Goal: Task Accomplishment & Management: Manage account settings

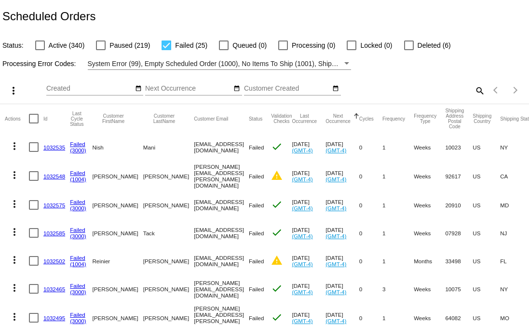
drag, startPoint x: 181, startPoint y: 148, endPoint x: 147, endPoint y: 149, distance: 34.3
click at [147, 150] on mat-row "more_vert 1032535 Failed (3000) [GEOGRAPHIC_DATA] Mani [EMAIL_ADDRESS][DOMAIN_N…" at bounding box center [367, 147] width 724 height 28
click at [474, 92] on mat-icon "search" at bounding box center [480, 90] width 12 height 15
click at [372, 88] on input "Search" at bounding box center [420, 89] width 132 height 8
paste input "[EMAIL_ADDRESS][DOMAIN_NAME]"
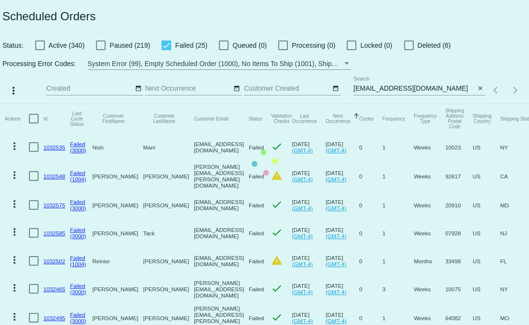
drag, startPoint x: 362, startPoint y: 89, endPoint x: 366, endPoint y: 93, distance: 5.5
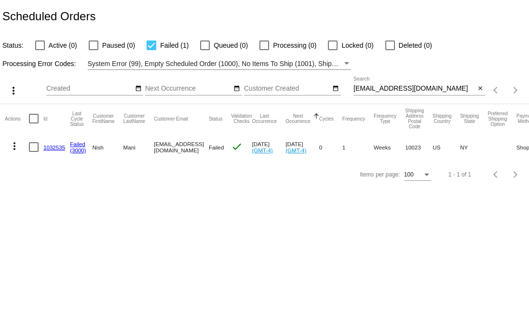
click at [364, 90] on input "[EMAIL_ADDRESS][DOMAIN_NAME]" at bounding box center [415, 89] width 122 height 8
click at [449, 89] on input "[EMAIL_ADDRESS][DOMAIN_NAME]" at bounding box center [415, 89] width 122 height 8
click at [201, 234] on body "Scheduled Orders Status: Active (0) Paused (0) Failed (1) Queued (0) Processing…" at bounding box center [264, 162] width 529 height 325
click at [424, 94] on div "[EMAIL_ADDRESS][DOMAIN_NAME] Search" at bounding box center [415, 86] width 122 height 19
click at [427, 91] on input "[EMAIL_ADDRESS][DOMAIN_NAME]" at bounding box center [415, 89] width 122 height 8
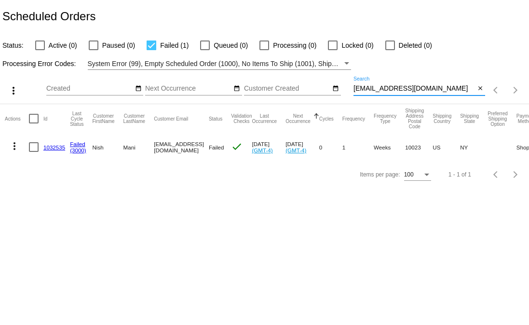
paste input "1032716"
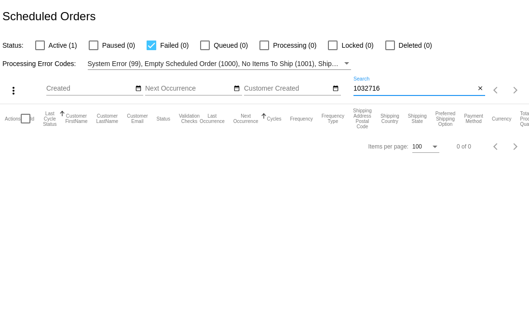
type input "1032716"
click at [52, 45] on span "Active (1)" at bounding box center [63, 46] width 28 height 12
click at [40, 50] on input "Active (1)" at bounding box center [40, 50] width 0 height 0
checkbox input "true"
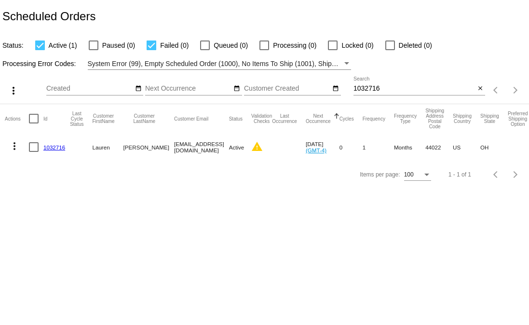
click at [13, 147] on mat-icon "more_vert" at bounding box center [15, 146] width 12 height 12
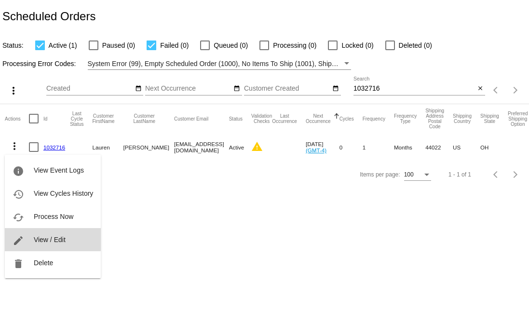
click at [49, 238] on span "View / Edit" at bounding box center [50, 240] width 32 height 8
click at [49, 238] on body "Scheduled Orders Status: Active (1) Paused (0) Failed (0) Queued (0) Processing…" at bounding box center [264, 162] width 529 height 325
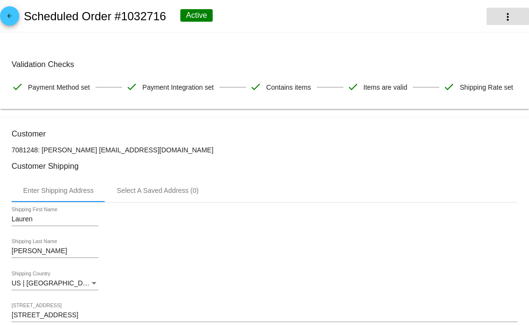
click at [502, 19] on mat-icon "more_vert" at bounding box center [508, 17] width 12 height 12
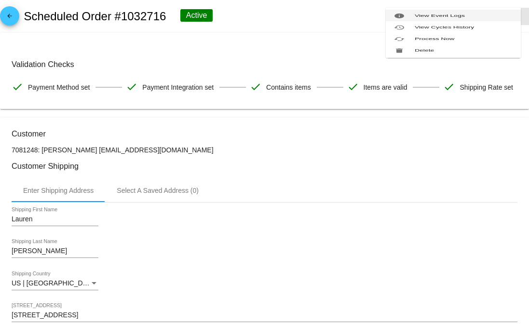
click at [465, 21] on button "info View Event Logs" at bounding box center [453, 16] width 135 height 12
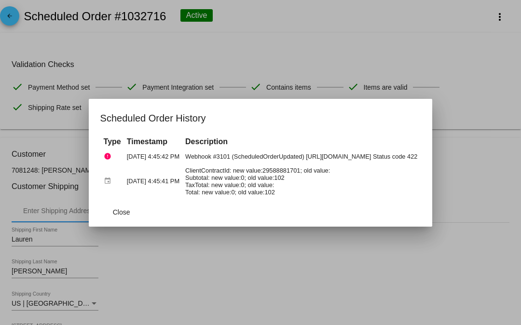
drag, startPoint x: 236, startPoint y: 60, endPoint x: 162, endPoint y: 33, distance: 79.4
click at [235, 59] on div at bounding box center [260, 162] width 521 height 325
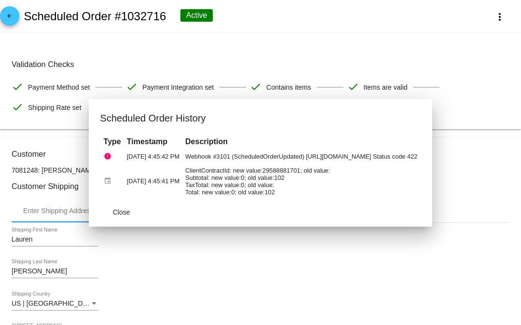
click at [146, 20] on h2 "Scheduled Order #1032716" at bounding box center [95, 17] width 142 height 14
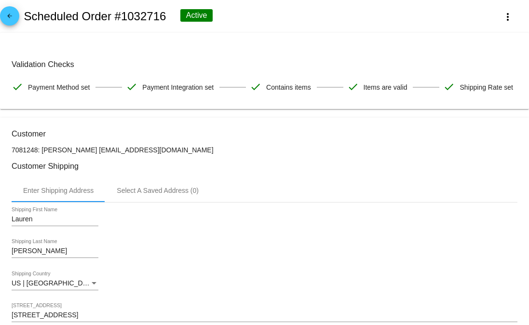
click at [146, 20] on h2 "Scheduled Order #1032716" at bounding box center [95, 17] width 142 height 14
copy h2 "1032716"
click at [9, 12] on span "arrow_back" at bounding box center [10, 18] width 12 height 24
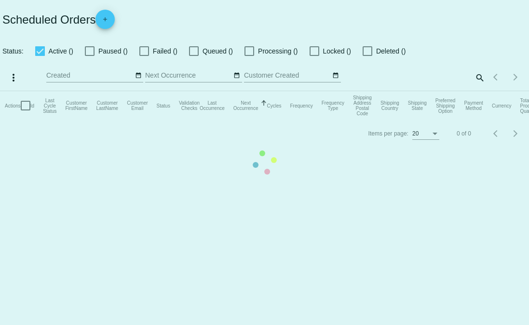
checkbox input "true"
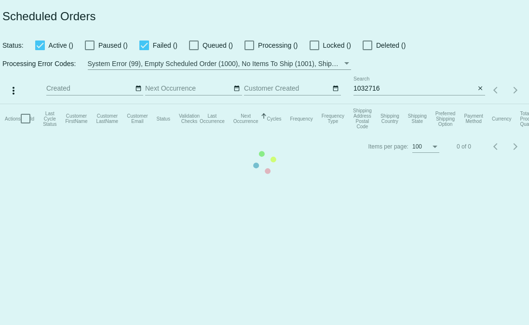
click at [370, 86] on app-dashboard-scheduled-orders "Scheduled Orders Status: Active () Paused () Failed () Queued () Processing () …" at bounding box center [264, 80] width 529 height 160
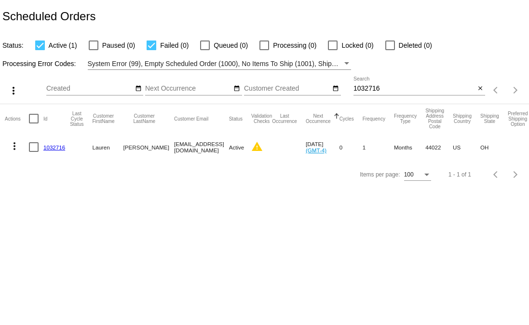
click at [370, 86] on input "1032716" at bounding box center [415, 89] width 122 height 8
paste input "425"
type input "1032425"
click at [11, 147] on mat-icon "more_vert" at bounding box center [15, 146] width 12 height 12
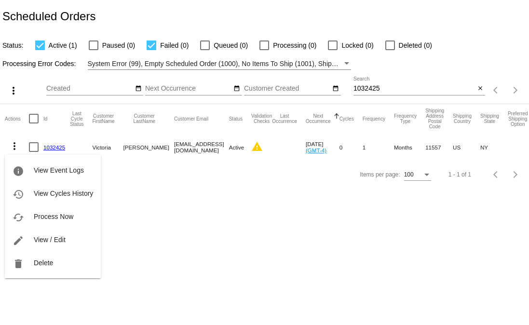
drag, startPoint x: 249, startPoint y: 154, endPoint x: 248, endPoint y: 147, distance: 7.5
click at [249, 154] on div at bounding box center [264, 162] width 529 height 325
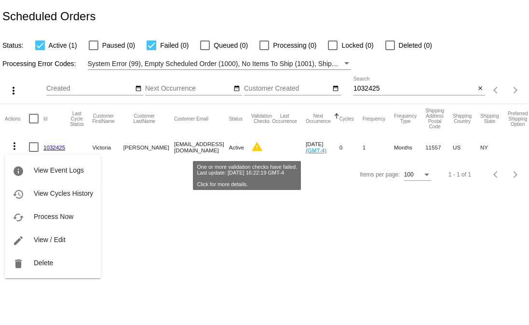
click at [251, 147] on mat-icon "warning" at bounding box center [257, 147] width 12 height 12
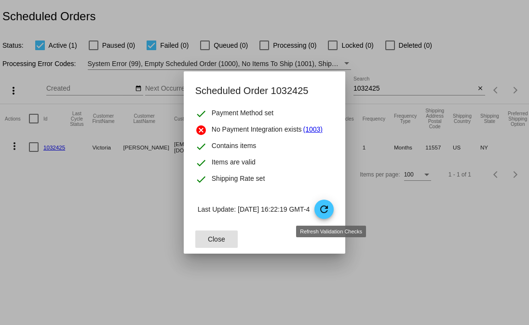
click at [326, 220] on mat-dialog-content "check Payment Method set cancel No Payment Integration exists (1003) check Cont…" at bounding box center [265, 166] width 162 height 117
click at [330, 213] on mat-icon "refresh" at bounding box center [324, 210] width 12 height 12
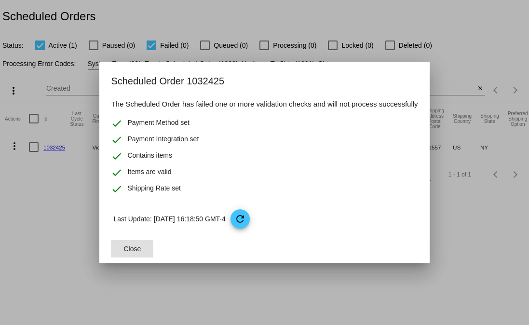
click at [142, 247] on button "Close" at bounding box center [132, 248] width 42 height 17
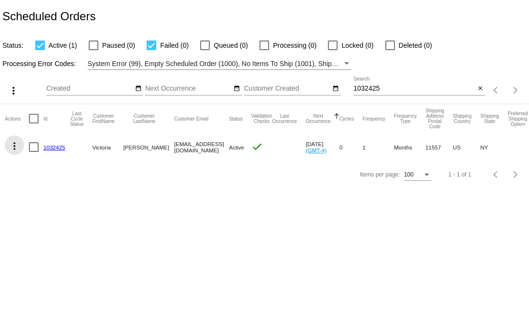
click at [15, 148] on mat-icon "more_vert" at bounding box center [15, 146] width 12 height 12
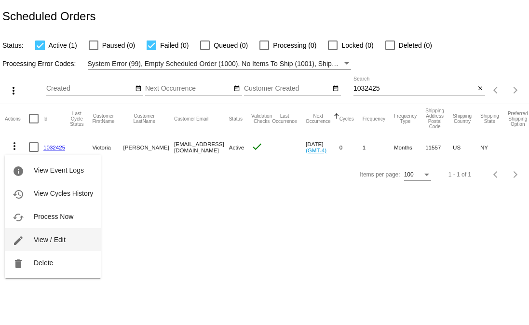
click at [54, 234] on button "edit View / Edit" at bounding box center [53, 239] width 96 height 23
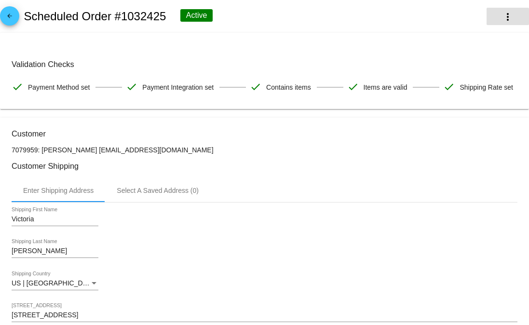
click at [502, 16] on mat-icon "more_vert" at bounding box center [508, 17] width 12 height 12
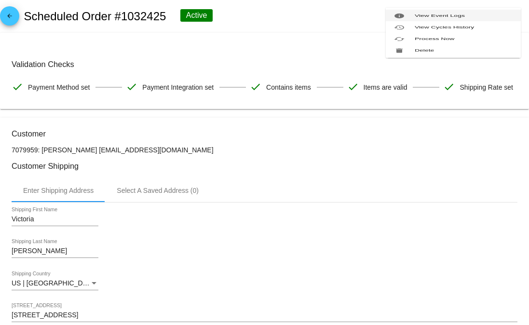
click at [401, 18] on mat-icon "info" at bounding box center [400, 16] width 12 height 6
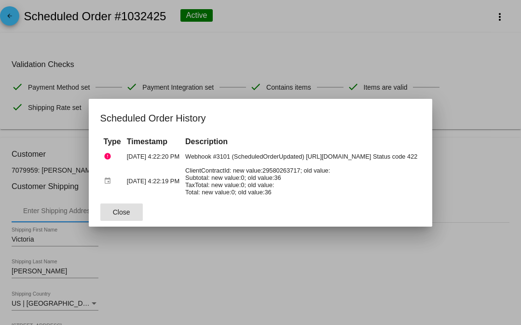
click at [257, 253] on div at bounding box center [260, 162] width 521 height 325
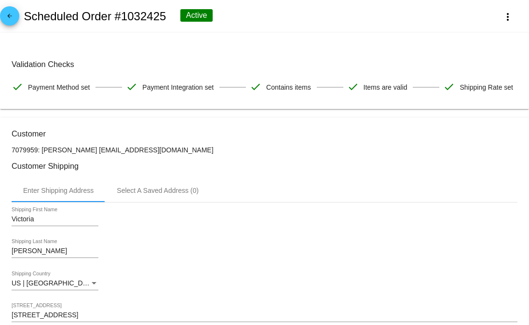
click at [145, 21] on h2 "Scheduled Order #1032425" at bounding box center [95, 17] width 142 height 14
copy p "[EMAIL_ADDRESS][DOMAIN_NAME]"
click at [15, 14] on mat-icon "arrow_back" at bounding box center [10, 19] width 12 height 12
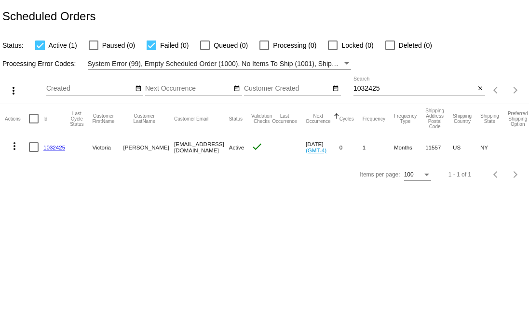
click at [375, 90] on input "1032425" at bounding box center [415, 89] width 122 height 8
paste input "Customer_Email [EMAIL_ADDRESS][DOMAIN_NAME] [PERSON_NAME][DOMAIN_NAME][EMAIL_AD…"
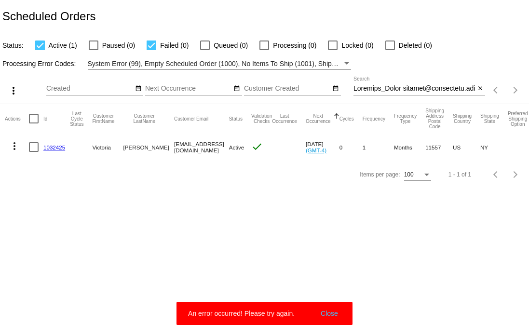
click at [375, 85] on div "Search" at bounding box center [415, 86] width 122 height 19
paste input "vdprospect@gmai"
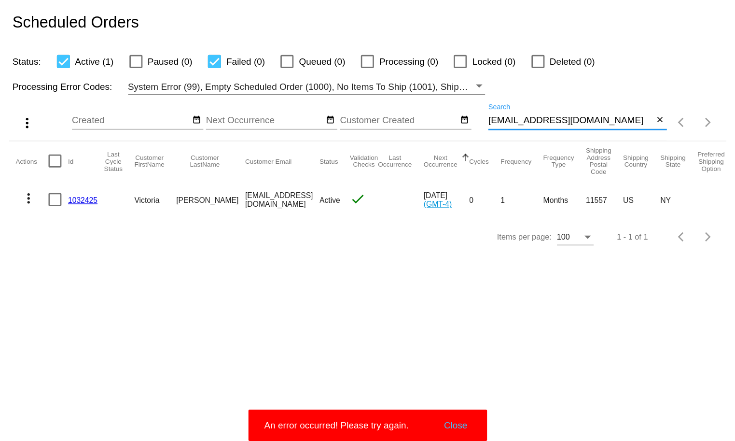
scroll to position [0, 0]
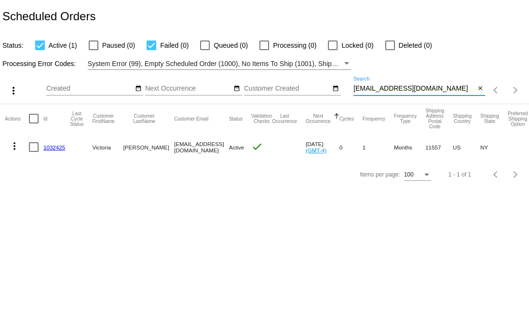
click at [394, 86] on input "[EMAIL_ADDRESS][DOMAIN_NAME]" at bounding box center [415, 89] width 122 height 8
paste input "maweiyun95"
click at [428, 91] on input "[EMAIL_ADDRESS][DOMAIN_NAME]" at bounding box center [415, 89] width 122 height 8
click at [442, 85] on input "[EMAIL_ADDRESS][DOMAIN_NAME]" at bounding box center [415, 89] width 122 height 8
click at [437, 88] on input "[EMAIL_ADDRESS][DOMAIN_NAME]" at bounding box center [415, 89] width 122 height 8
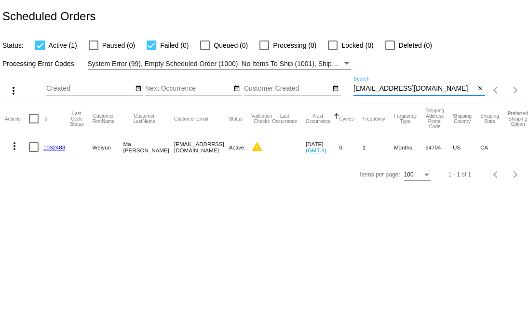
click at [323, 262] on body "Scheduled Orders Status: Active (1) Paused (0) Failed (0) Queued (0) Processing…" at bounding box center [264, 162] width 529 height 325
click at [396, 90] on input "[EMAIL_ADDRESS][DOMAIN_NAME]" at bounding box center [415, 89] width 122 height 8
paste input "jasonbeisiegel"
click at [439, 92] on app-dashboard-scheduled-orders "Scheduled Orders Status: Active (1) Paused (0) Failed (0) Queued (0) Processing…" at bounding box center [264, 94] width 529 height 188
click at [414, 93] on input "[EMAIL_ADDRESS][DOMAIN_NAME]" at bounding box center [415, 89] width 122 height 8
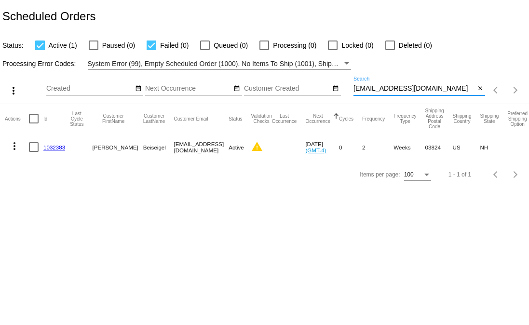
paste input "[PERSON_NAME].cruz0377"
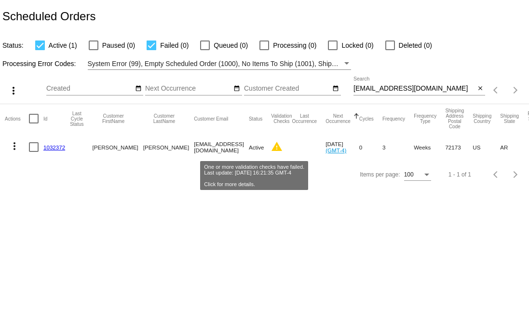
click at [271, 150] on mat-icon "warning" at bounding box center [277, 147] width 12 height 12
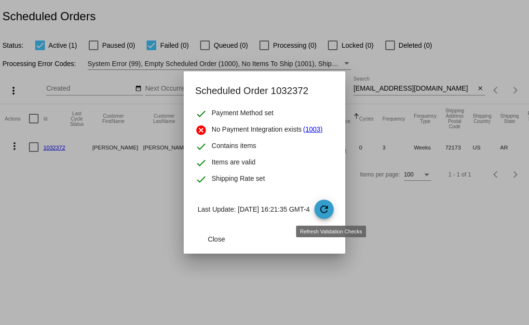
click at [327, 204] on mat-icon "refresh" at bounding box center [324, 210] width 12 height 12
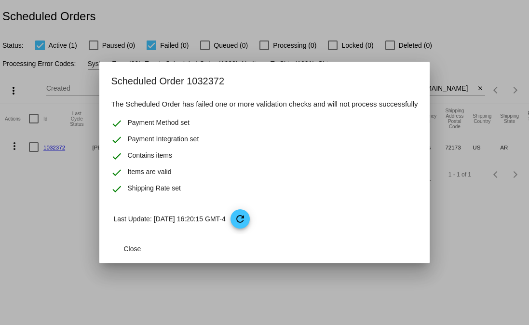
click at [158, 242] on mat-dialog-actions "Close" at bounding box center [264, 248] width 307 height 29
click at [132, 249] on span "Close" at bounding box center [132, 249] width 17 height 8
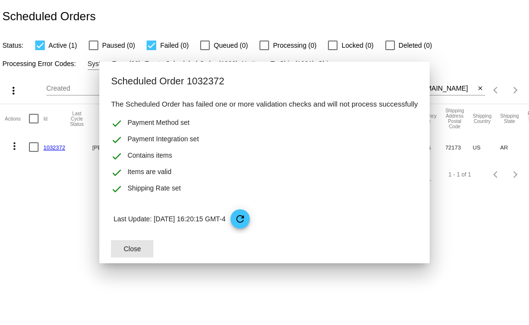
click at [81, 234] on body "Scheduled Orders Status: Active (1) Paused (0) Failed (0) Queued (0) Processing…" at bounding box center [264, 162] width 529 height 325
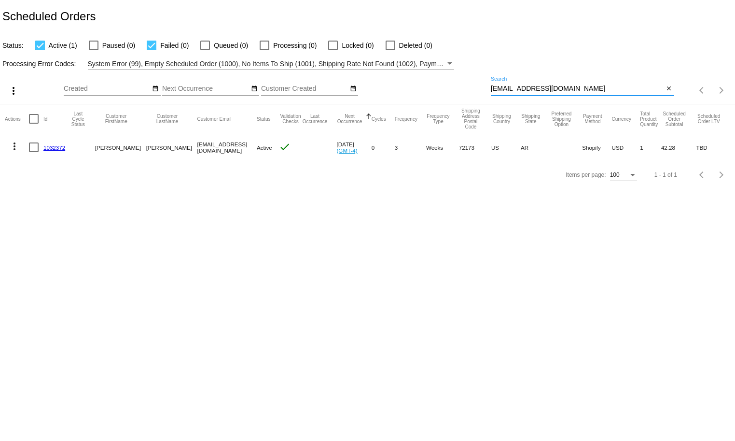
click at [529, 93] on input "[EMAIL_ADDRESS][DOMAIN_NAME]" at bounding box center [577, 89] width 173 height 8
paste input "1032364"
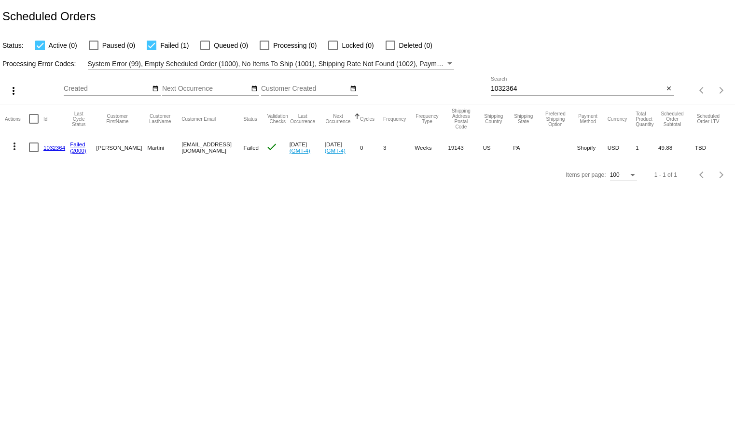
drag, startPoint x: 234, startPoint y: 150, endPoint x: 167, endPoint y: 149, distance: 66.6
click at [181, 149] on mat-cell "[EMAIL_ADDRESS][DOMAIN_NAME]" at bounding box center [212, 147] width 62 height 28
copy mat-cell "[EMAIL_ADDRESS][DOMAIN_NAME]"
click at [529, 86] on input "1032364" at bounding box center [577, 89] width 173 height 8
paste input "[EMAIL_ADDRESS][DOMAIN_NAME]"
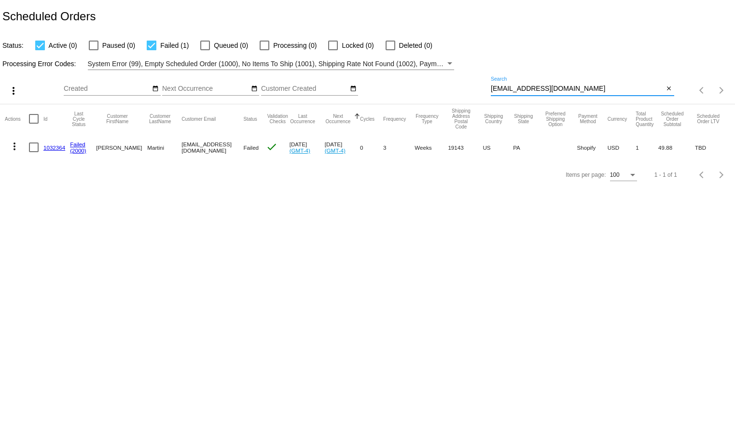
type input "[EMAIL_ADDRESS][DOMAIN_NAME]"
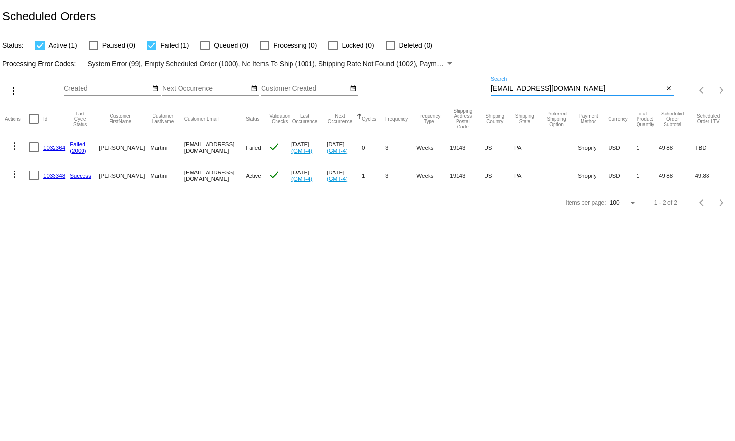
click at [15, 144] on mat-icon "more_vert" at bounding box center [15, 146] width 12 height 12
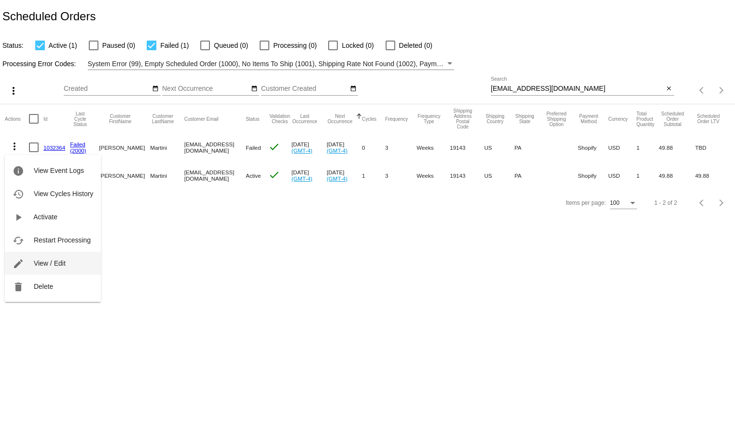
click at [51, 259] on span "View / Edit" at bounding box center [50, 263] width 32 height 8
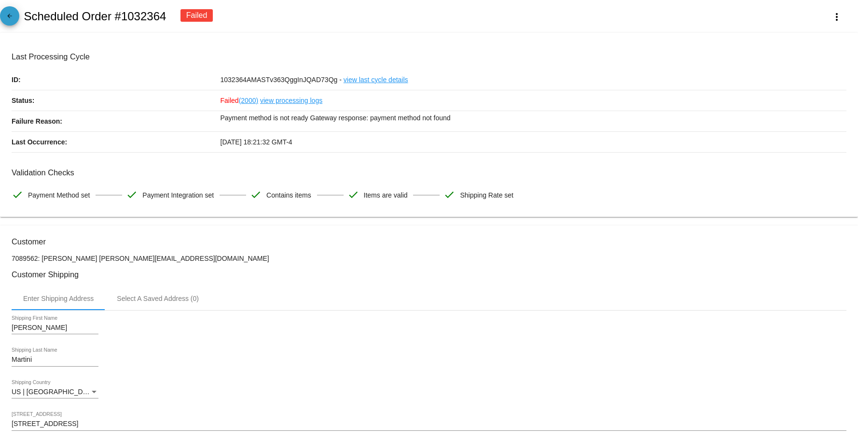
click at [7, 23] on mat-icon "arrow_back" at bounding box center [10, 19] width 12 height 12
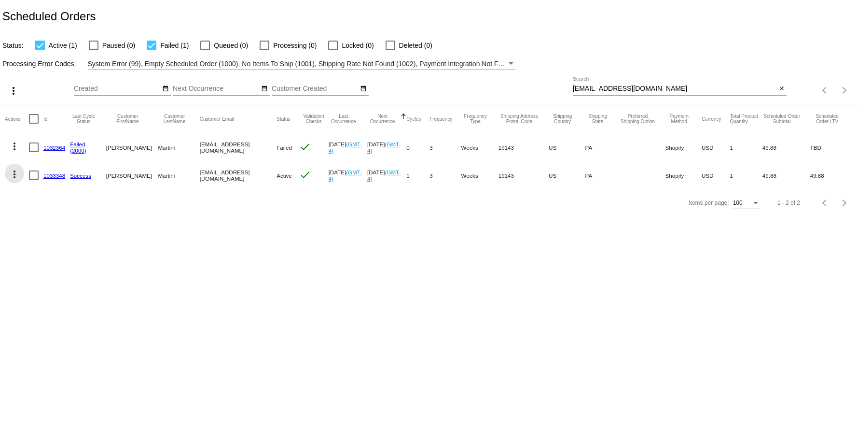
click at [15, 170] on mat-icon "more_vert" at bounding box center [15, 174] width 12 height 12
click at [72, 268] on button "edit View / Edit" at bounding box center [53, 267] width 96 height 23
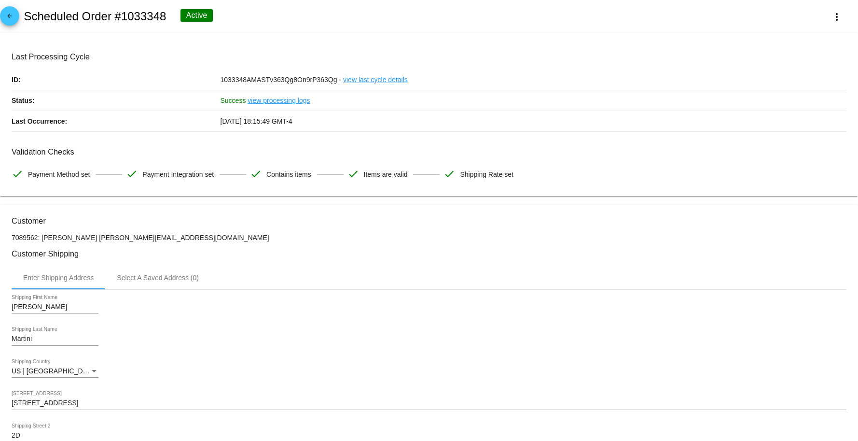
click at [14, 14] on mat-icon "arrow_back" at bounding box center [10, 19] width 12 height 12
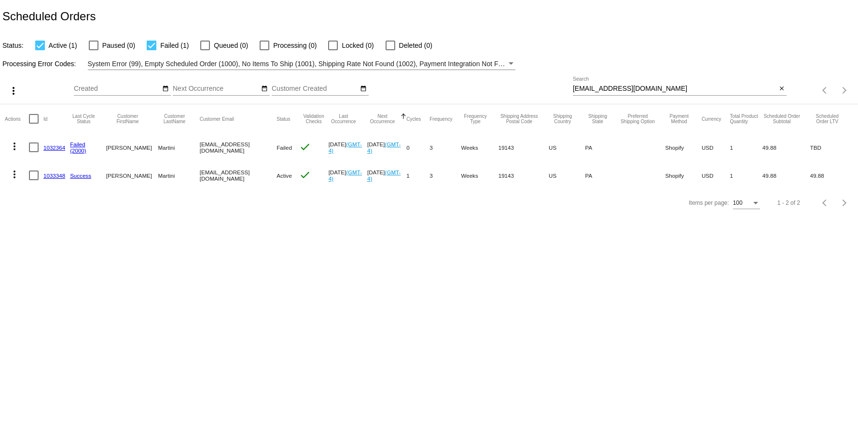
click at [10, 149] on mat-icon "more_vert" at bounding box center [15, 146] width 12 height 12
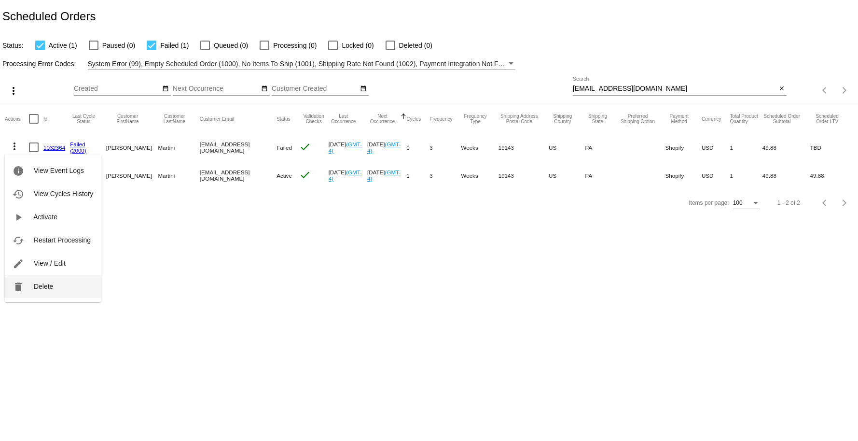
click at [48, 285] on span "Delete" at bounding box center [43, 286] width 19 height 8
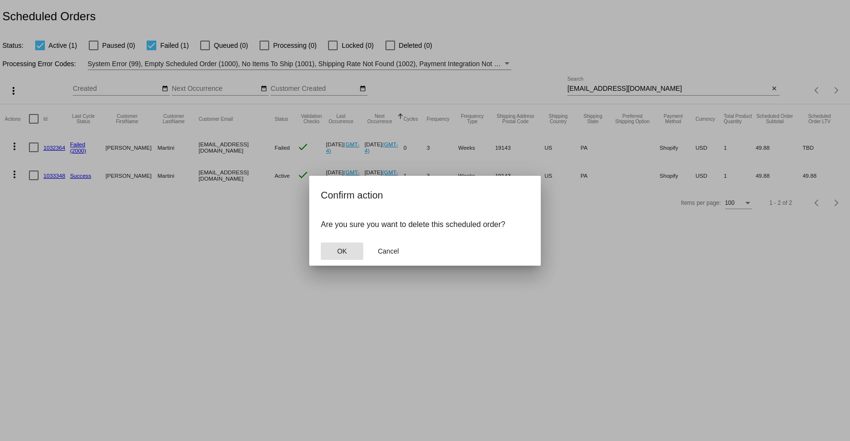
click at [340, 255] on span "OK" at bounding box center [342, 251] width 10 height 8
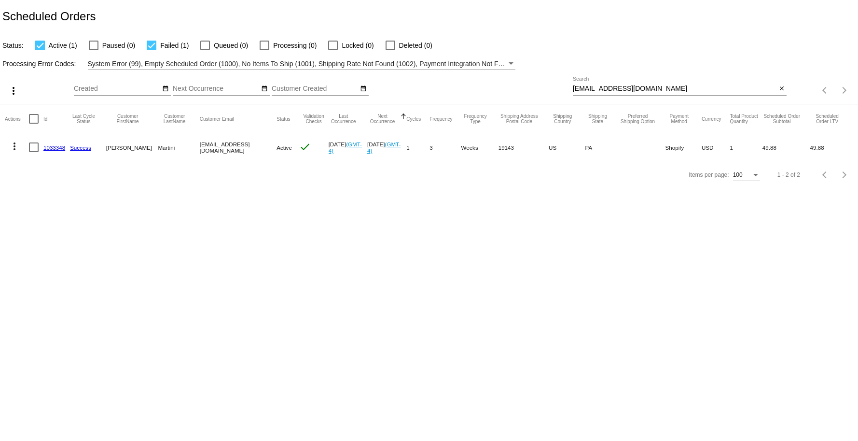
click at [529, 84] on div "[EMAIL_ADDRESS][DOMAIN_NAME] Search" at bounding box center [675, 86] width 204 height 19
paste input "bradkelley@me"
type input "[EMAIL_ADDRESS][DOMAIN_NAME]"
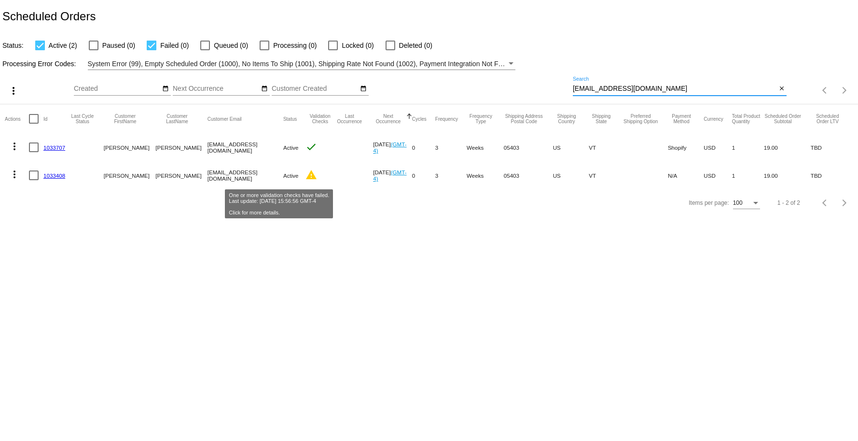
drag, startPoint x: 289, startPoint y: 168, endPoint x: 272, endPoint y: 179, distance: 19.3
click at [305, 168] on mat-cell "warning" at bounding box center [319, 175] width 29 height 28
click at [283, 179] on mat-cell "Active" at bounding box center [294, 175] width 22 height 28
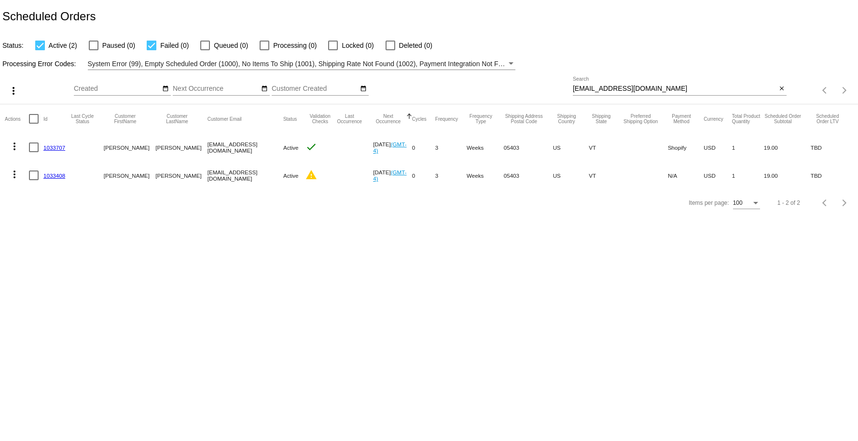
click at [283, 175] on mat-cell "Active" at bounding box center [294, 175] width 22 height 28
click at [305, 179] on mat-icon "warning" at bounding box center [311, 175] width 12 height 12
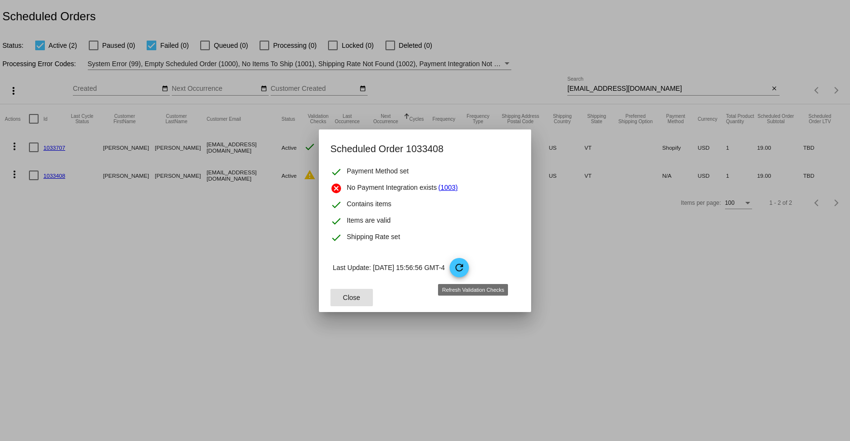
click at [465, 270] on mat-icon "refresh" at bounding box center [460, 268] width 12 height 12
click at [364, 296] on button "Close" at bounding box center [352, 297] width 42 height 17
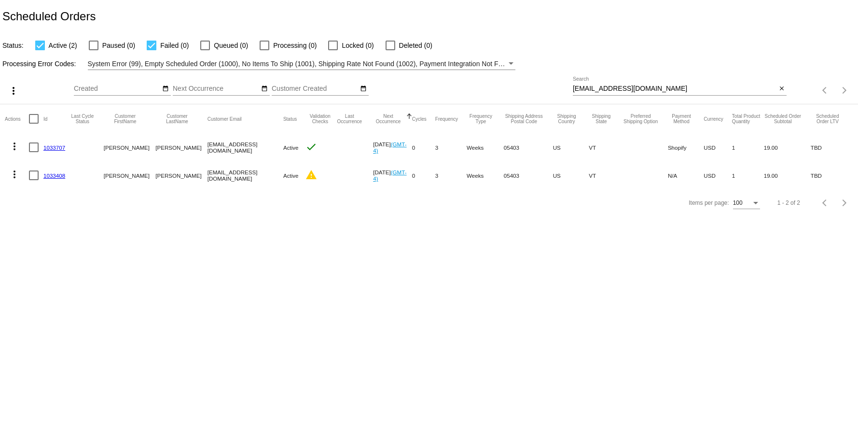
click at [169, 271] on body "Scheduled Orders Status: Active (2) Paused (0) Failed (0) Queued (0) Processing…" at bounding box center [429, 220] width 858 height 441
click at [113, 257] on body "Scheduled Orders Status: Active (2) Paused (0) Failed (0) Queued (0) Processing…" at bounding box center [429, 220] width 858 height 441
click at [13, 175] on mat-icon "more_vert" at bounding box center [15, 174] width 12 height 12
click at [41, 271] on span "View / Edit" at bounding box center [50, 268] width 32 height 8
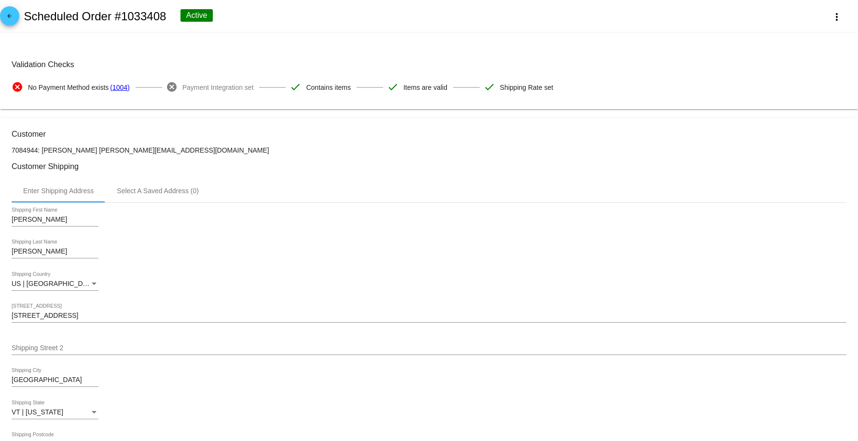
click at [14, 22] on mat-icon "arrow_back" at bounding box center [10, 19] width 12 height 12
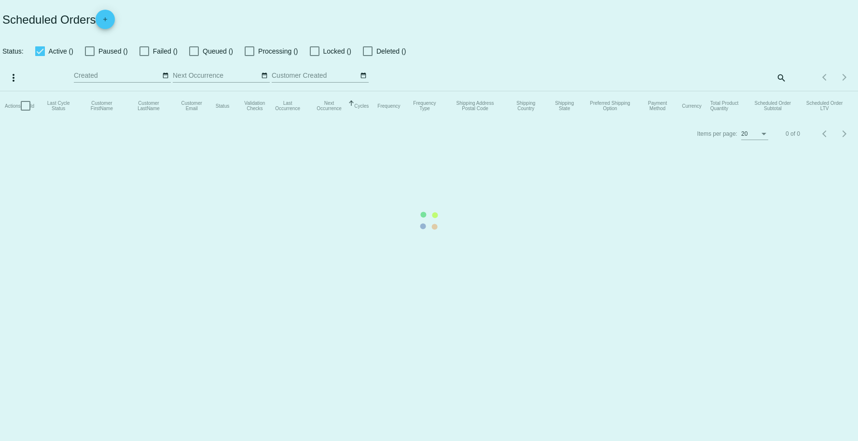
checkbox input "true"
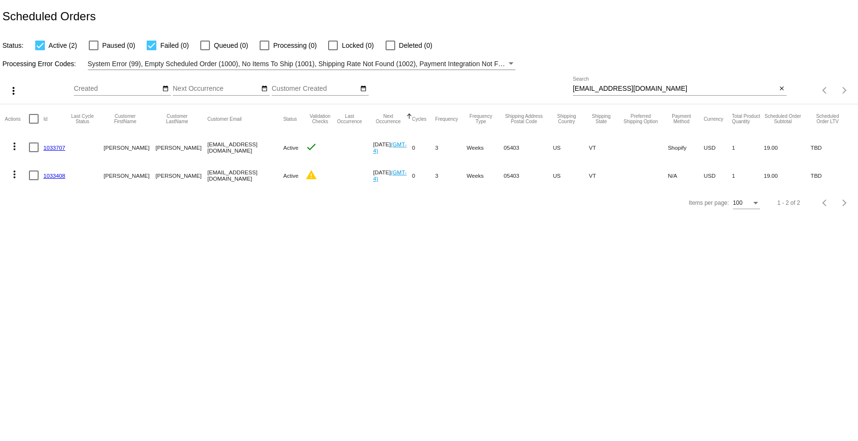
click at [16, 144] on mat-icon "more_vert" at bounding box center [15, 146] width 12 height 12
click at [46, 244] on button "edit View / Edit" at bounding box center [53, 239] width 96 height 23
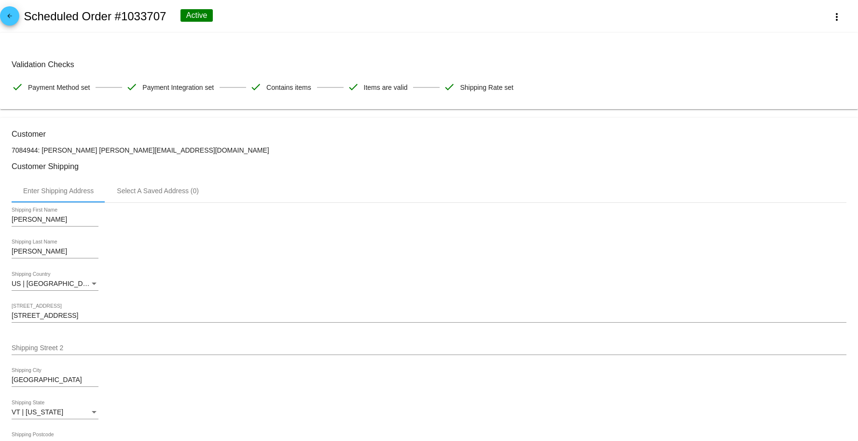
click at [14, 12] on span "arrow_back" at bounding box center [10, 18] width 12 height 24
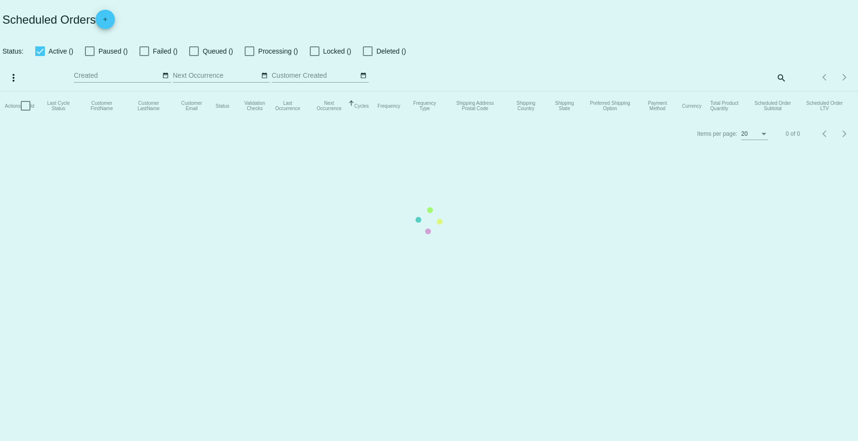
checkbox input "true"
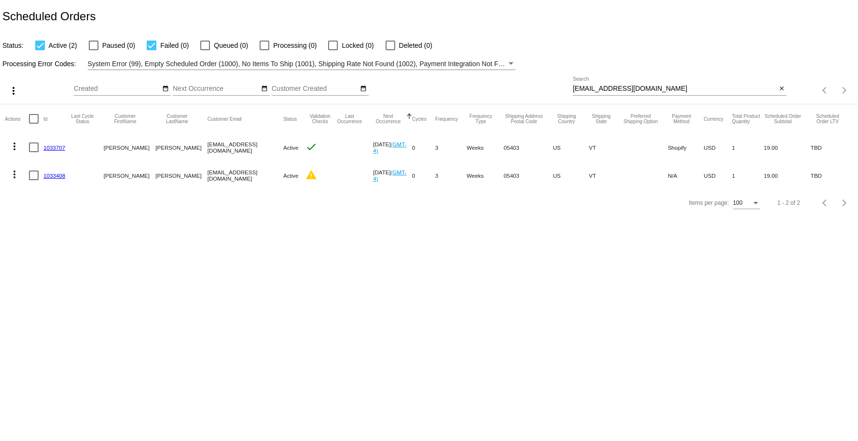
drag, startPoint x: 216, startPoint y: 247, endPoint x: 42, endPoint y: 166, distance: 191.5
click at [216, 245] on body "Scheduled Orders Status: Active (2) Paused (0) Failed (0) Queued (0) Processing…" at bounding box center [429, 220] width 858 height 441
click at [11, 144] on mat-icon "more_vert" at bounding box center [15, 146] width 12 height 12
click at [47, 268] on button "delete Delete" at bounding box center [53, 262] width 96 height 23
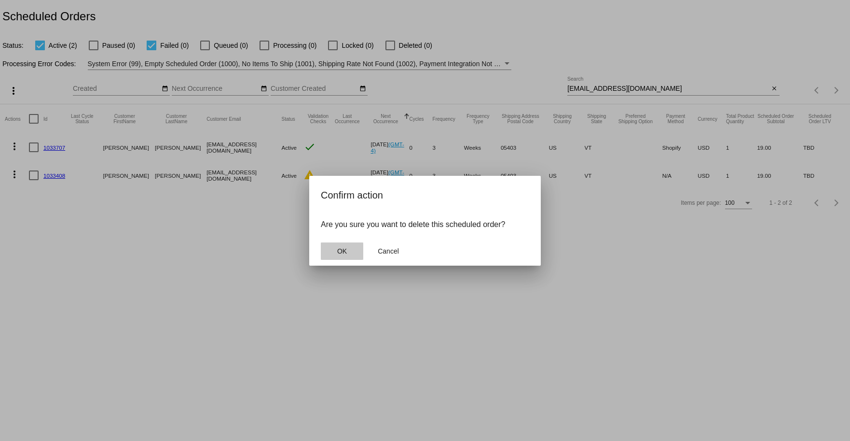
click at [343, 247] on span "OK" at bounding box center [342, 251] width 10 height 8
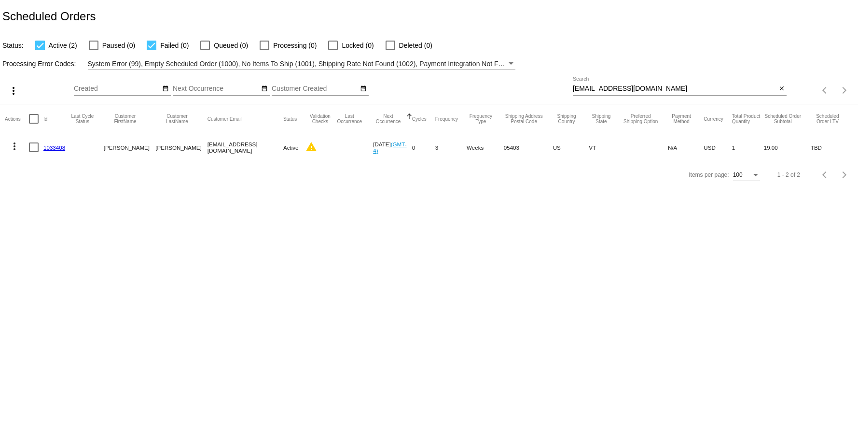
drag, startPoint x: 635, startPoint y: 78, endPoint x: 639, endPoint y: 82, distance: 5.1
click at [529, 81] on div "[EMAIL_ADDRESS][DOMAIN_NAME] Search" at bounding box center [675, 86] width 204 height 19
click at [529, 86] on input "[EMAIL_ADDRESS][DOMAIN_NAME]" at bounding box center [675, 89] width 204 height 8
click at [386, 42] on div at bounding box center [391, 46] width 10 height 10
click at [390, 50] on input "Deleted (0)" at bounding box center [390, 50] width 0 height 0
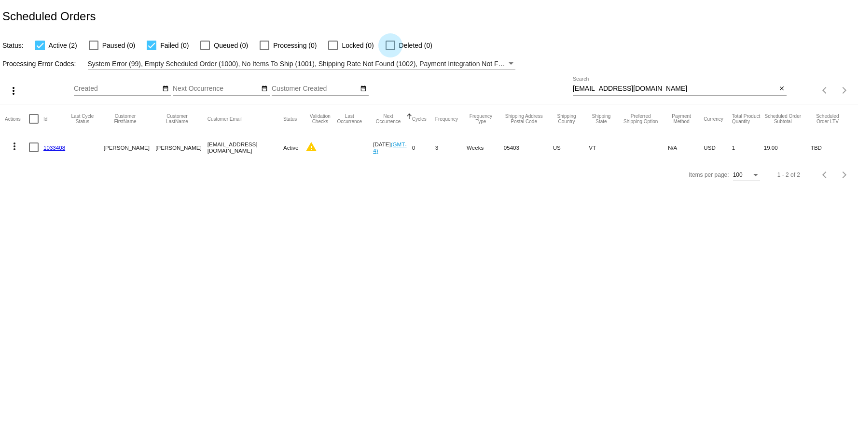
checkbox input "true"
click at [529, 87] on input "[EMAIL_ADDRESS][DOMAIN_NAME]" at bounding box center [675, 89] width 204 height 8
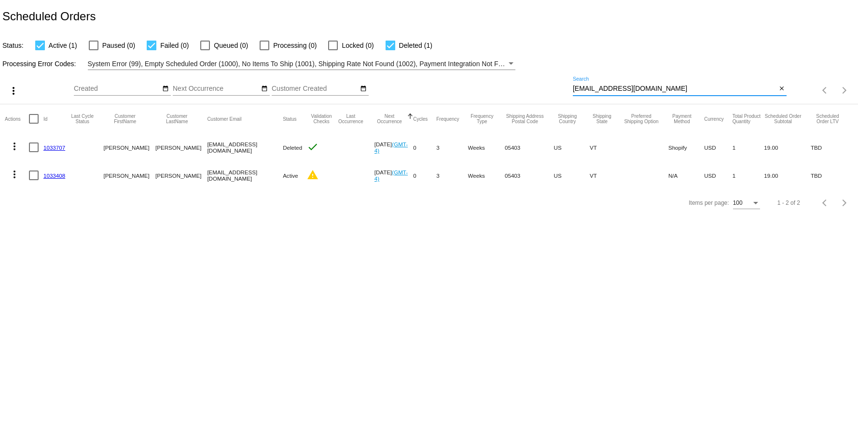
click at [20, 146] on mat-icon "more_vert" at bounding box center [15, 146] width 12 height 12
drag, startPoint x: 62, startPoint y: 217, endPoint x: 83, endPoint y: 224, distance: 22.0
click at [63, 218] on span "View / Edit" at bounding box center [50, 217] width 32 height 8
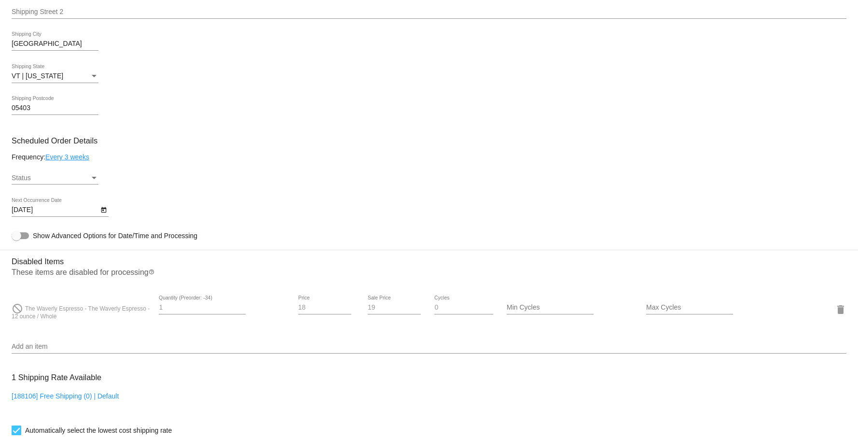
scroll to position [336, 0]
click at [64, 178] on div "Status" at bounding box center [51, 178] width 78 height 8
click at [41, 178] on span "Active" at bounding box center [55, 181] width 87 height 20
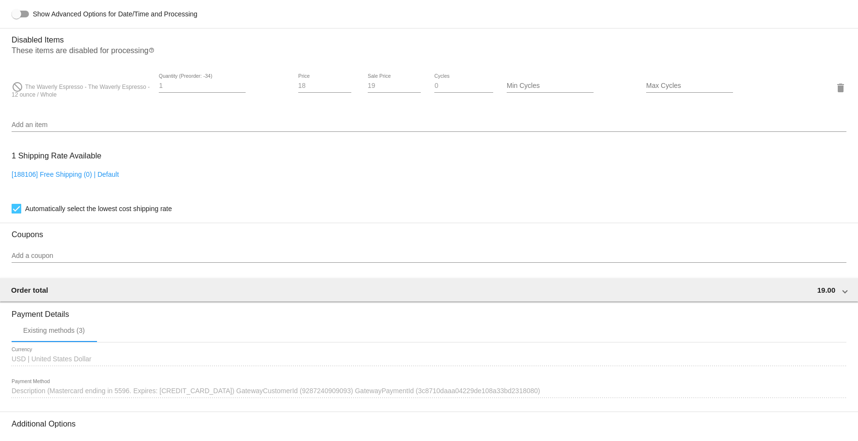
scroll to position [672, 0]
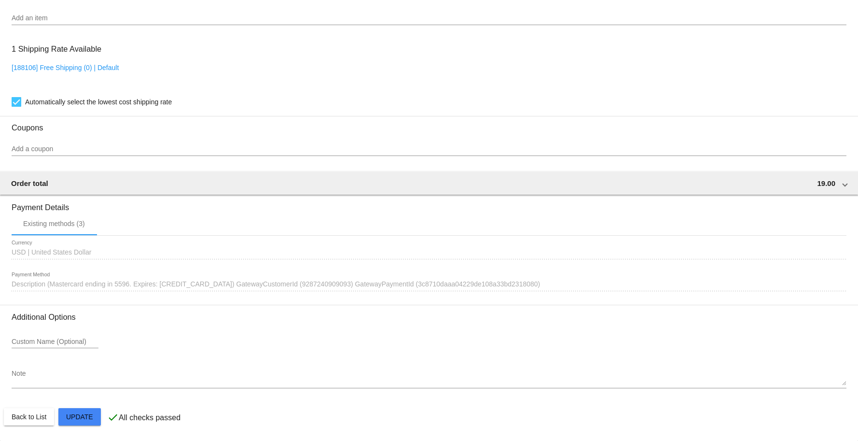
click at [73, 325] on mat-card-actions "Back to List Update" at bounding box center [429, 416] width 850 height 25
drag, startPoint x: 74, startPoint y: 419, endPoint x: 60, endPoint y: 418, distance: 14.0
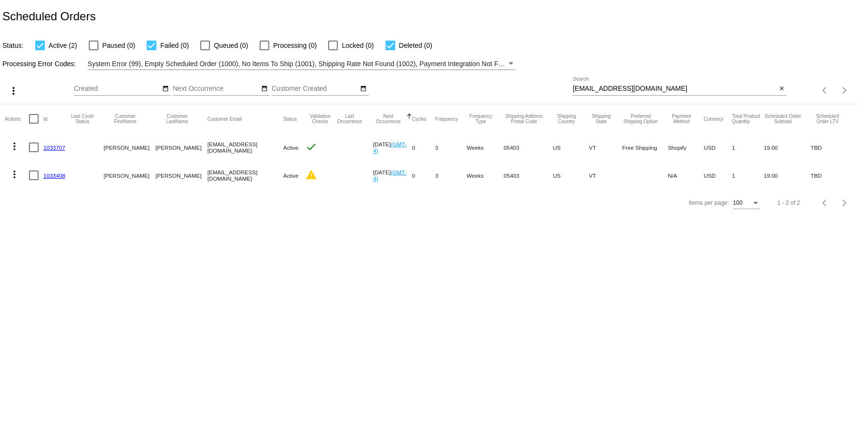
click at [13, 170] on mat-icon "more_vert" at bounding box center [15, 174] width 12 height 12
click at [58, 286] on button "delete Delete" at bounding box center [53, 290] width 96 height 23
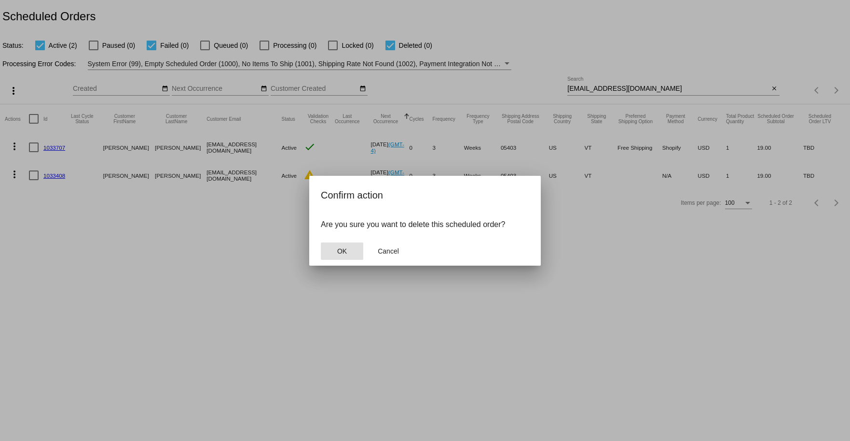
click at [342, 248] on span "OK" at bounding box center [342, 251] width 10 height 8
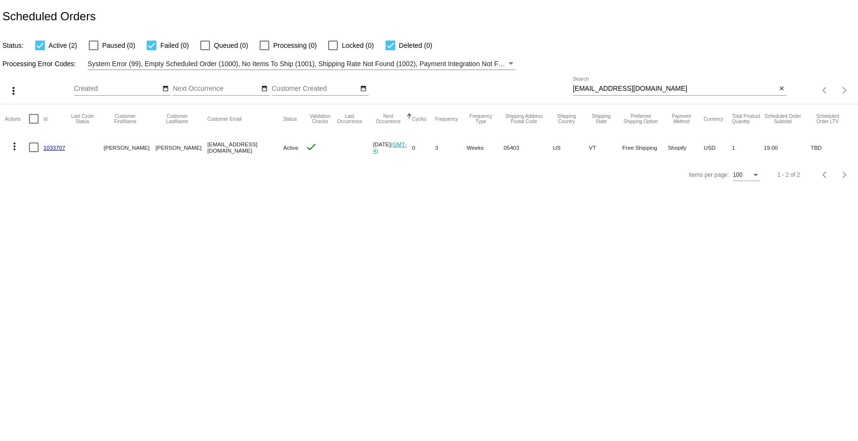
drag, startPoint x: 607, startPoint y: 97, endPoint x: 612, endPoint y: 89, distance: 9.5
click at [529, 97] on div "[EMAIL_ADDRESS][DOMAIN_NAME] Search close" at bounding box center [680, 91] width 214 height 28
click at [529, 89] on input "[EMAIL_ADDRESS][DOMAIN_NAME]" at bounding box center [675, 89] width 204 height 8
paste input "[EMAIL_ADDRESS]"
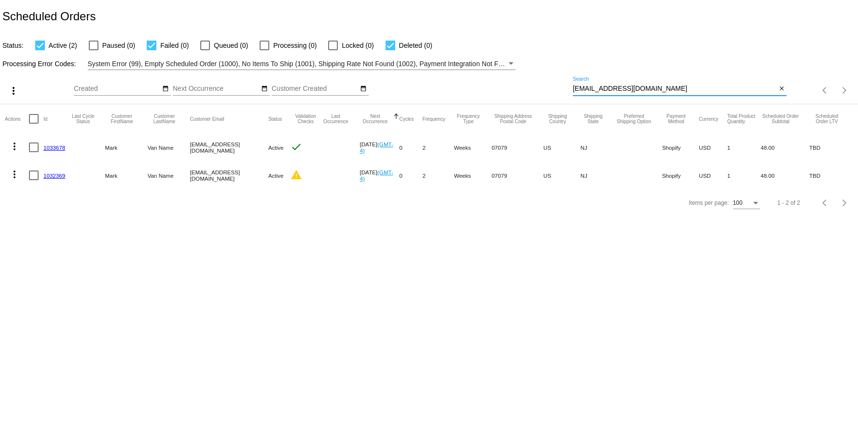
drag, startPoint x: 348, startPoint y: 218, endPoint x: 280, endPoint y: 211, distance: 68.3
click at [348, 216] on div "Items per page: 100 1 - 2 of 2" at bounding box center [429, 202] width 858 height 27
click at [16, 171] on mat-icon "more_vert" at bounding box center [15, 174] width 12 height 12
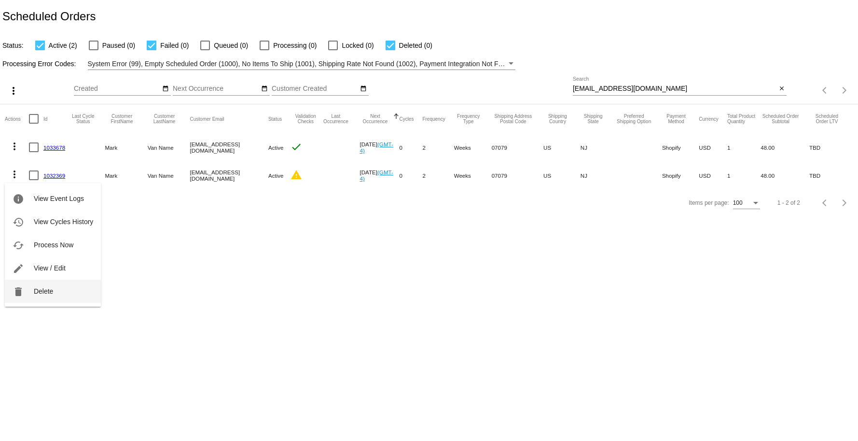
click at [61, 287] on button "delete Delete" at bounding box center [53, 290] width 96 height 23
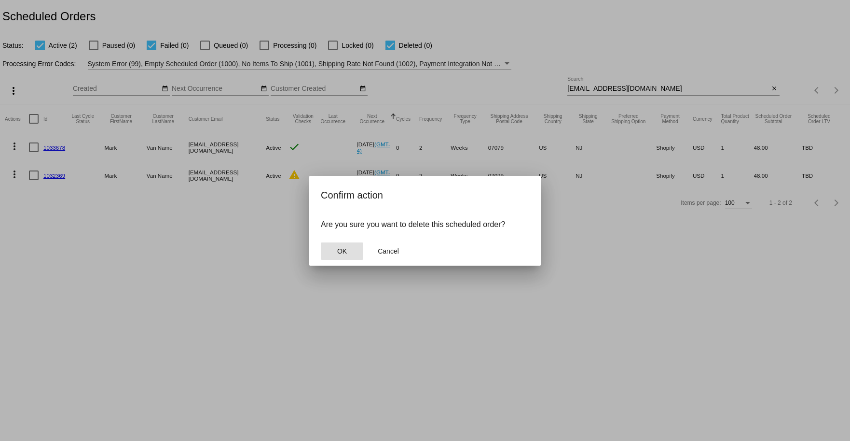
click at [345, 260] on button "OK" at bounding box center [342, 250] width 42 height 17
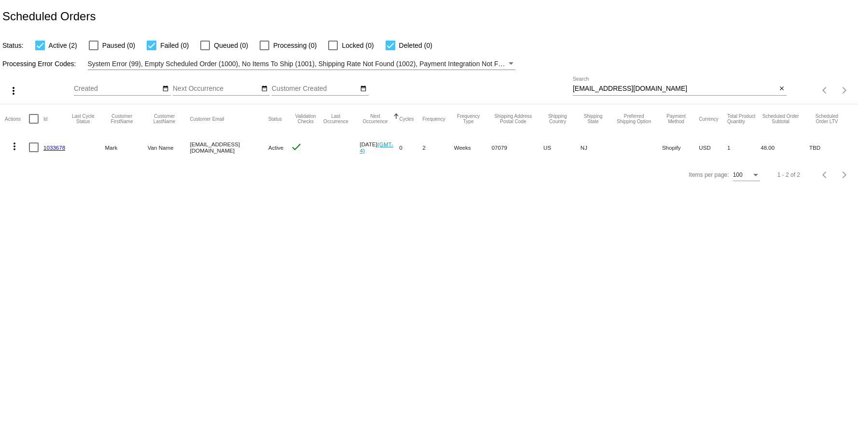
click at [529, 87] on input "[EMAIL_ADDRESS][DOMAIN_NAME]" at bounding box center [675, 89] width 204 height 8
paste input "duvdivan@ao"
type input "[EMAIL_ADDRESS][DOMAIN_NAME]"
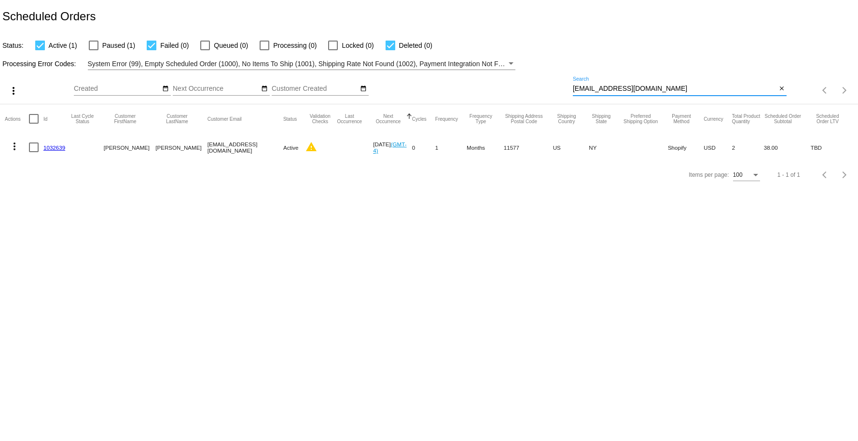
click at [91, 42] on div at bounding box center [94, 46] width 10 height 10
click at [93, 50] on input "Paused (1)" at bounding box center [93, 50] width 0 height 0
checkbox input "true"
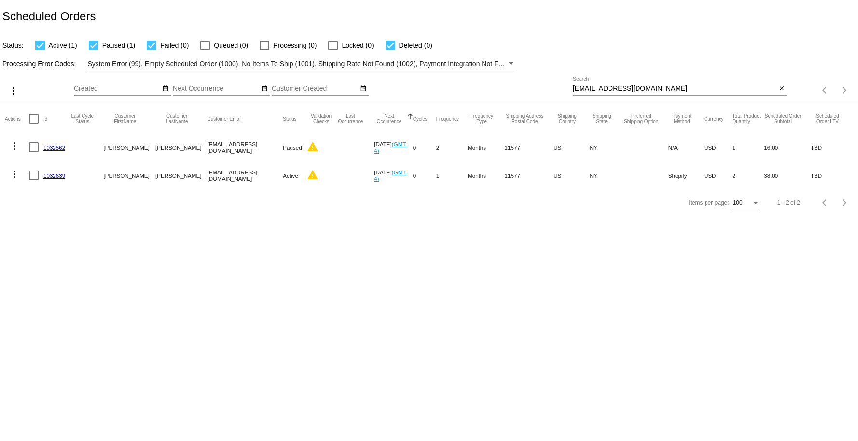
click at [307, 151] on mat-icon "warning" at bounding box center [313, 147] width 12 height 12
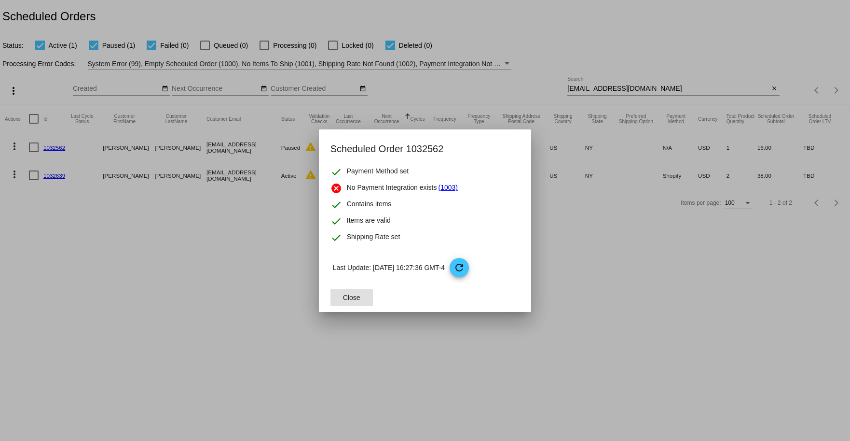
click at [284, 227] on div at bounding box center [425, 220] width 850 height 441
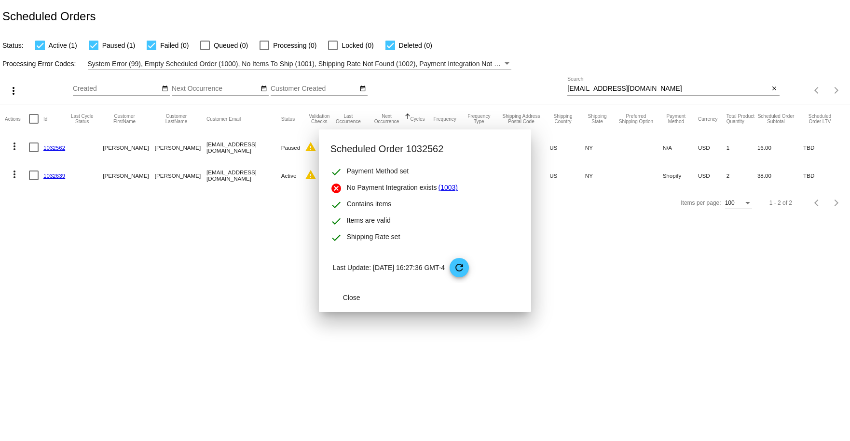
click at [305, 178] on mat-icon "warning" at bounding box center [311, 175] width 12 height 12
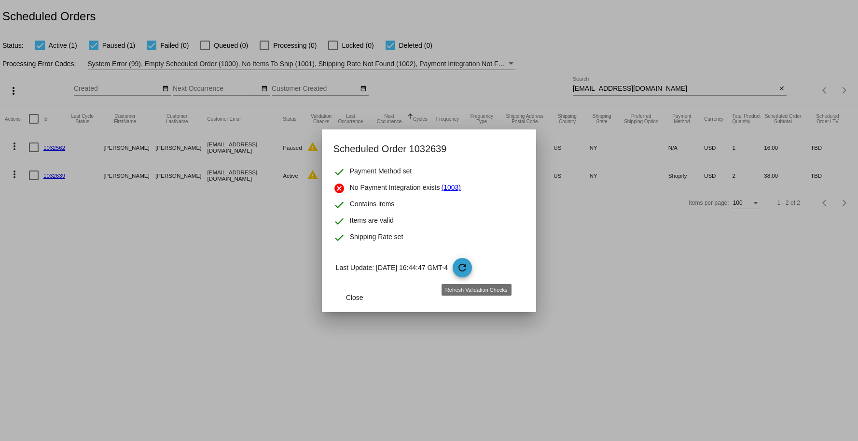
click at [468, 268] on mat-icon "refresh" at bounding box center [462, 268] width 12 height 12
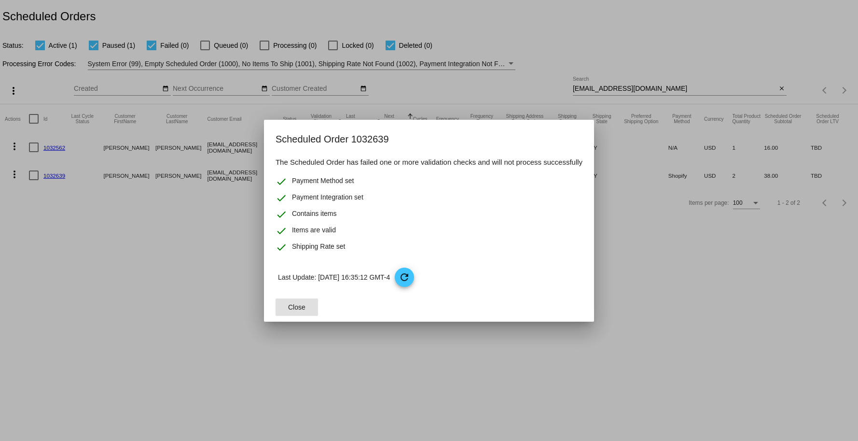
click at [306, 303] on button "Close" at bounding box center [296, 306] width 42 height 17
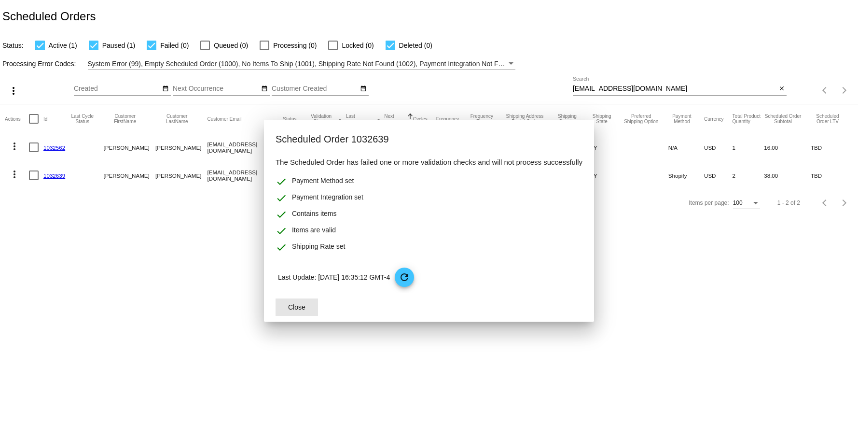
click at [159, 289] on body "Scheduled Orders Status: Active (1) Paused (1) Failed (0) Queued (0) Processing…" at bounding box center [429, 220] width 858 height 441
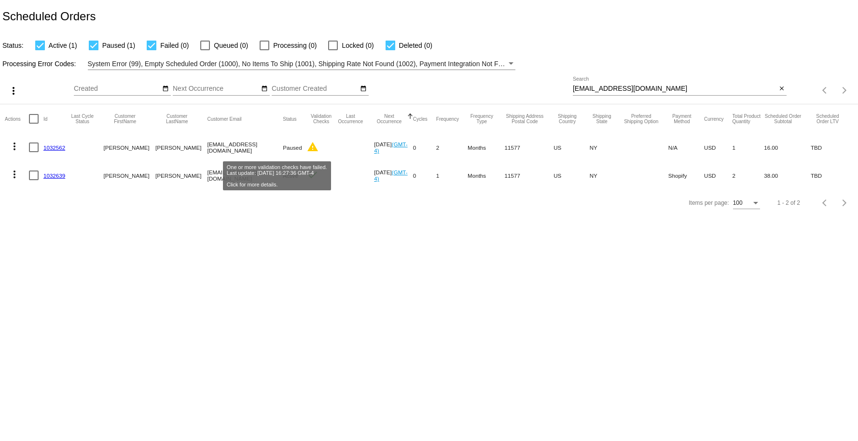
click at [307, 148] on mat-icon "warning" at bounding box center [313, 147] width 12 height 12
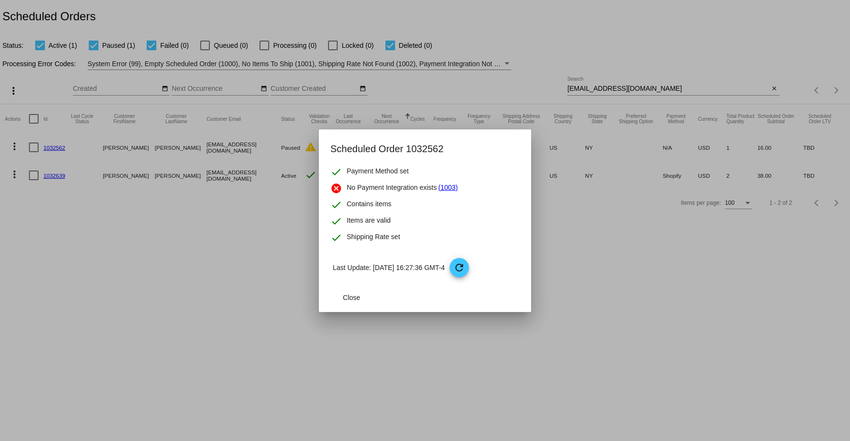
click at [465, 263] on mat-icon "refresh" at bounding box center [460, 268] width 12 height 12
click at [345, 299] on span "Close" at bounding box center [351, 297] width 17 height 8
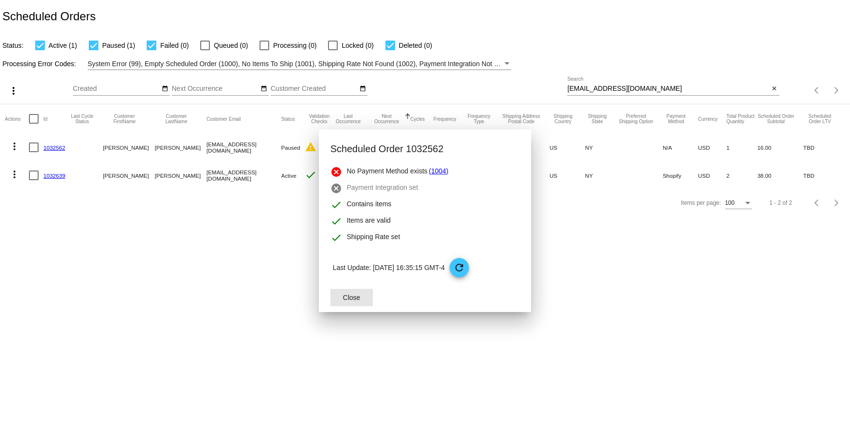
click at [200, 294] on body "Scheduled Orders Status: Active (1) Paused (1) Failed (0) Queued (0) Processing…" at bounding box center [425, 220] width 850 height 441
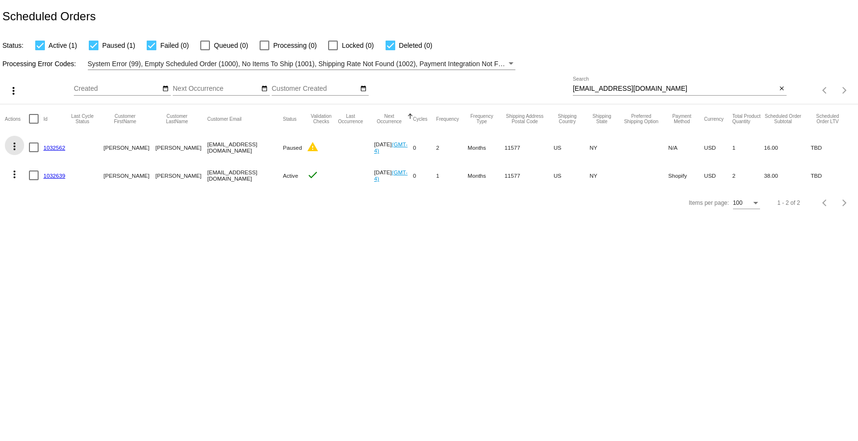
click at [13, 148] on mat-icon "more_vert" at bounding box center [15, 146] width 12 height 12
click at [361, 305] on div at bounding box center [429, 220] width 858 height 441
click at [529, 96] on div "[EMAIL_ADDRESS][DOMAIN_NAME] Search close" at bounding box center [680, 91] width 214 height 28
click at [529, 88] on input "[EMAIL_ADDRESS][DOMAIN_NAME]" at bounding box center [675, 89] width 204 height 8
paste input "[PERSON_NAME].[PERSON_NAME]@gmai"
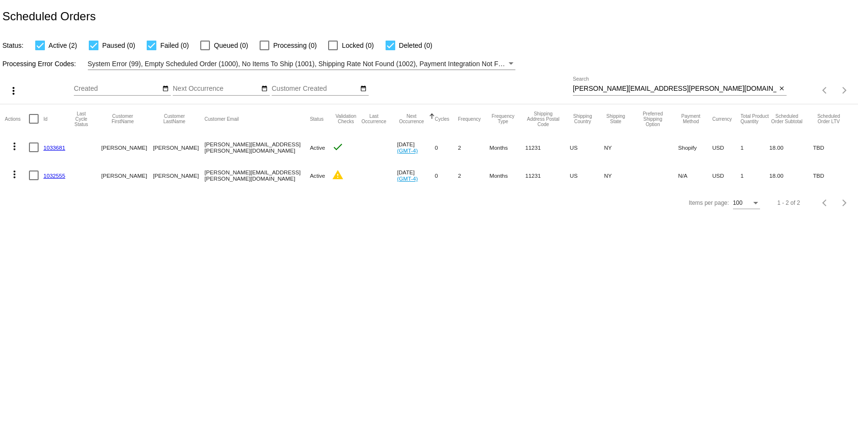
click at [142, 254] on body "Scheduled Orders Status: Active (2) Paused (0) Failed (0) Queued (0) Processing…" at bounding box center [429, 220] width 858 height 441
click at [332, 176] on mat-icon "warning" at bounding box center [338, 175] width 12 height 12
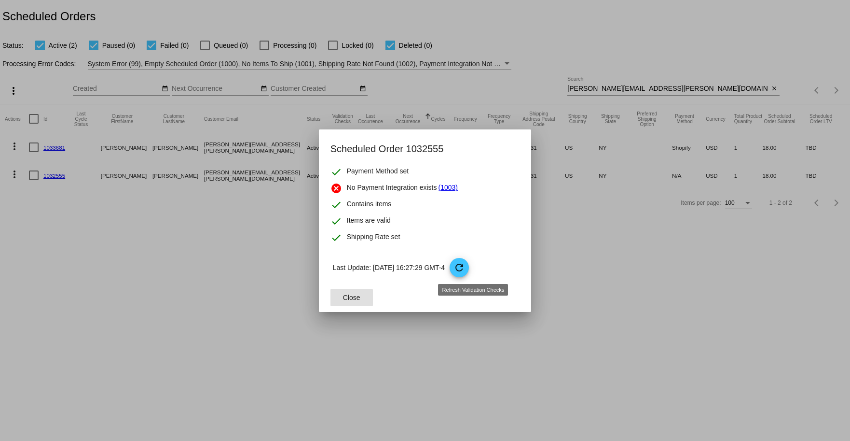
click at [461, 262] on p "Last Update: [DATE] 16:27:29 GMT-4 refresh" at bounding box center [426, 267] width 187 height 19
click at [465, 267] on mat-icon "refresh" at bounding box center [460, 268] width 12 height 12
click at [359, 296] on span "Close" at bounding box center [351, 297] width 17 height 8
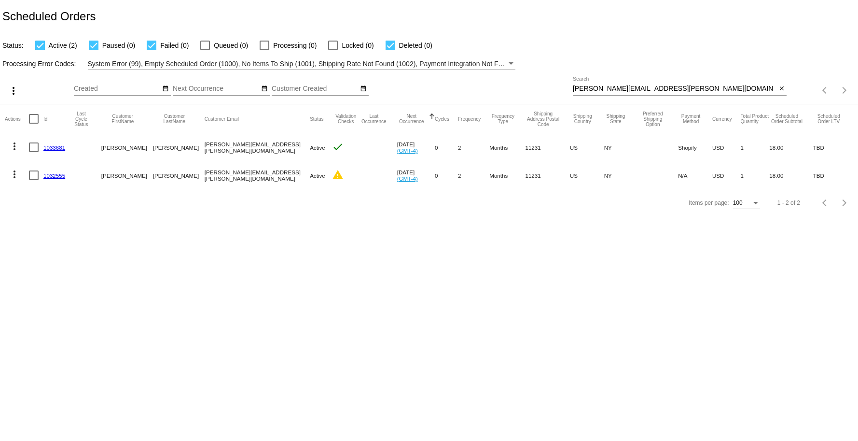
click at [14, 175] on mat-icon "more_vert" at bounding box center [15, 174] width 12 height 12
click at [53, 290] on button "delete Delete" at bounding box center [53, 290] width 96 height 23
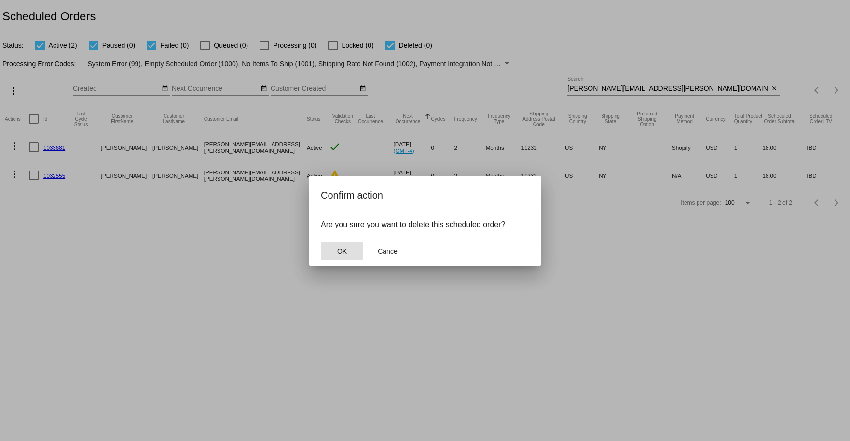
click at [342, 250] on span "OK" at bounding box center [342, 251] width 10 height 8
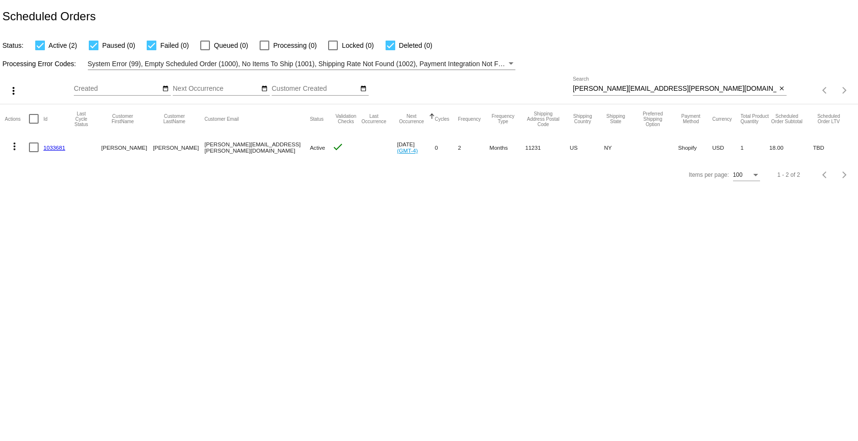
click at [529, 90] on input "[PERSON_NAME][EMAIL_ADDRESS][PERSON_NAME][DOMAIN_NAME]" at bounding box center [675, 89] width 204 height 8
paste input "[PERSON_NAME].[PERSON_NAME]"
type input "[PERSON_NAME][EMAIL_ADDRESS][PERSON_NAME][DOMAIN_NAME]"
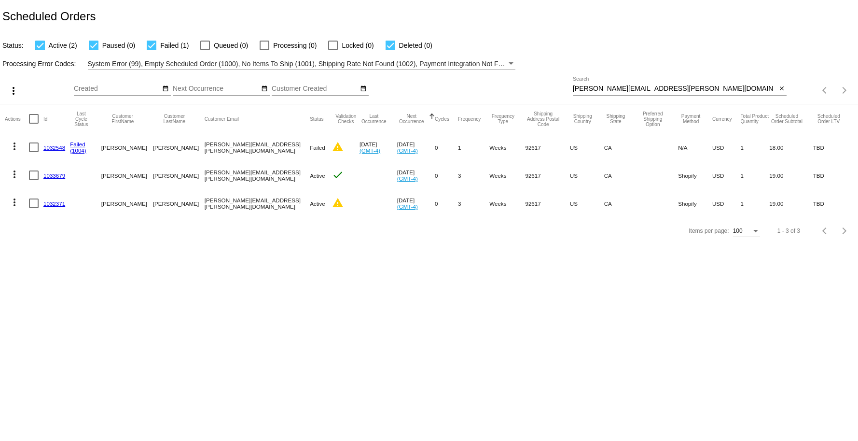
click at [332, 203] on mat-cell "warning" at bounding box center [346, 203] width 28 height 28
click at [332, 206] on mat-icon "warning" at bounding box center [338, 203] width 12 height 12
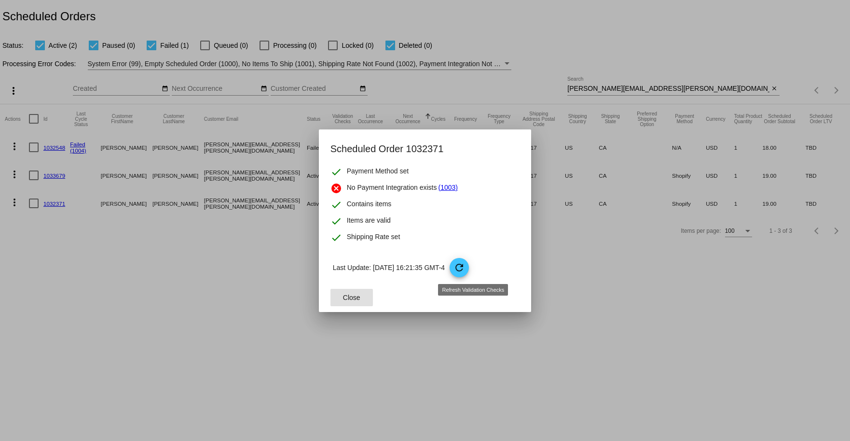
click at [465, 264] on mat-icon "refresh" at bounding box center [460, 268] width 12 height 12
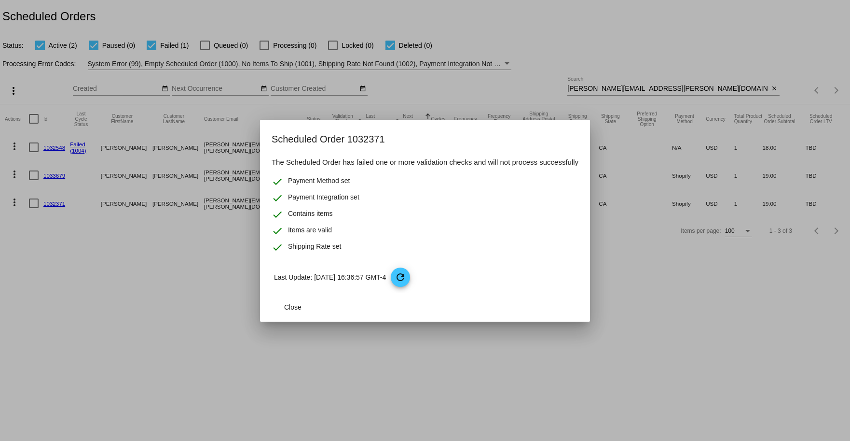
click at [212, 290] on div at bounding box center [425, 220] width 850 height 441
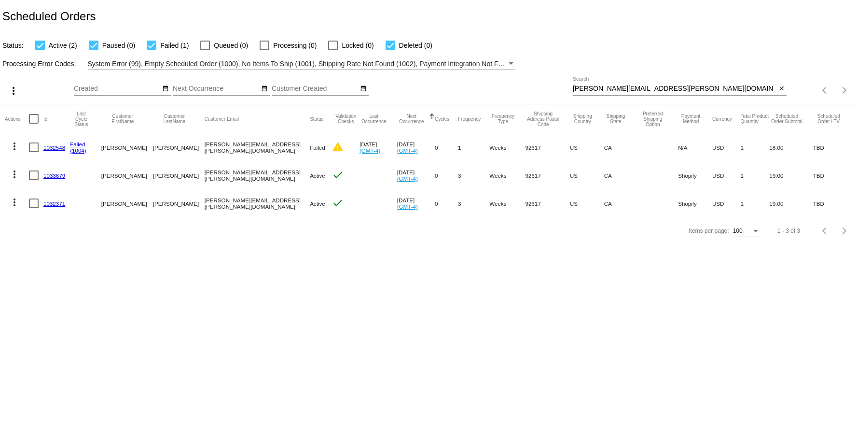
click at [13, 202] on mat-icon "more_vert" at bounding box center [15, 202] width 12 height 12
click at [36, 259] on button "edit View / Edit" at bounding box center [53, 254] width 96 height 12
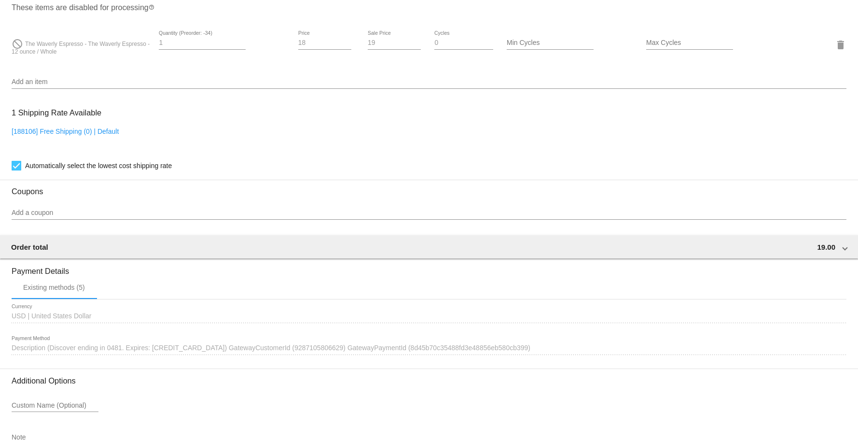
scroll to position [672, 0]
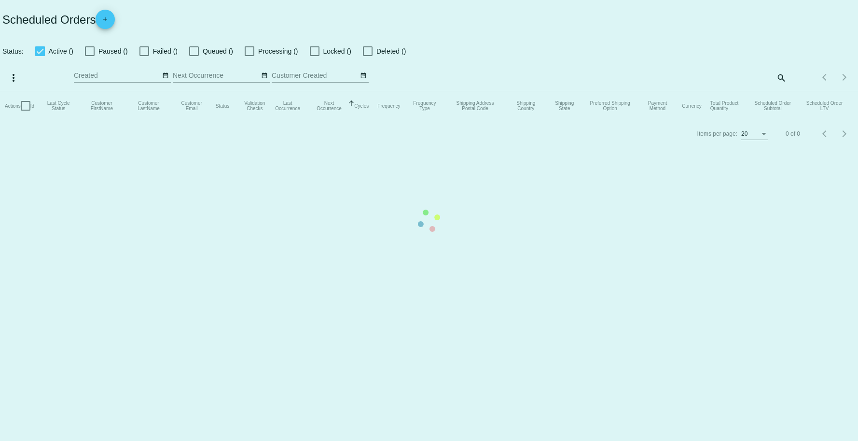
checkbox input "true"
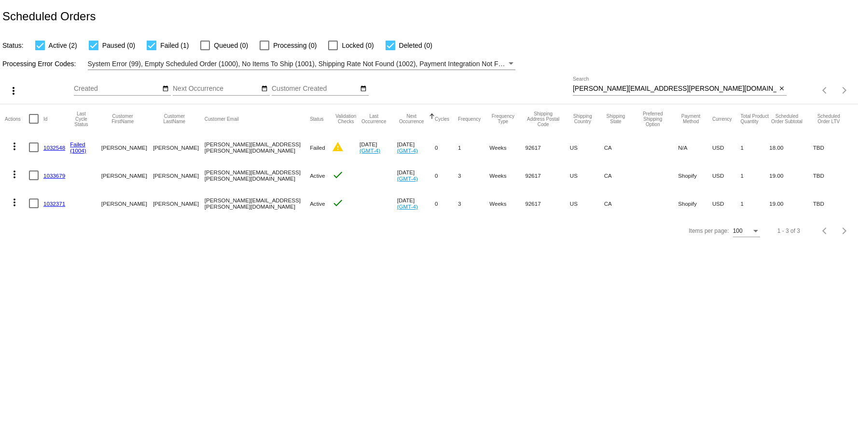
click at [55, 175] on link "1033679" at bounding box center [54, 175] width 22 height 6
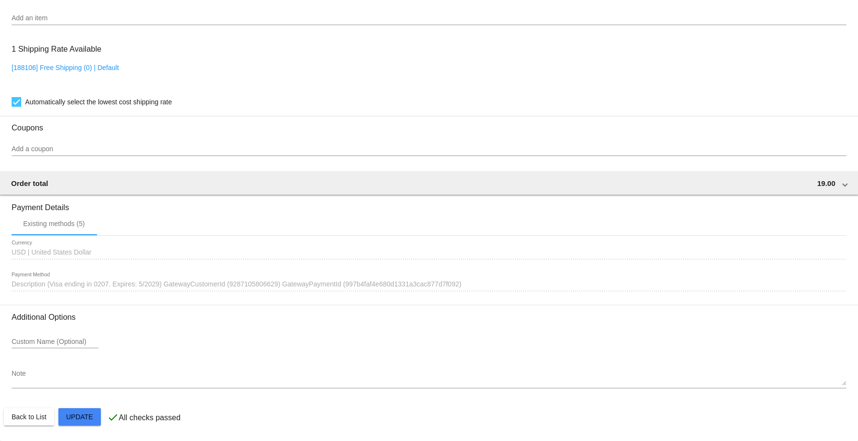
scroll to position [668, 0]
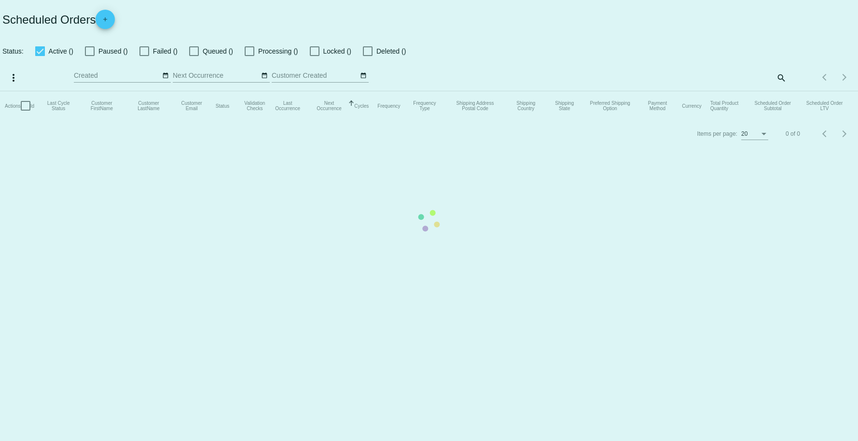
checkbox input "true"
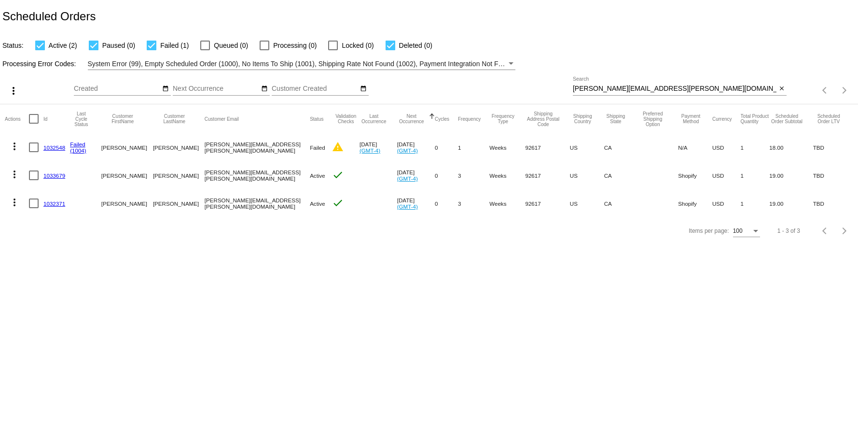
click at [52, 205] on link "1032371" at bounding box center [54, 203] width 22 height 6
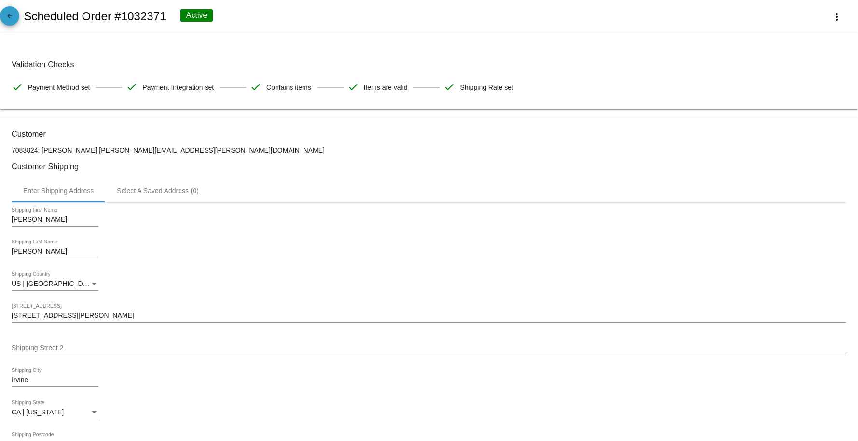
click at [14, 23] on mat-icon "arrow_back" at bounding box center [10, 19] width 12 height 12
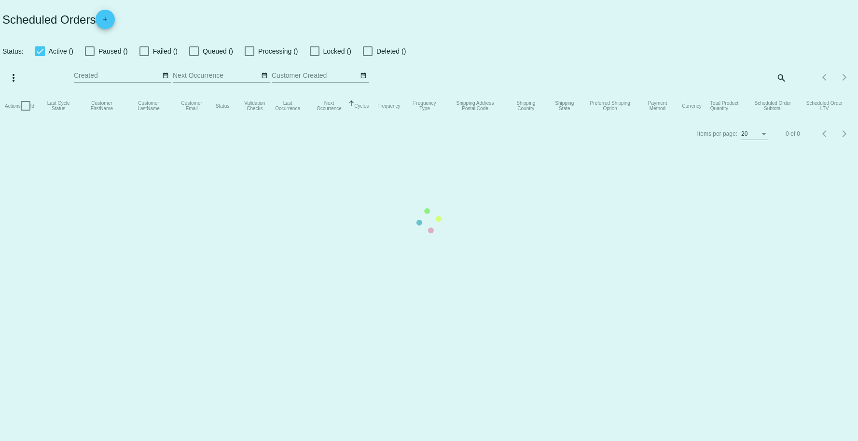
checkbox input "true"
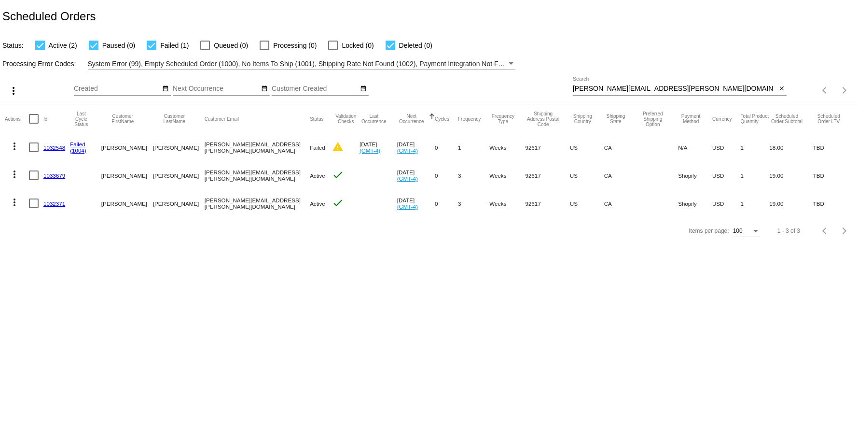
click at [356, 306] on body "Scheduled Orders Status: Active (2) Paused (0) Failed (1) Queued (0) Processing…" at bounding box center [429, 220] width 858 height 441
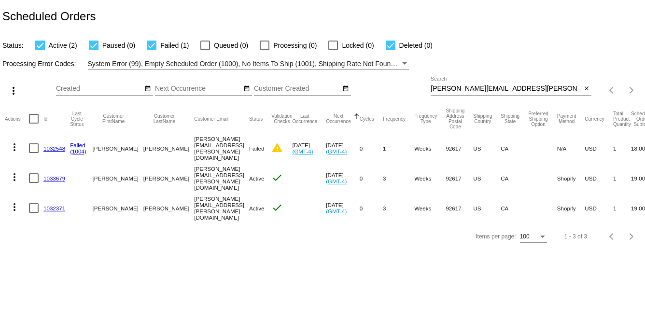
click at [54, 195] on mat-cell "1032371" at bounding box center [56, 208] width 27 height 30
click at [54, 205] on link "1032371" at bounding box center [54, 208] width 22 height 6
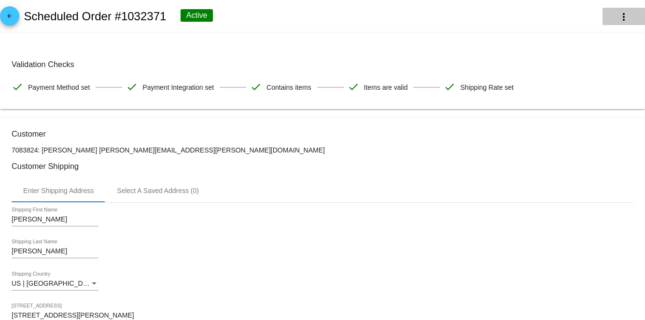
click at [529, 12] on mat-icon "more_vert" at bounding box center [624, 17] width 12 height 12
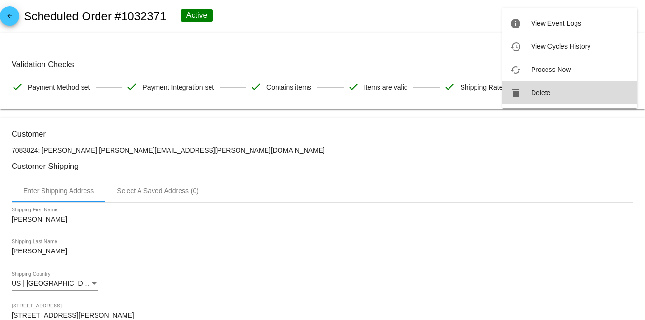
click at [529, 96] on span "Delete" at bounding box center [540, 93] width 19 height 8
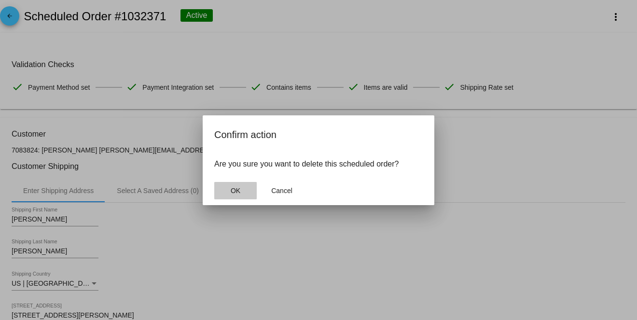
click at [234, 185] on button "OK" at bounding box center [235, 190] width 42 height 17
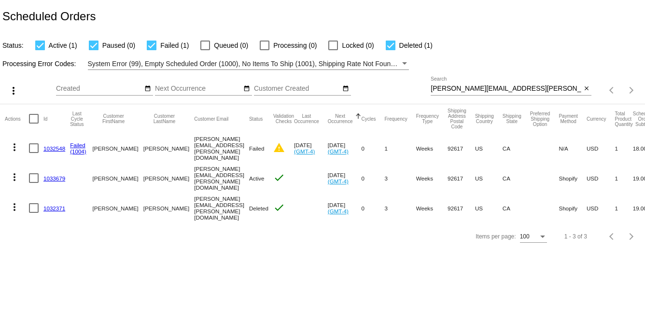
drag, startPoint x: 75, startPoint y: 207, endPoint x: 44, endPoint y: 206, distance: 30.9
click at [44, 206] on mat-row "more_vert 1032371 [PERSON_NAME] [PERSON_NAME][EMAIL_ADDRESS][PERSON_NAME][DOMAI…" at bounding box center [350, 208] width 690 height 30
copy link "1032371"
click at [529, 84] on div "[PERSON_NAME][EMAIL_ADDRESS][PERSON_NAME][DOMAIN_NAME] Search" at bounding box center [505, 86] width 151 height 19
paste input "alenashifrin"
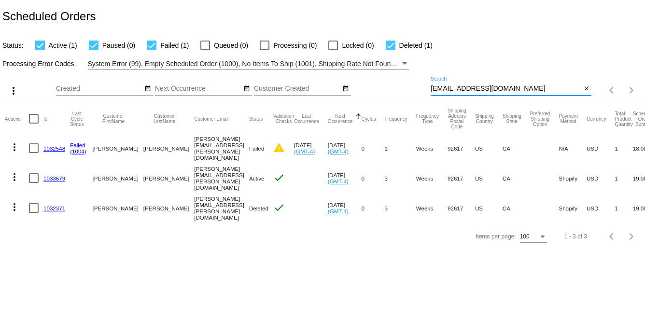
type input "[EMAIL_ADDRESS][DOMAIN_NAME]"
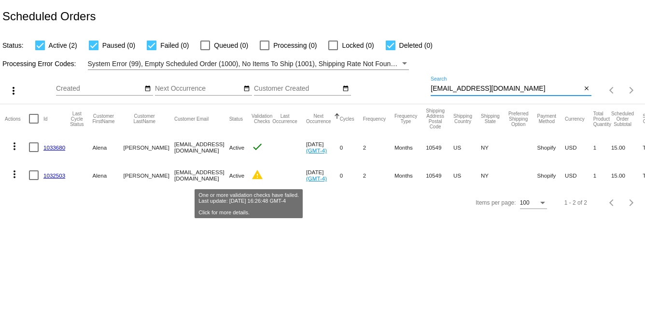
click at [251, 175] on mat-icon "warning" at bounding box center [257, 175] width 12 height 12
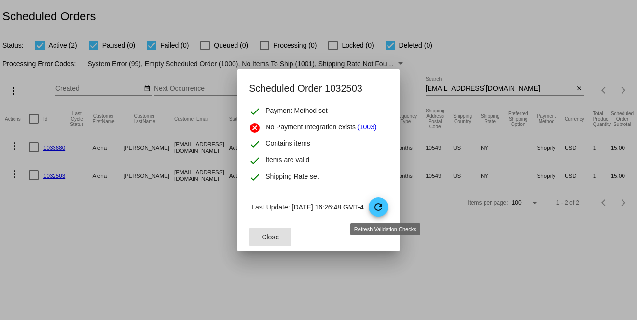
click at [384, 209] on mat-icon "refresh" at bounding box center [378, 207] width 12 height 12
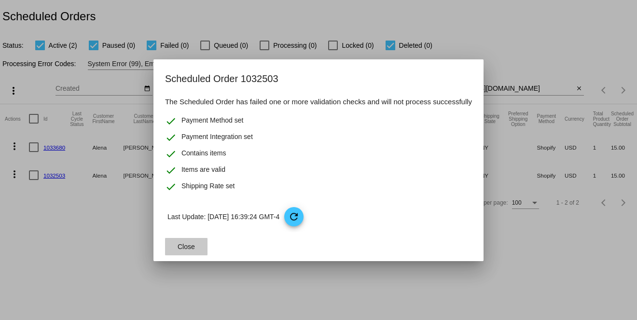
click at [194, 241] on button "Close" at bounding box center [186, 246] width 42 height 17
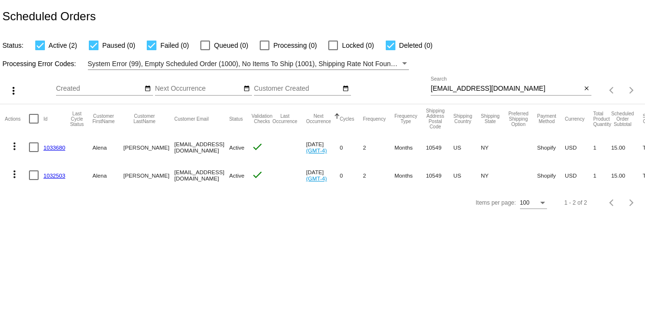
click at [68, 147] on mat-cell "1033680" at bounding box center [56, 147] width 27 height 28
click at [63, 147] on link "1033680" at bounding box center [54, 147] width 22 height 6
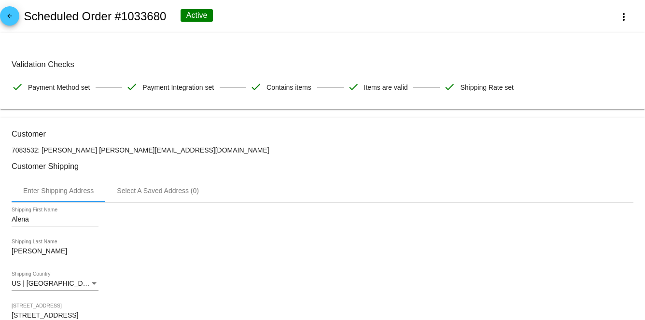
drag, startPoint x: 108, startPoint y: 155, endPoint x: 82, endPoint y: 155, distance: 26.1
click at [82, 154] on p "7083532: [PERSON_NAME] [PERSON_NAME][EMAIL_ADDRESS][DOMAIN_NAME]" at bounding box center [322, 150] width 621 height 8
copy p "[EMAIL_ADDRESS][DOMAIN_NAME]"
click at [14, 17] on mat-icon "arrow_back" at bounding box center [10, 19] width 12 height 12
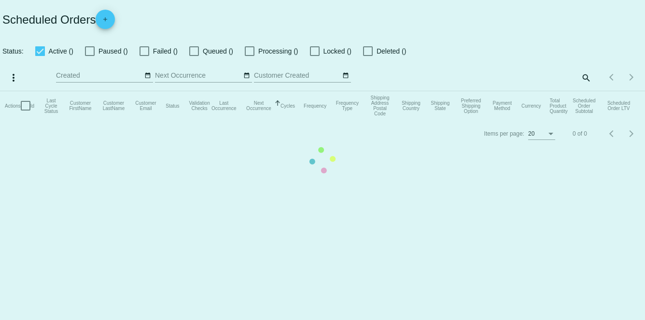
checkbox input "true"
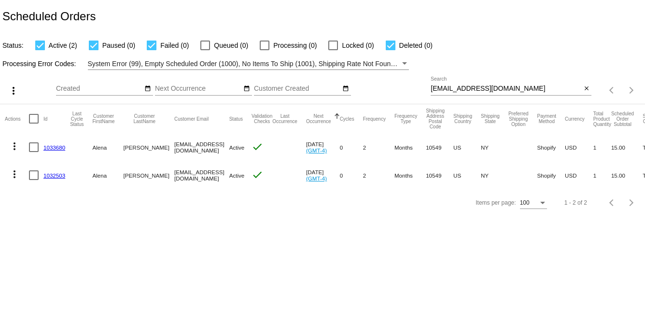
click at [57, 178] on link "1032503" at bounding box center [54, 175] width 22 height 6
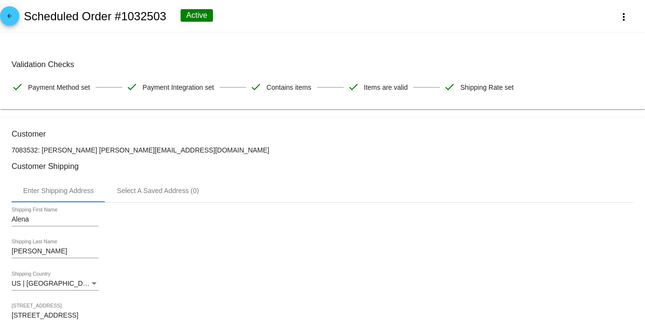
click at [159, 14] on h2 "Scheduled Order #1032503" at bounding box center [95, 17] width 142 height 14
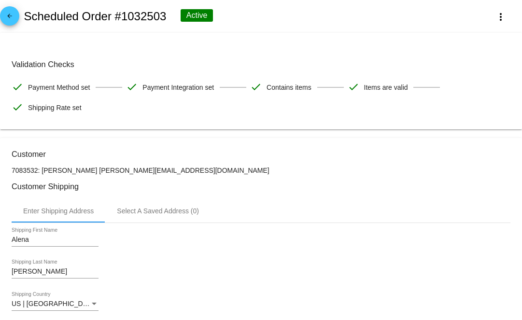
click at [0, 13] on link "arrow_back" at bounding box center [9, 15] width 19 height 19
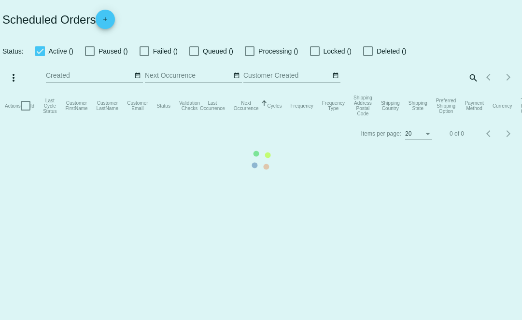
checkbox input "true"
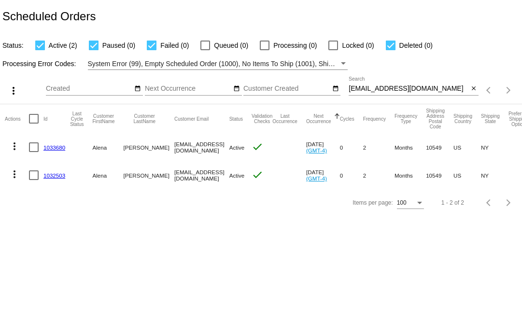
click at [66, 227] on body "Scheduled Orders Status: Active (2) Paused (0) Failed (0) Queued (0) Processing…" at bounding box center [261, 160] width 522 height 320
click at [15, 147] on mat-icon "more_vert" at bounding box center [15, 146] width 12 height 12
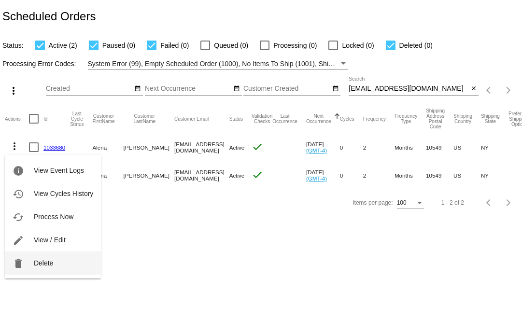
click at [55, 260] on button "delete Delete" at bounding box center [53, 262] width 96 height 23
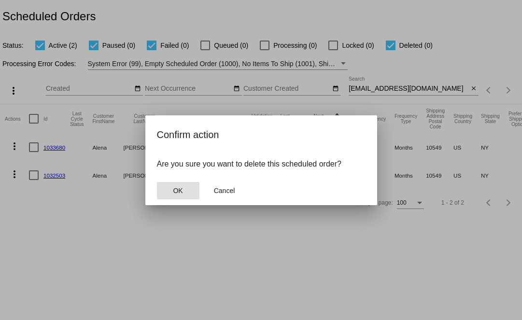
click at [184, 193] on button "OK" at bounding box center [178, 190] width 42 height 17
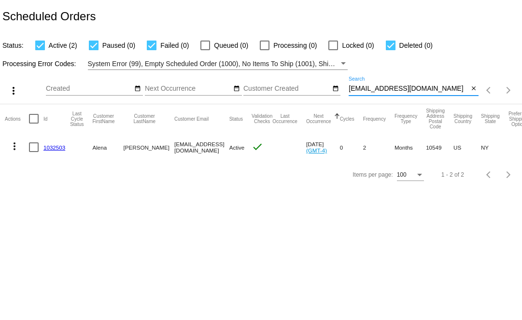
click at [384, 89] on input "[EMAIL_ADDRESS][DOMAIN_NAME]" at bounding box center [408, 89] width 120 height 8
paste input "Seojin"
type input "Seojin"
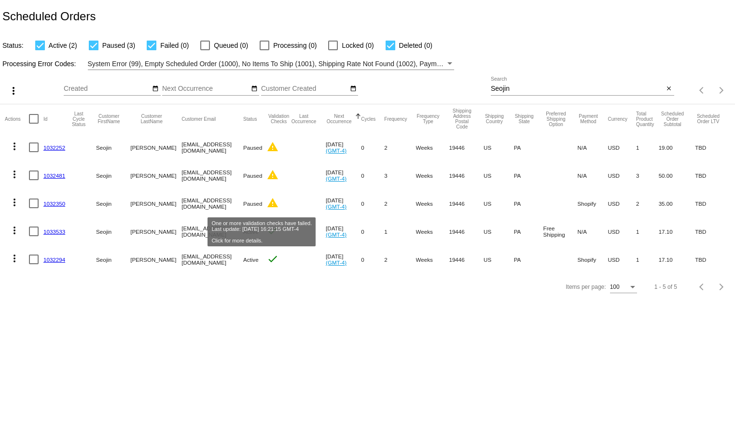
click at [267, 202] on mat-icon "warning" at bounding box center [273, 203] width 12 height 12
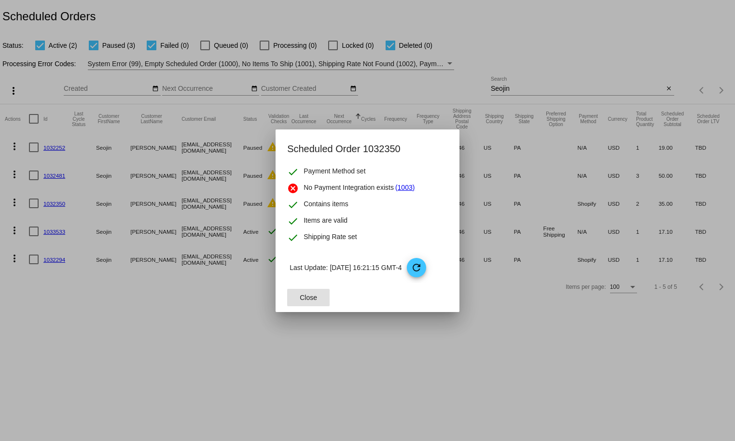
click at [422, 266] on mat-icon "refresh" at bounding box center [417, 268] width 12 height 12
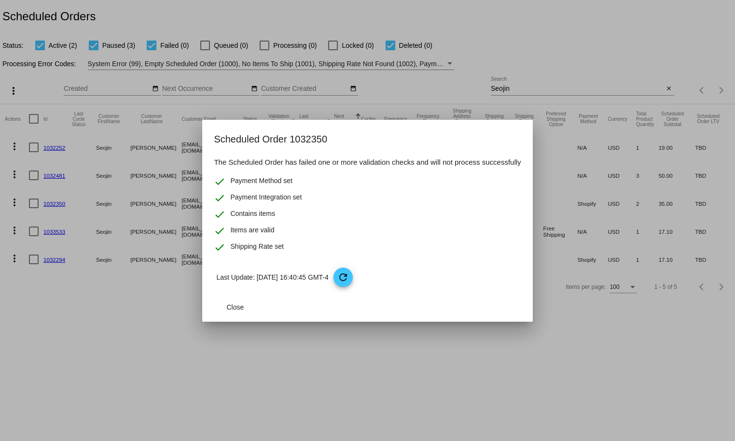
click at [185, 325] on div at bounding box center [367, 220] width 735 height 441
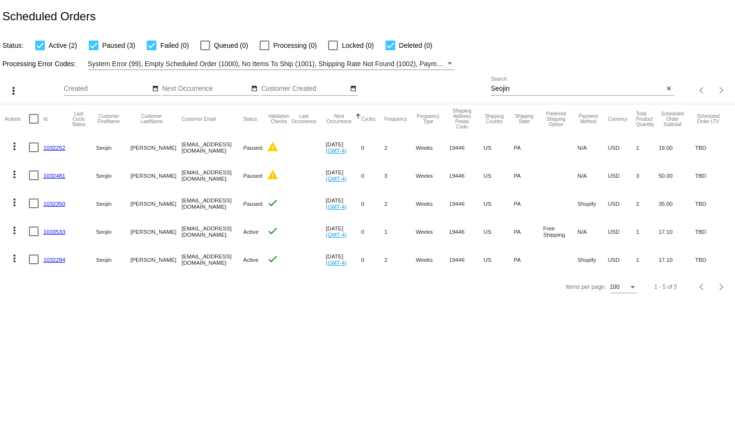
click at [267, 178] on mat-icon "warning" at bounding box center [273, 175] width 12 height 12
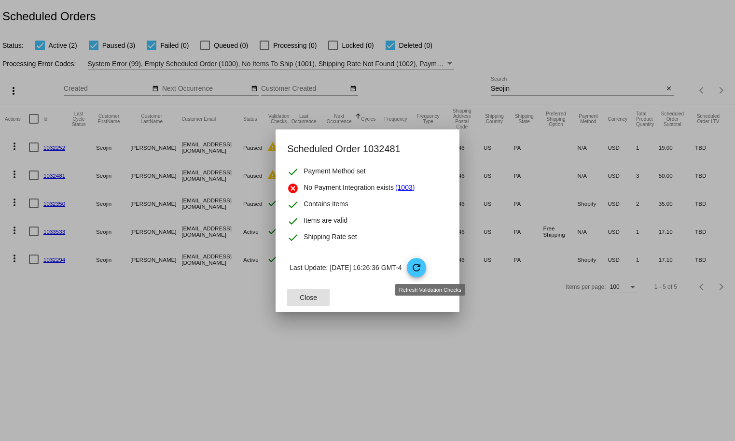
click at [423, 273] on span "refresh" at bounding box center [417, 268] width 20 height 20
drag, startPoint x: 143, startPoint y: 338, endPoint x: 158, endPoint y: 310, distance: 31.7
click at [143, 325] on div at bounding box center [367, 220] width 735 height 441
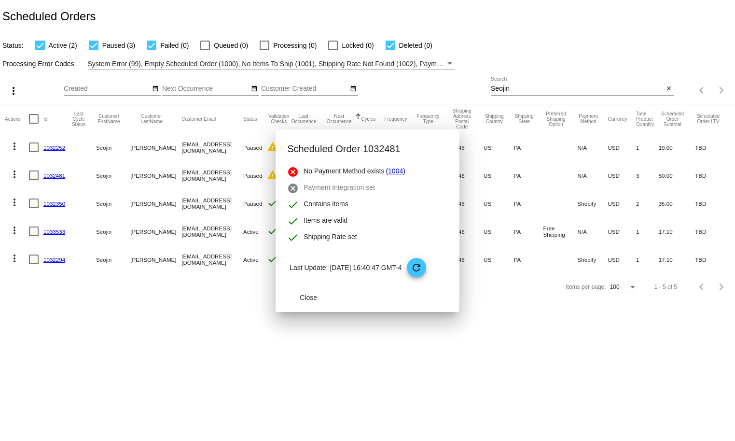
click at [269, 143] on mat-cell "warning" at bounding box center [279, 147] width 24 height 28
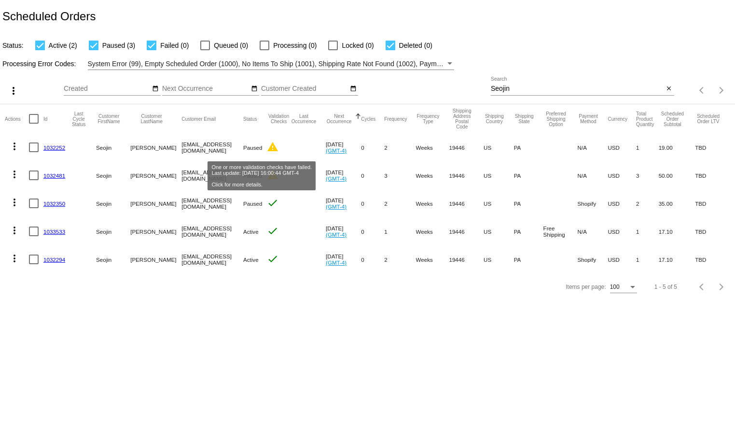
click at [267, 147] on mat-icon "warning" at bounding box center [273, 147] width 12 height 12
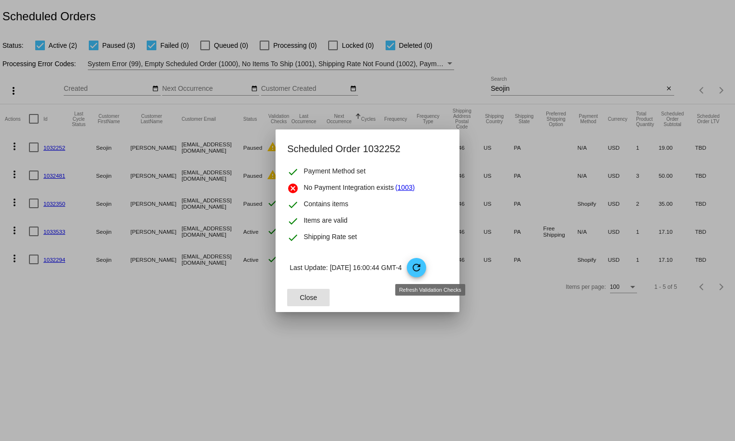
drag, startPoint x: 433, startPoint y: 273, endPoint x: 427, endPoint y: 293, distance: 21.5
click at [427, 273] on span "refresh" at bounding box center [417, 268] width 20 height 20
click at [328, 325] on div at bounding box center [367, 220] width 735 height 441
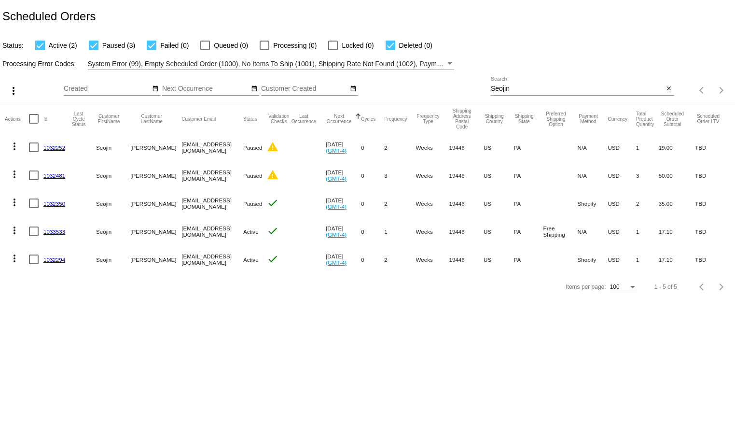
click at [217, 325] on body "Scheduled Orders Status: Active (2) Paused (3) Failed (0) Queued (0) Processing…" at bounding box center [367, 220] width 735 height 441
click at [123, 300] on div "Items per page: 100 1 - 5 of 5" at bounding box center [367, 286] width 735 height 27
click at [148, 324] on body "Scheduled Orders Status: Active (2) Paused (3) Failed (0) Queued (0) Processing…" at bounding box center [367, 220] width 735 height 441
click at [13, 231] on mat-icon "more_vert" at bounding box center [15, 230] width 12 height 12
drag, startPoint x: 408, startPoint y: 353, endPoint x: 396, endPoint y: 352, distance: 12.6
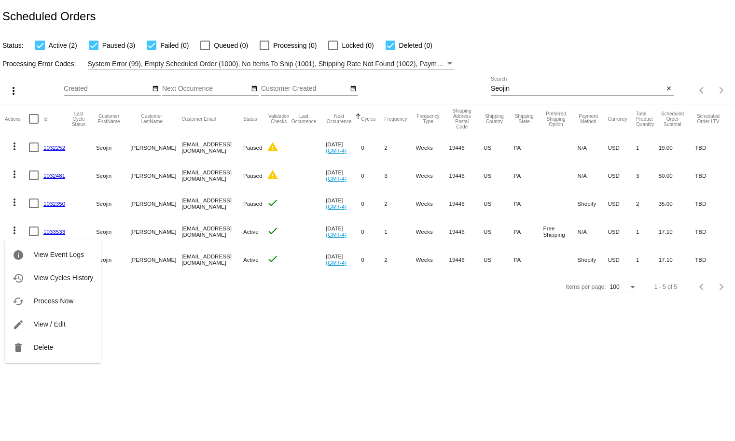
click at [407, 325] on div at bounding box center [367, 220] width 735 height 441
click at [17, 257] on mat-icon "more_vert" at bounding box center [15, 258] width 12 height 12
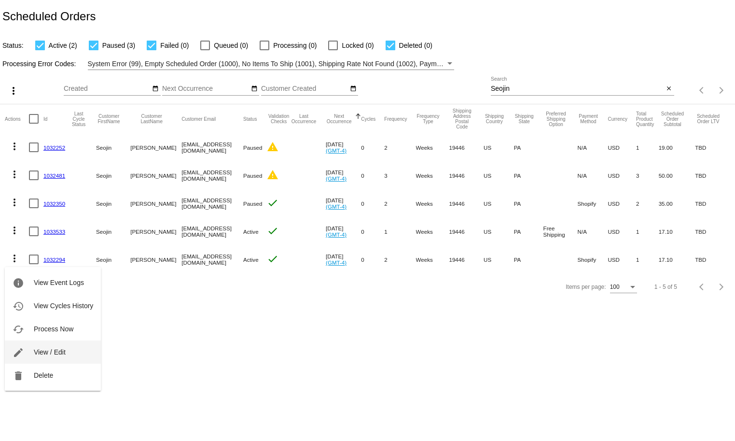
click at [56, 325] on span "View / Edit" at bounding box center [50, 352] width 32 height 8
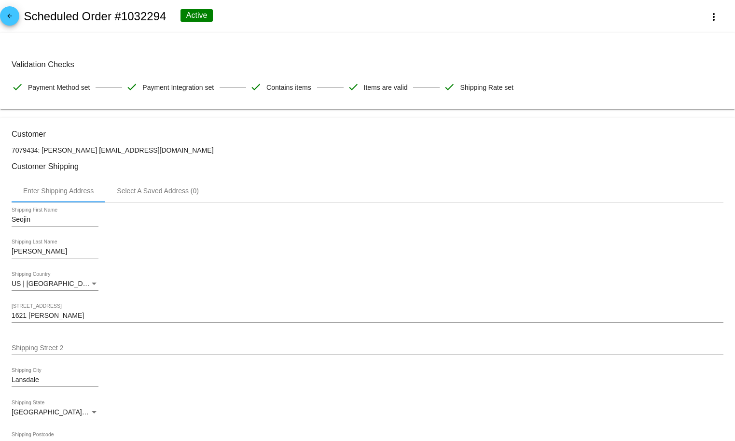
click at [8, 13] on mat-icon "arrow_back" at bounding box center [10, 19] width 12 height 12
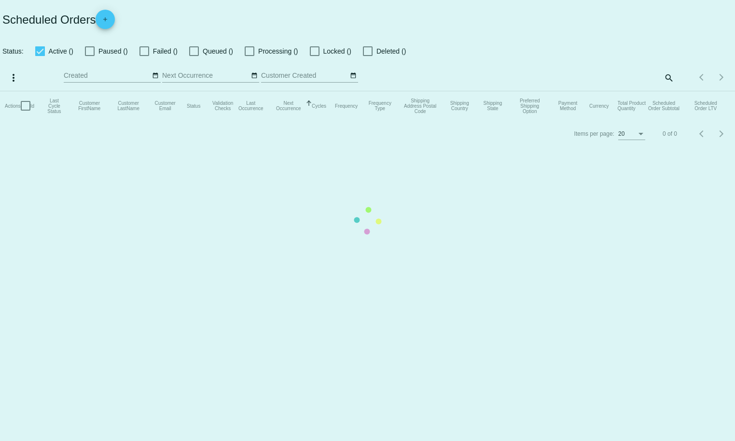
checkbox input "true"
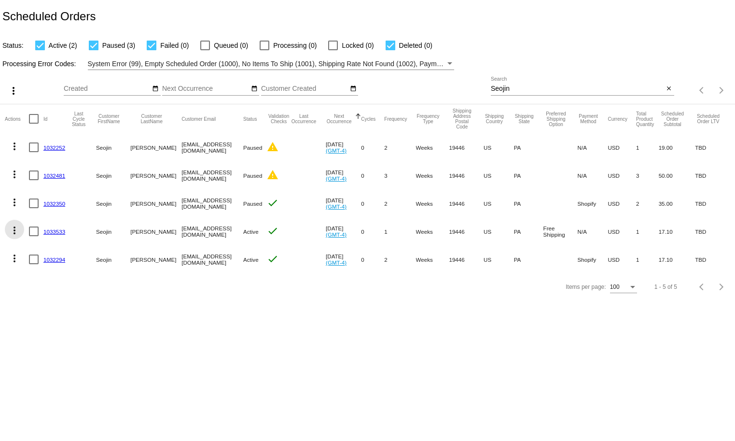
click at [14, 231] on mat-icon "more_vert" at bounding box center [15, 230] width 12 height 12
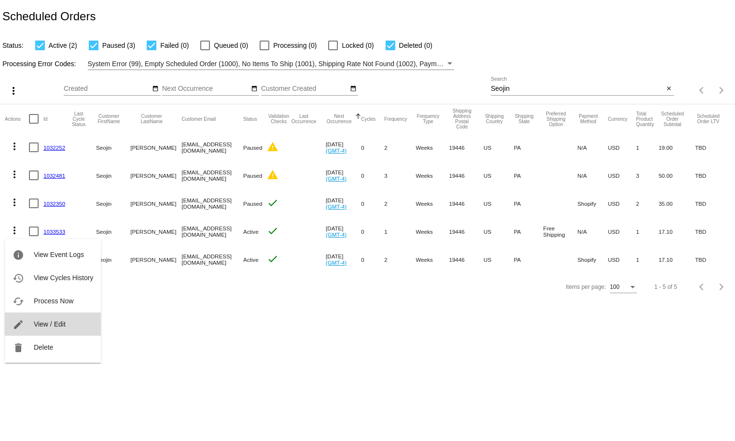
click at [55, 324] on span "View / Edit" at bounding box center [50, 324] width 32 height 8
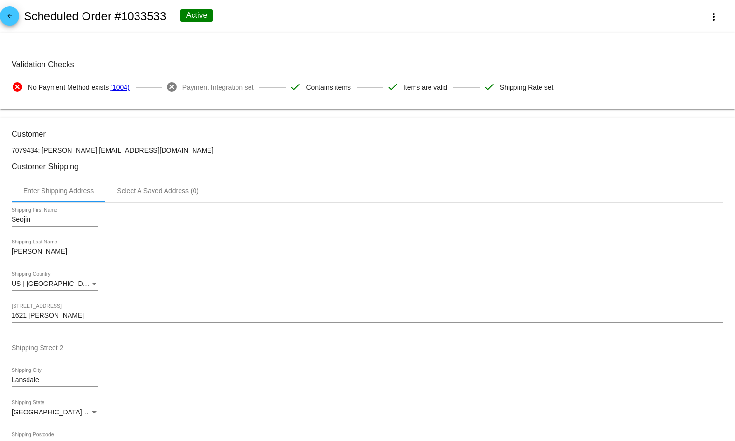
click at [19, 18] on link "arrow_back" at bounding box center [9, 15] width 19 height 19
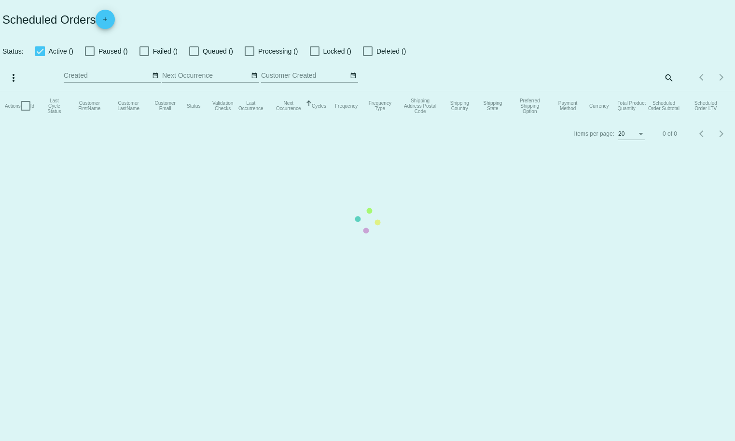
checkbox input "true"
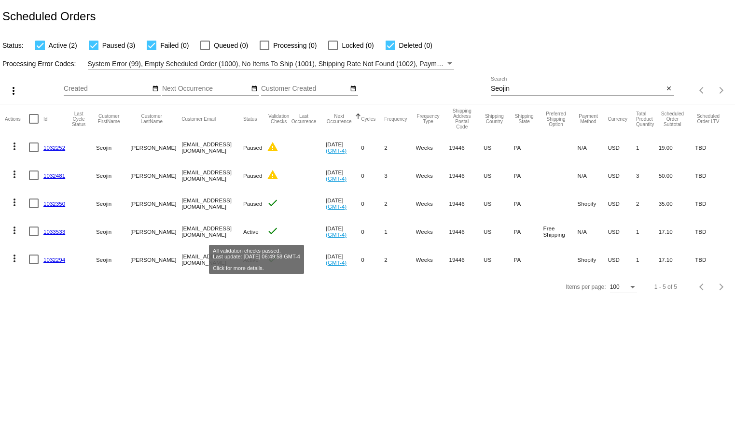
click at [267, 233] on mat-icon "check" at bounding box center [273, 231] width 12 height 12
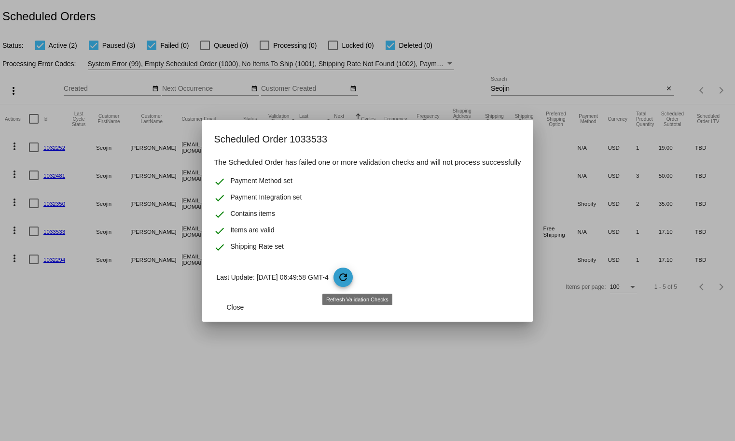
click at [354, 285] on span "refresh" at bounding box center [343, 277] width 20 height 20
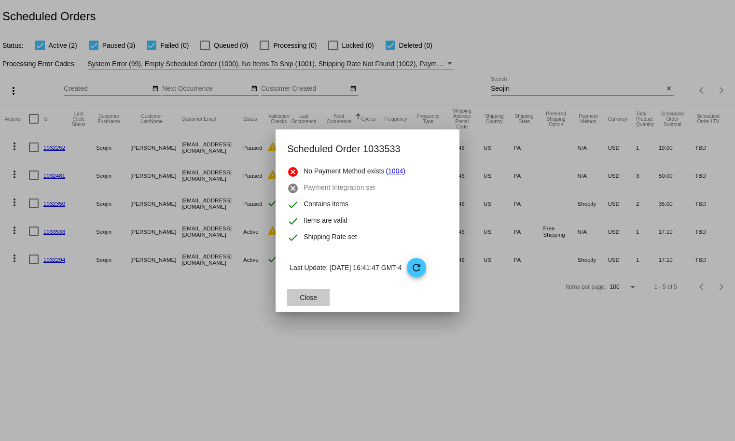
click at [323, 297] on button "Close" at bounding box center [308, 297] width 42 height 17
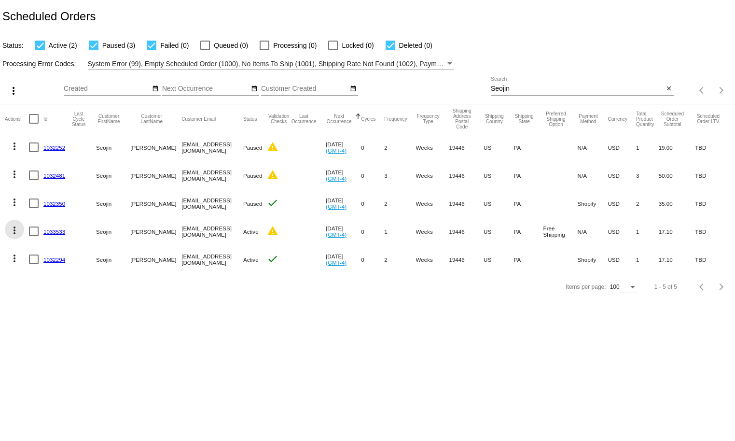
click at [19, 229] on mat-icon "more_vert" at bounding box center [15, 230] width 12 height 12
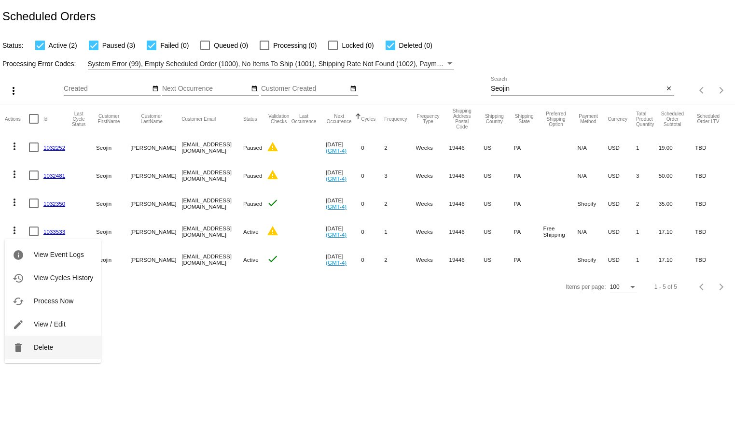
click at [61, 325] on button "delete Delete" at bounding box center [53, 346] width 96 height 23
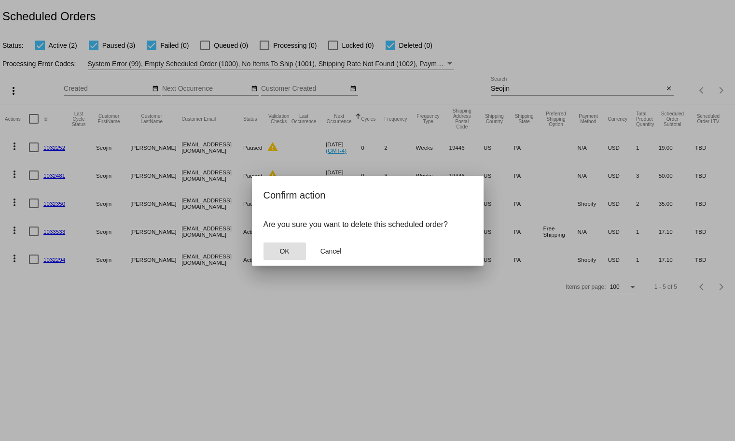
drag, startPoint x: 277, startPoint y: 252, endPoint x: 272, endPoint y: 252, distance: 5.3
click at [276, 252] on button "OK" at bounding box center [284, 250] width 42 height 17
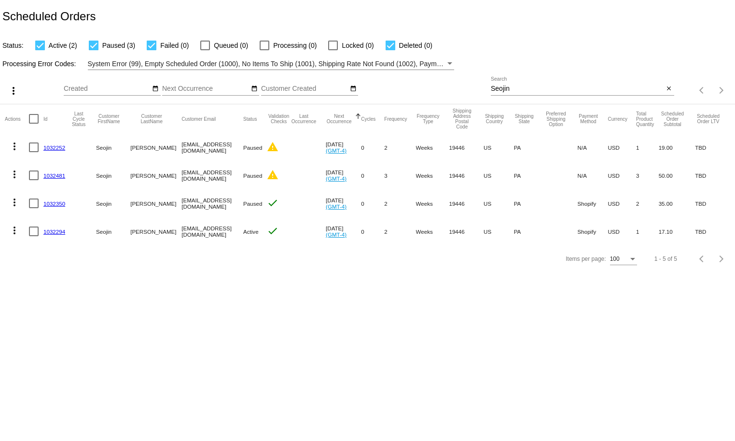
drag, startPoint x: 80, startPoint y: 231, endPoint x: 55, endPoint y: 251, distance: 31.5
click at [48, 242] on mat-row "more_vert 1032294 [GEOGRAPHIC_DATA][PERSON_NAME] [EMAIL_ADDRESS][DOMAIN_NAME] A…" at bounding box center [367, 231] width 725 height 28
click at [146, 325] on body "Scheduled Orders Status: Active (2) Paused (3) Failed (0) Queued (0) Processing…" at bounding box center [367, 220] width 735 height 441
click at [407, 46] on span "Deleted (0)" at bounding box center [415, 46] width 33 height 12
click at [390, 50] on input "Deleted (0)" at bounding box center [390, 50] width 0 height 0
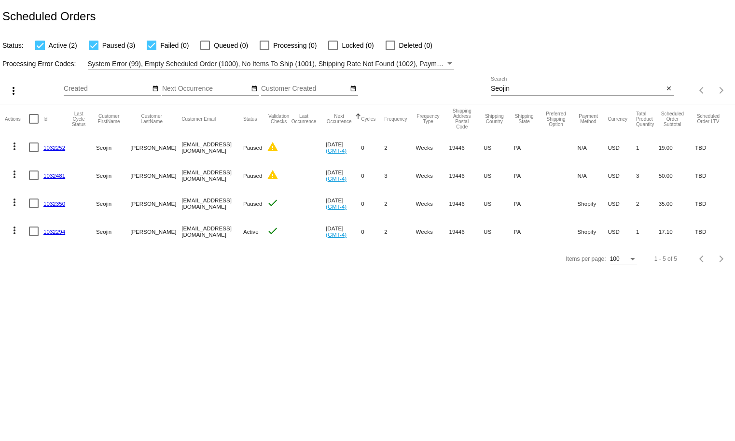
click at [407, 46] on span "Deleted (0)" at bounding box center [415, 46] width 33 height 12
click at [390, 50] on input "Deleted (0)" at bounding box center [390, 50] width 0 height 0
checkbox input "true"
click at [367, 316] on body "Scheduled Orders Status: Active (2) Paused (3) Failed (0) Queued (0) Processing…" at bounding box center [367, 220] width 735 height 441
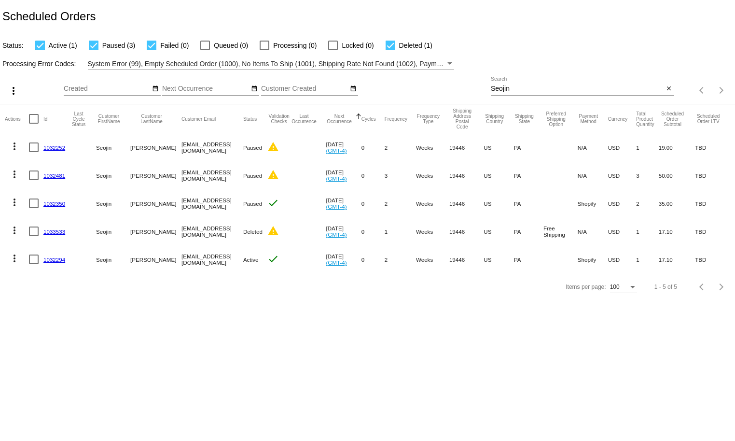
drag, startPoint x: 69, startPoint y: 230, endPoint x: 40, endPoint y: 232, distance: 29.0
click at [40, 232] on mat-row "more_vert 1033533 [GEOGRAPHIC_DATA][PERSON_NAME] [EMAIL_ADDRESS][DOMAIN_NAME] D…" at bounding box center [367, 231] width 725 height 28
copy mat-row "1033533"
click at [86, 325] on body "Scheduled Orders Status: Active (1) Paused (3) Failed (0) Queued (0) Processing…" at bounding box center [367, 220] width 735 height 441
click at [12, 176] on mat-icon "more_vert" at bounding box center [15, 174] width 12 height 12
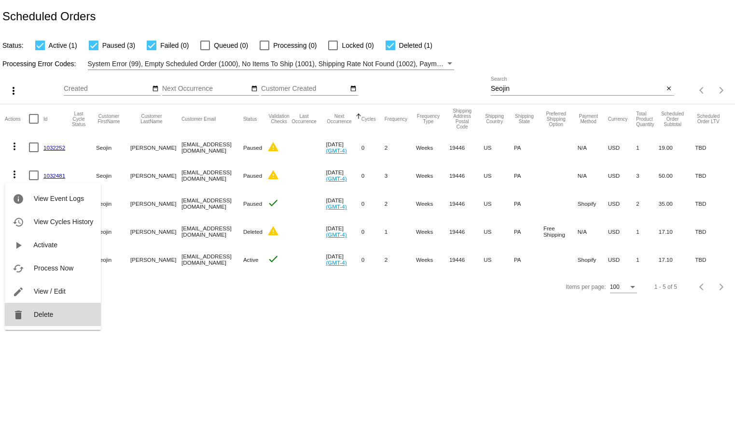
click at [56, 313] on button "delete Delete" at bounding box center [53, 314] width 96 height 23
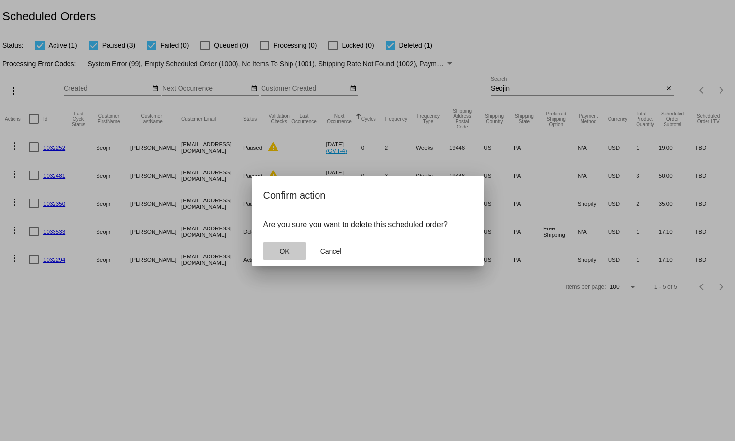
click at [296, 250] on button "OK" at bounding box center [284, 250] width 42 height 17
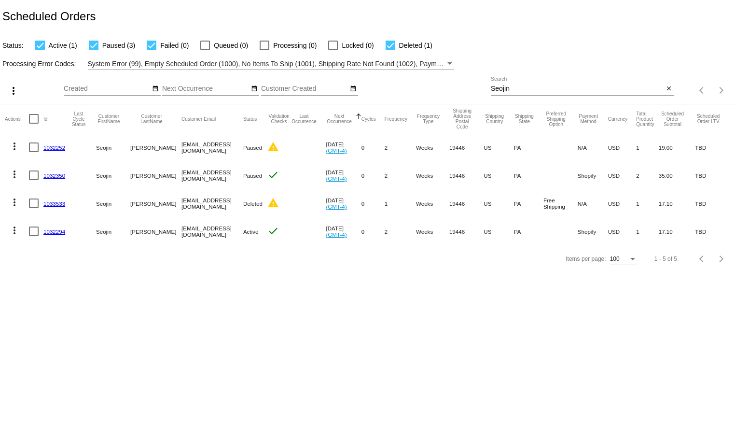
drag, startPoint x: 269, startPoint y: 337, endPoint x: 720, endPoint y: 244, distance: 461.2
click at [271, 325] on body "Scheduled Orders Status: Active (1) Paused (3) Failed (0) Queued (0) Processing…" at bounding box center [367, 220] width 735 height 441
click at [447, 325] on body "Scheduled Orders Status: Active (1) Paused (3) Failed (0) Queued (0) Processing…" at bounding box center [367, 220] width 735 height 441
click at [326, 325] on body "Scheduled Orders Status: Active (1) Paused (3) Failed (0) Queued (0) Processing…" at bounding box center [367, 220] width 735 height 441
click at [193, 325] on body "Scheduled Orders Status: Active (1) Paused (3) Failed (0) Queued (0) Processing…" at bounding box center [367, 220] width 735 height 441
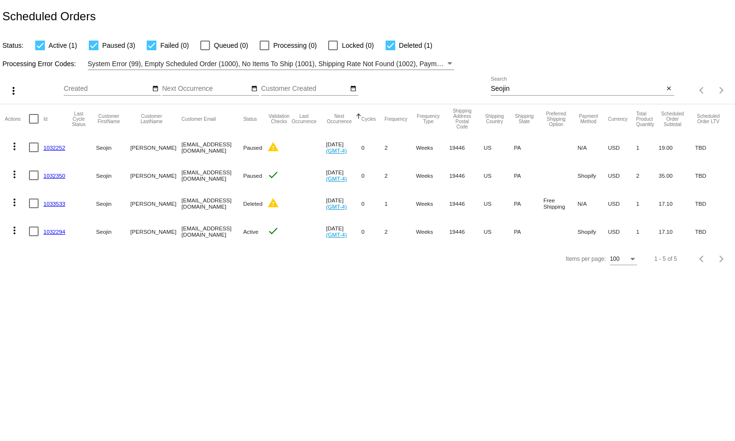
click at [175, 304] on body "Scheduled Orders Status: Active (1) Paused (3) Failed (0) Queued (0) Processing…" at bounding box center [367, 220] width 735 height 441
click at [233, 267] on div "Items per page: 100 1 - 5 of 5" at bounding box center [367, 258] width 735 height 27
click at [529, 96] on div "Seojin Search close" at bounding box center [582, 91] width 183 height 28
click at [529, 93] on div "Seojin Search" at bounding box center [577, 86] width 173 height 19
click at [529, 89] on input "Seojin" at bounding box center [577, 89] width 173 height 8
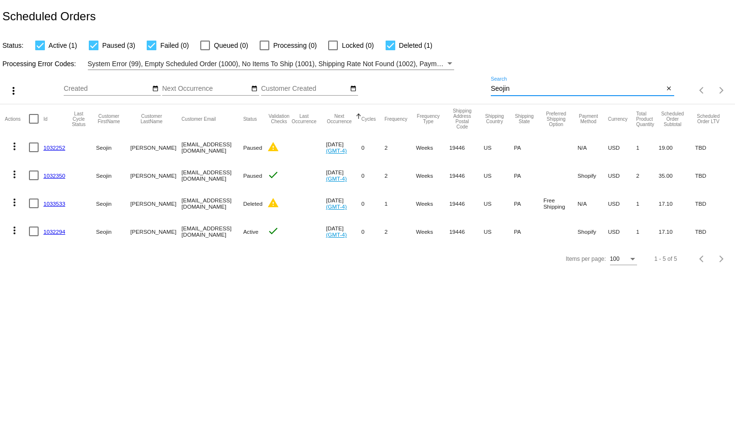
paste input "[EMAIL_ADDRESS][DOMAIN_NAME]"
type input "[EMAIL_ADDRESS][DOMAIN_NAME]"
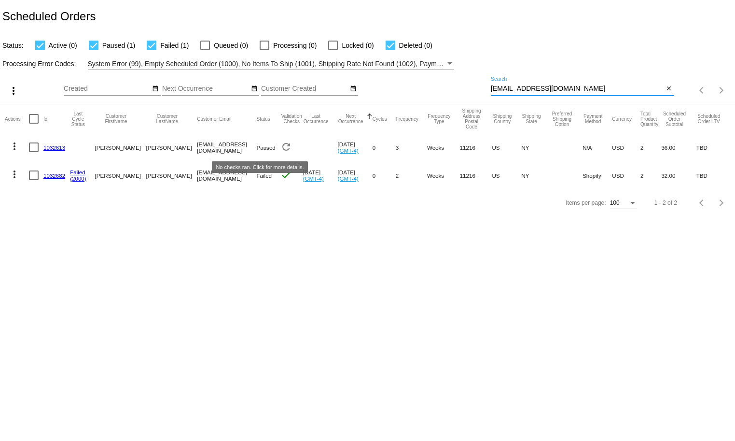
click at [280, 146] on mat-icon "refresh" at bounding box center [286, 147] width 12 height 12
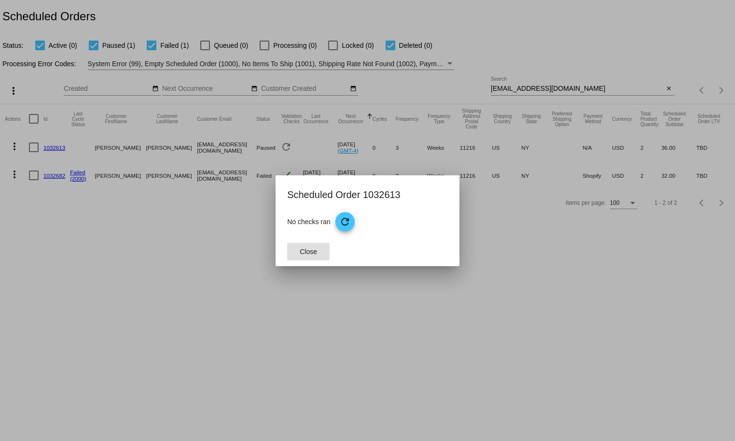
click at [339, 227] on span "refresh" at bounding box center [345, 222] width 20 height 20
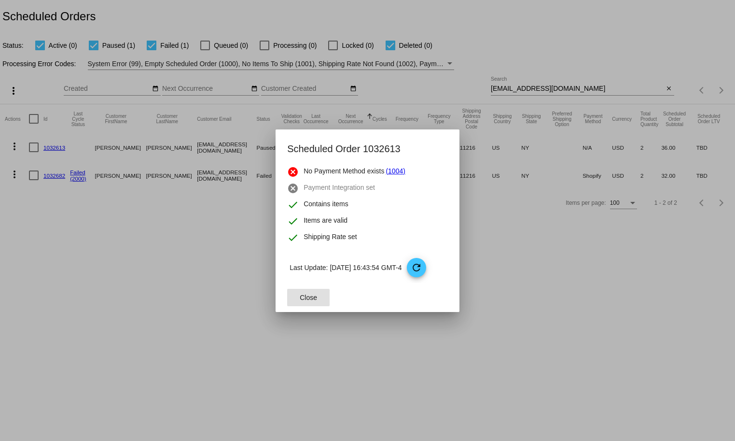
click at [314, 297] on span "Close" at bounding box center [308, 297] width 17 height 8
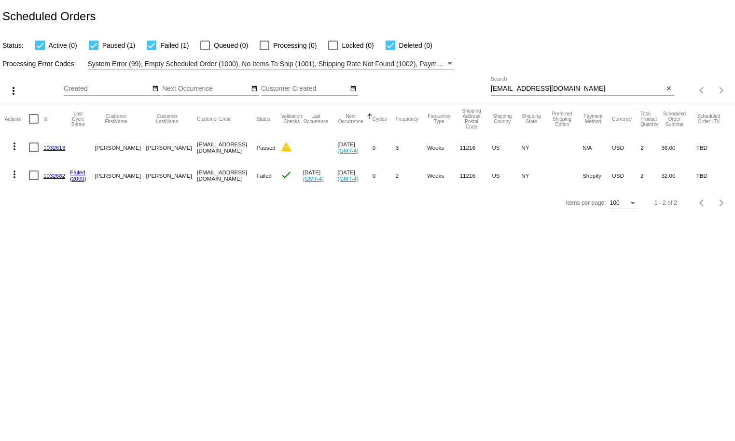
drag, startPoint x: 77, startPoint y: 147, endPoint x: 41, endPoint y: 149, distance: 35.7
click at [41, 149] on mat-row "more_vert 1032613 [PERSON_NAME] [EMAIL_ADDRESS][DOMAIN_NAME] Paused warning [DA…" at bounding box center [367, 147] width 725 height 28
copy mat-row "1032613"
click at [11, 145] on mat-icon "more_vert" at bounding box center [15, 146] width 12 height 12
click at [66, 261] on button "edit View / Edit" at bounding box center [53, 262] width 96 height 23
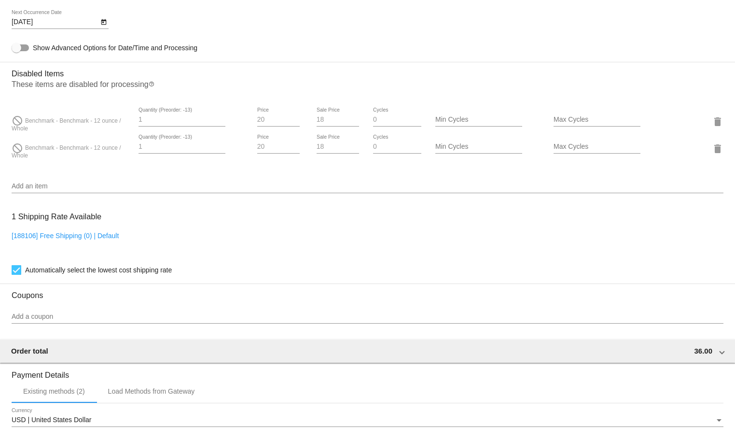
scroll to position [539, 0]
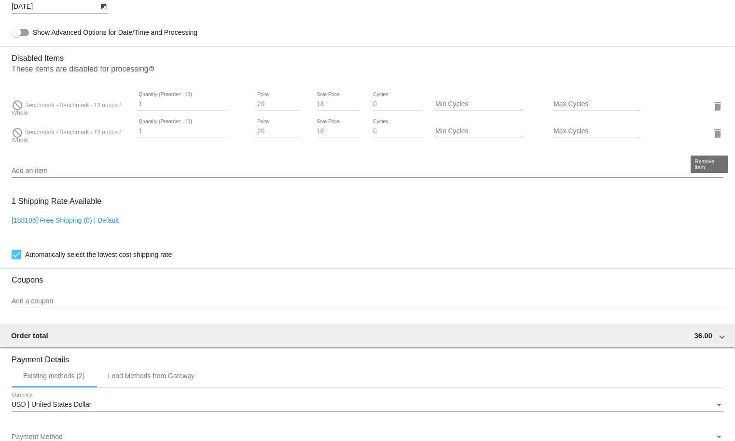
click at [529, 138] on mat-icon "delete" at bounding box center [718, 133] width 12 height 12
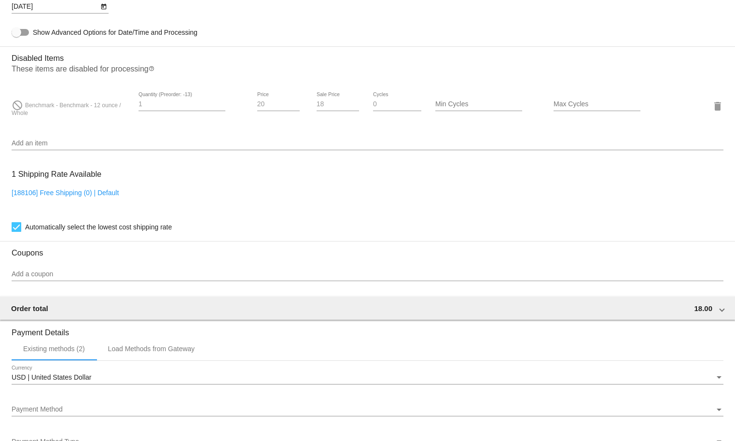
scroll to position [1057, 0]
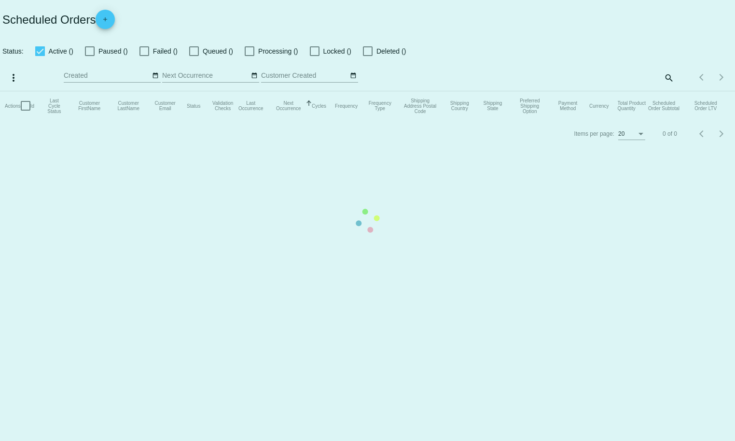
checkbox input "true"
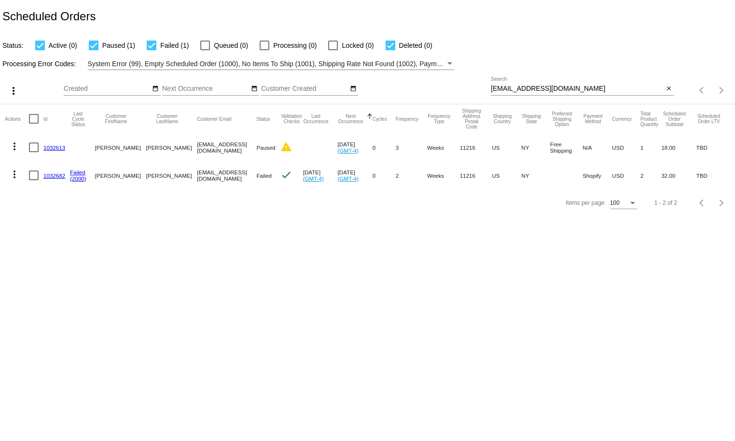
click at [529, 75] on div "more_vert Sep Jan Feb Mar [DATE]" at bounding box center [367, 87] width 735 height 34
click at [529, 88] on input "[EMAIL_ADDRESS][DOMAIN_NAME]" at bounding box center [577, 89] width 173 height 8
paste input "dilomot"
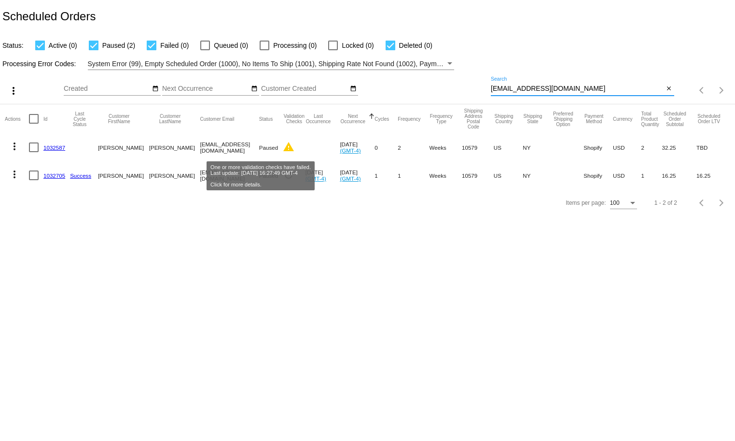
click at [283, 144] on mat-icon "warning" at bounding box center [289, 147] width 12 height 12
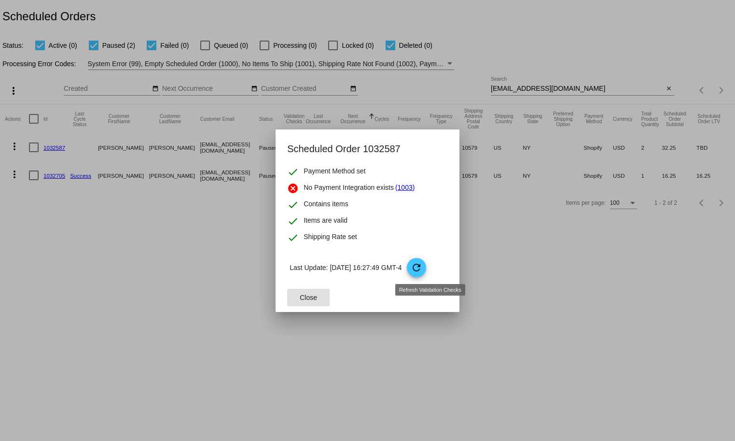
click at [427, 275] on span "refresh" at bounding box center [417, 268] width 20 height 20
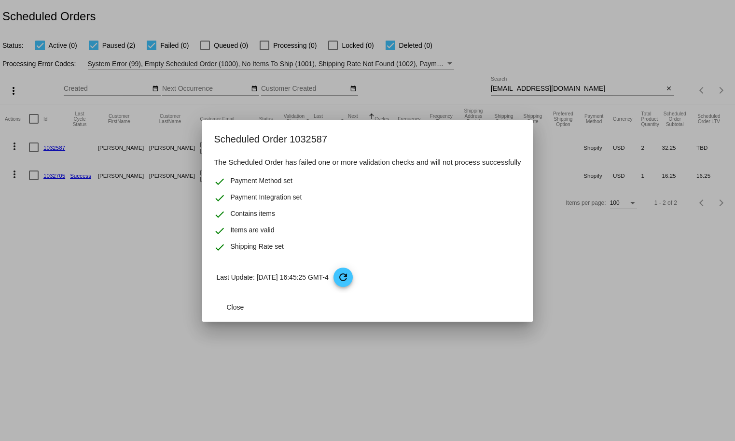
click at [211, 260] on mat-dialog-content "The Scheduled Order has failed one or more validation checks and will not proce…" at bounding box center [367, 224] width 330 height 136
click at [162, 199] on div at bounding box center [367, 220] width 735 height 441
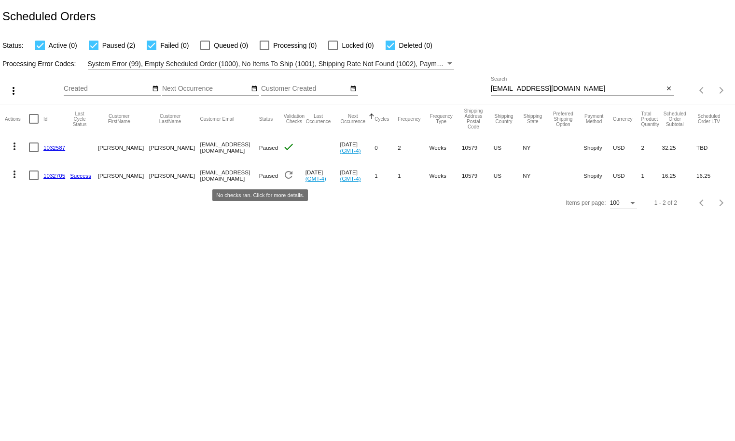
click at [283, 174] on mat-icon "refresh" at bounding box center [289, 175] width 12 height 12
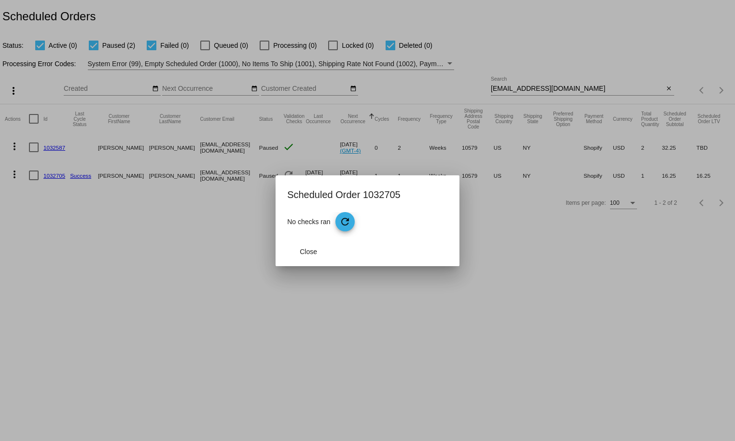
click at [355, 229] on span "refresh" at bounding box center [345, 222] width 20 height 20
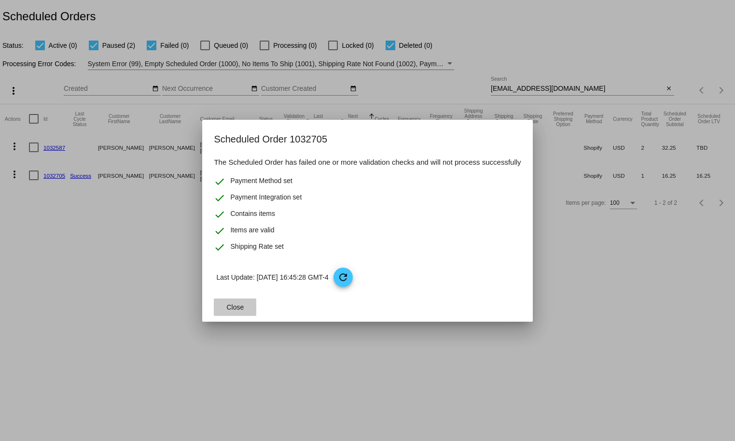
click at [239, 304] on span "Close" at bounding box center [235, 307] width 17 height 8
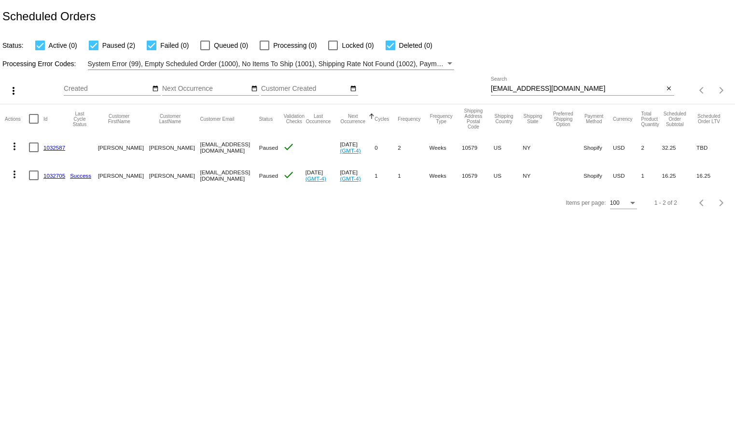
click at [114, 316] on body "Scheduled Orders Status: Active (0) Paused (2) Failed (0) Queued (0) Processing…" at bounding box center [367, 220] width 735 height 441
click at [259, 149] on span "Paused" at bounding box center [268, 147] width 19 height 6
drag, startPoint x: 253, startPoint y: 307, endPoint x: 83, endPoint y: 304, distance: 170.3
click at [250, 307] on body "Scheduled Orders Status: Active (0) Paused (2) Failed (0) Queued (0) Processing…" at bounding box center [367, 220] width 735 height 441
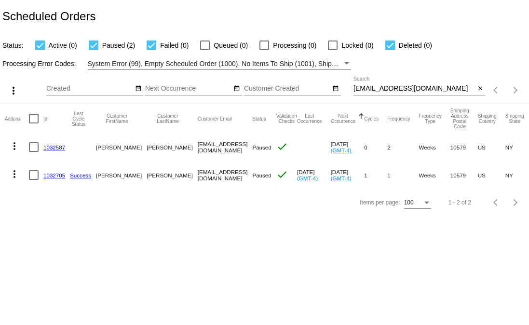
click at [143, 290] on body "Scheduled Orders Status: Active (0) Paused (2) Failed (0) Queued (0) Processing…" at bounding box center [264, 162] width 529 height 325
click at [426, 85] on div "[EMAIL_ADDRESS][DOMAIN_NAME] Search" at bounding box center [415, 86] width 122 height 19
paste input "stephlbroo"
type input "[EMAIL_ADDRESS][DOMAIN_NAME]"
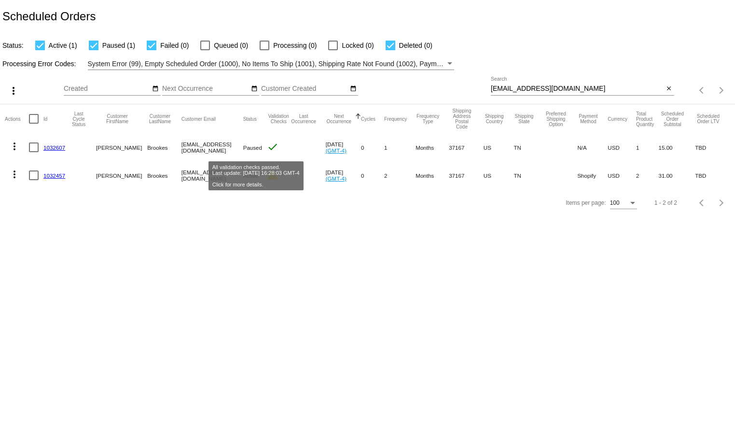
click at [267, 147] on mat-icon "check" at bounding box center [273, 147] width 12 height 12
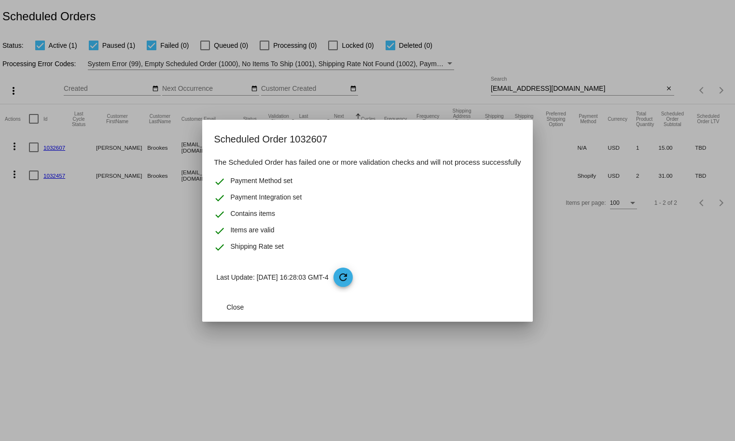
drag, startPoint x: 92, startPoint y: 265, endPoint x: 271, endPoint y: 198, distance: 191.2
click at [92, 263] on div at bounding box center [367, 220] width 735 height 441
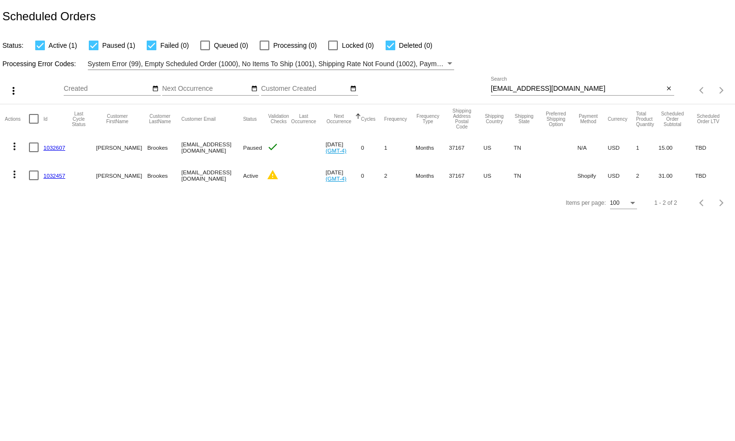
click at [267, 177] on mat-icon "warning" at bounding box center [273, 175] width 12 height 12
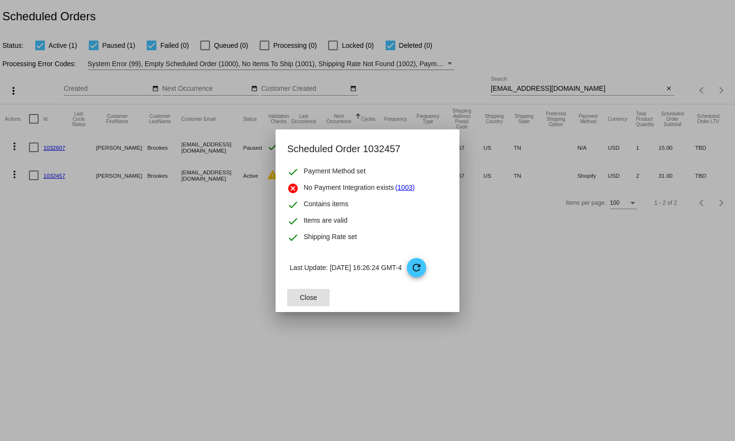
click at [422, 270] on mat-icon "refresh" at bounding box center [417, 268] width 12 height 12
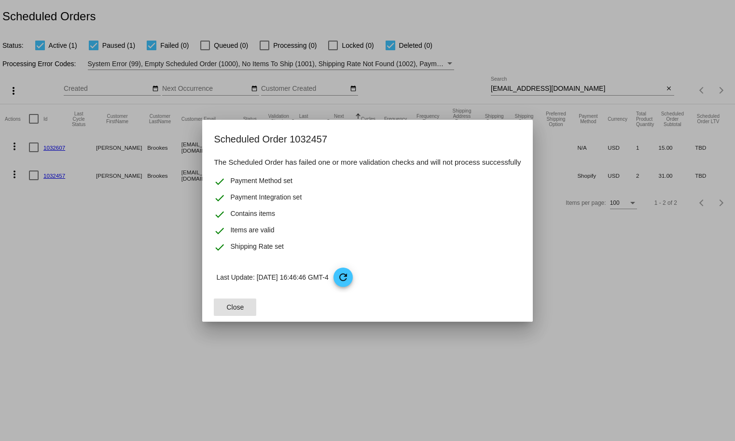
click at [252, 299] on button "Close" at bounding box center [235, 306] width 42 height 17
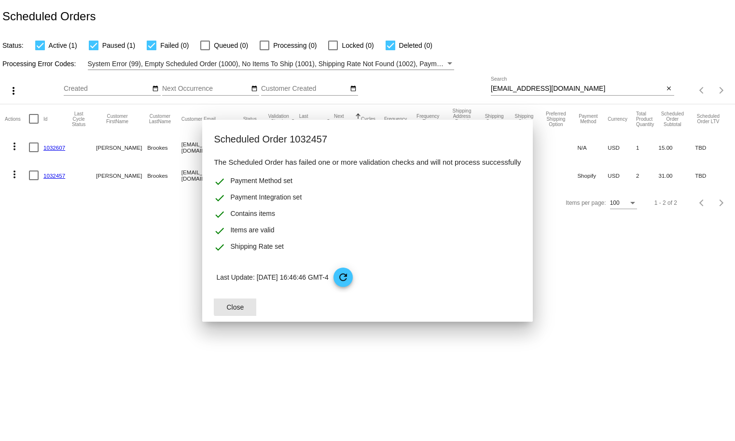
click at [142, 273] on body "Scheduled Orders Status: Active (1) Paused (1) Failed (0) Queued (0) Processing…" at bounding box center [367, 220] width 735 height 441
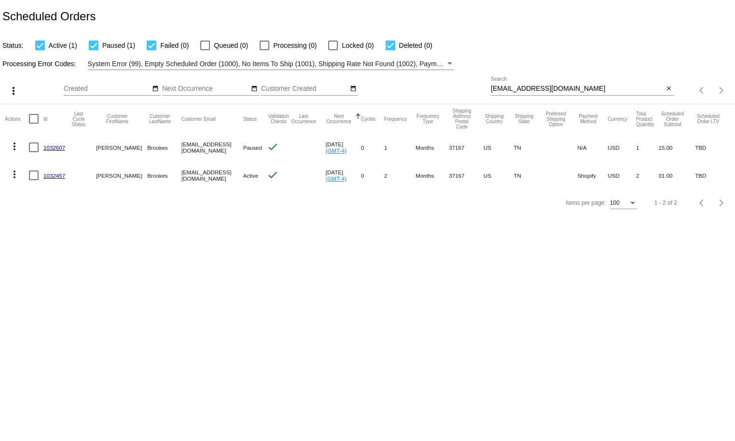
click at [176, 325] on body "Scheduled Orders Status: Active (1) Paused (1) Failed (0) Queued (0) Processing…" at bounding box center [367, 220] width 735 height 441
click at [10, 176] on mat-icon "more_vert" at bounding box center [15, 174] width 12 height 12
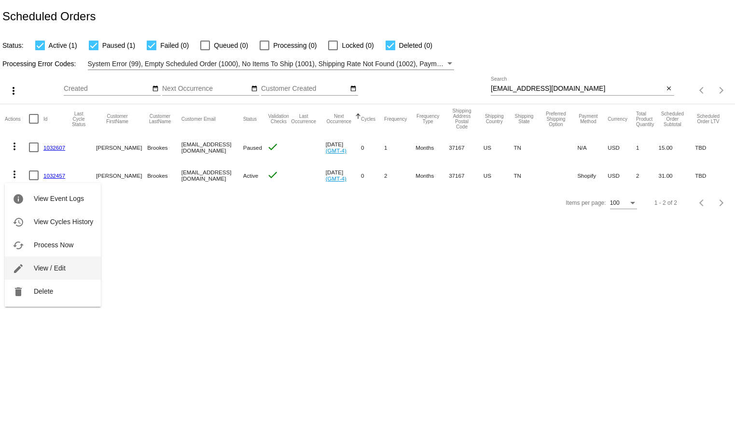
click at [36, 265] on span "View / Edit" at bounding box center [50, 268] width 32 height 8
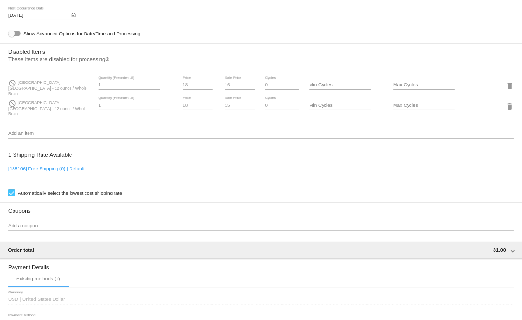
scroll to position [529, 0]
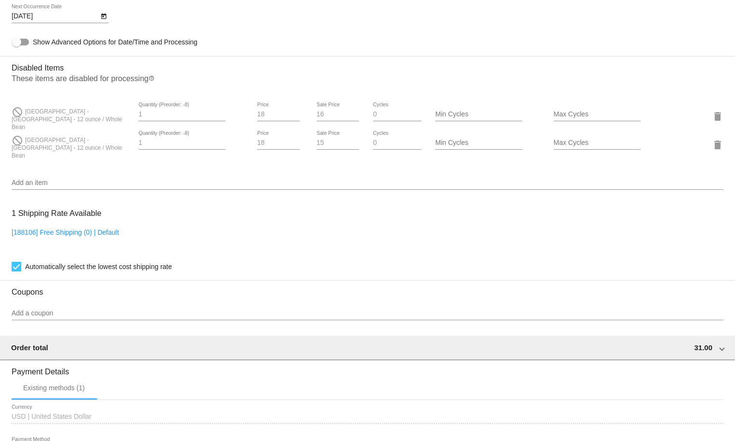
click at [51, 187] on input "Add an item" at bounding box center [368, 183] width 712 height 8
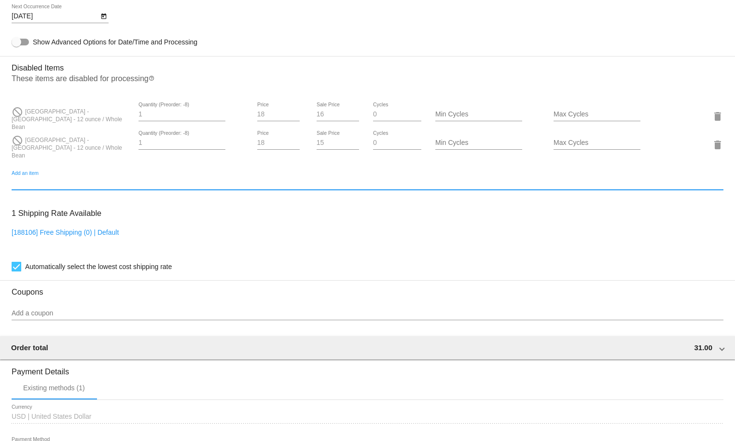
paste input "51107860906277"
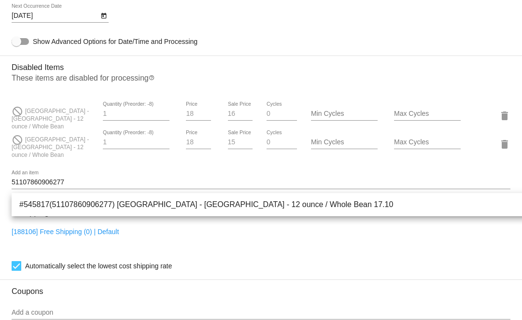
scroll to position [550, 0]
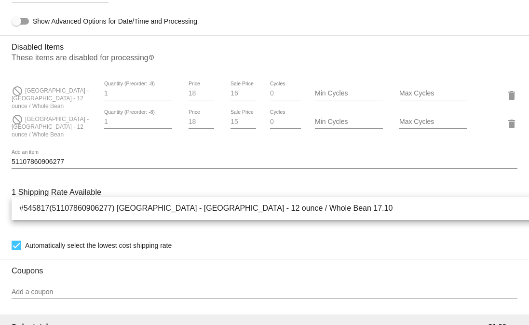
click at [105, 169] on div "51107860906277 Add an item" at bounding box center [265, 159] width 506 height 19
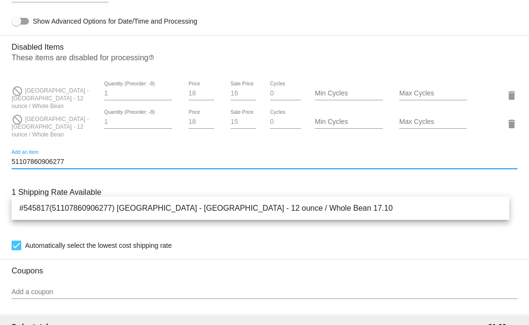
drag, startPoint x: 73, startPoint y: 189, endPoint x: -31, endPoint y: 189, distance: 104.2
click at [0, 189] on html "arrow_back Scheduled Order #1032457 Active more_vert Validation Checks check Pa…" at bounding box center [264, 162] width 529 height 325
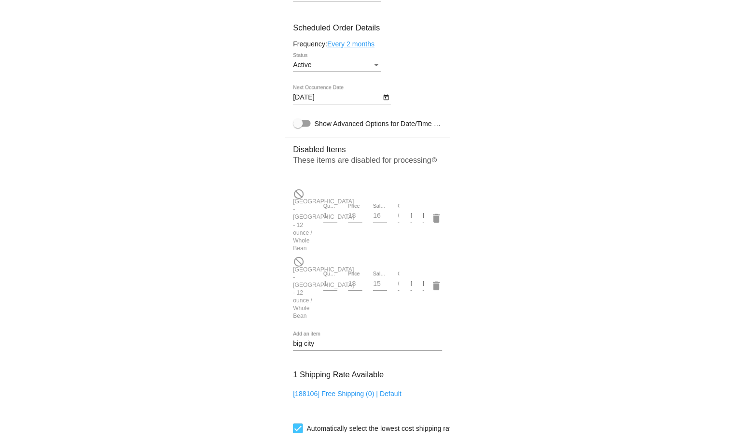
scroll to position [312, 0]
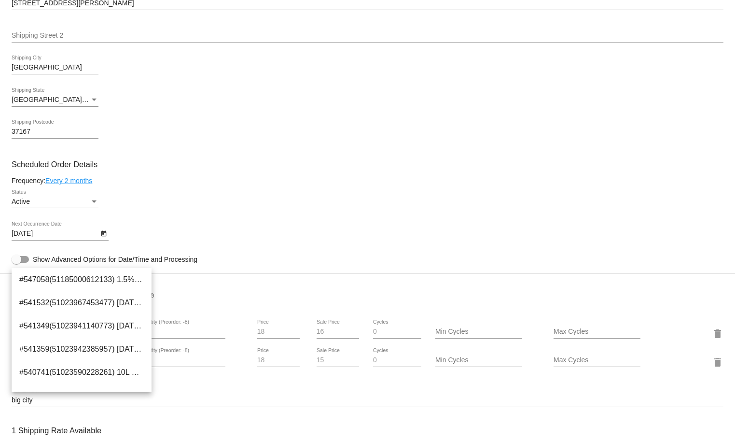
click at [184, 325] on mat-card-content "Customer 7082771: [PERSON_NAME] [PERSON_NAME][EMAIL_ADDRESS][DOMAIN_NAME] Custo…" at bounding box center [368, 297] width 712 height 961
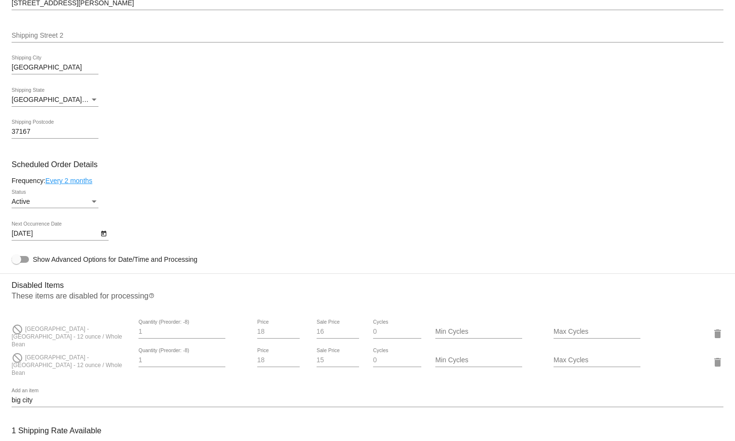
click at [161, 325] on input "big city" at bounding box center [368, 400] width 712 height 8
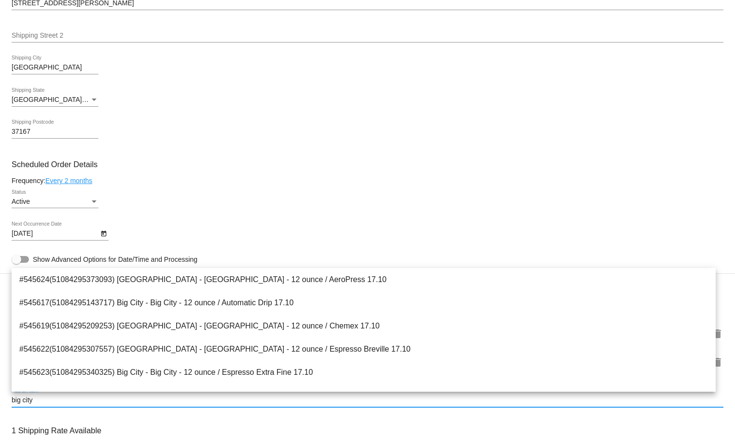
type input "big city"
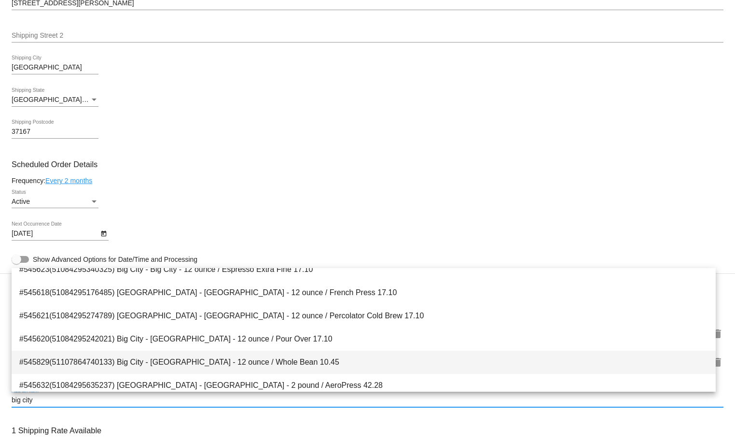
scroll to position [103, 0]
click at [224, 325] on span "#545829(51107864740133) Big City - [GEOGRAPHIC_DATA] - 12 ounce / Whole Bean 10…" at bounding box center [363, 361] width 689 height 23
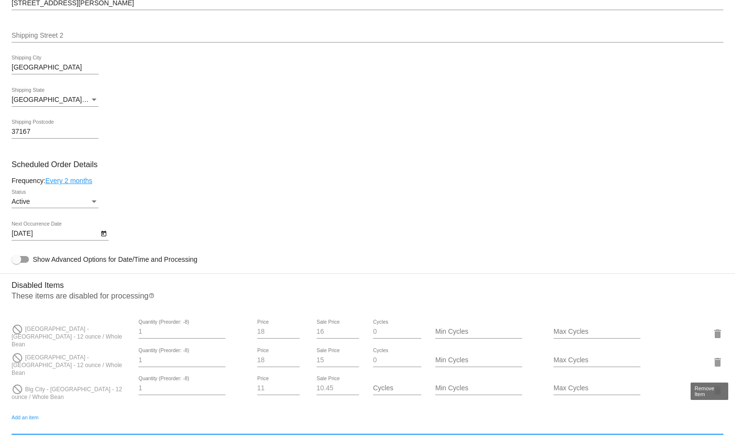
click at [529, 325] on mat-icon "delete" at bounding box center [718, 362] width 12 height 12
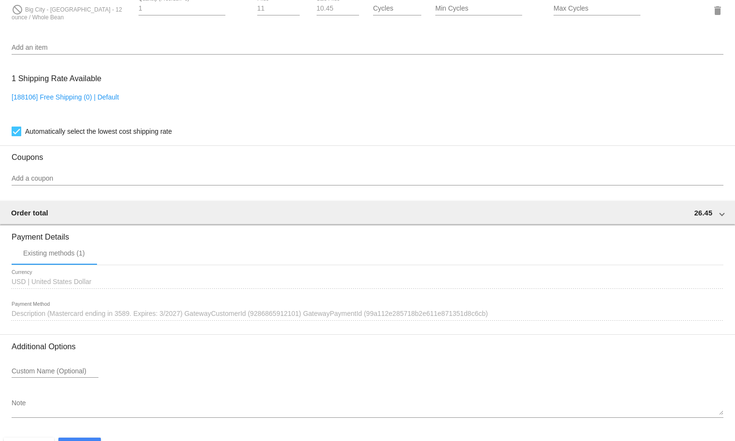
scroll to position [699, 0]
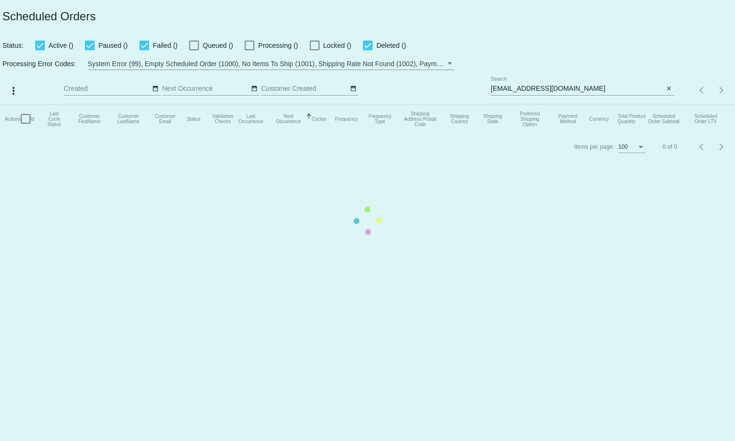
click at [524, 104] on mat-table "Actions Id Last Cycle Status Customer FirstName Customer LastName Customer Emai…" at bounding box center [367, 118] width 735 height 29
click at [532, 104] on mat-table "Actions Id Last Cycle Status Customer FirstName Customer LastName Customer Emai…" at bounding box center [367, 118] width 735 height 29
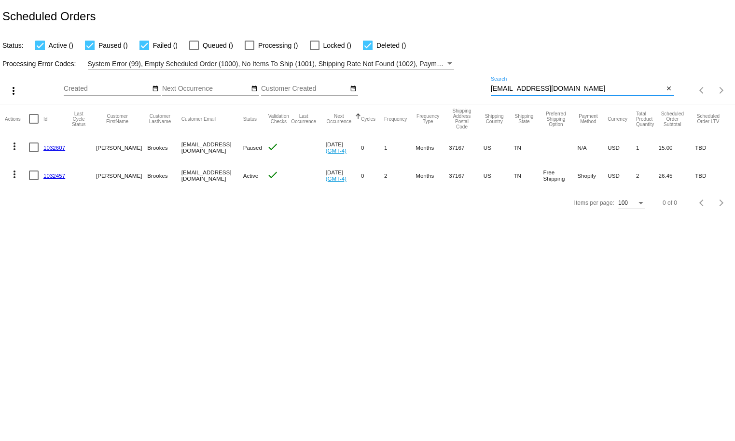
click at [534, 86] on input "[EMAIL_ADDRESS][DOMAIN_NAME]" at bounding box center [577, 89] width 173 height 8
paste input "wllnance"
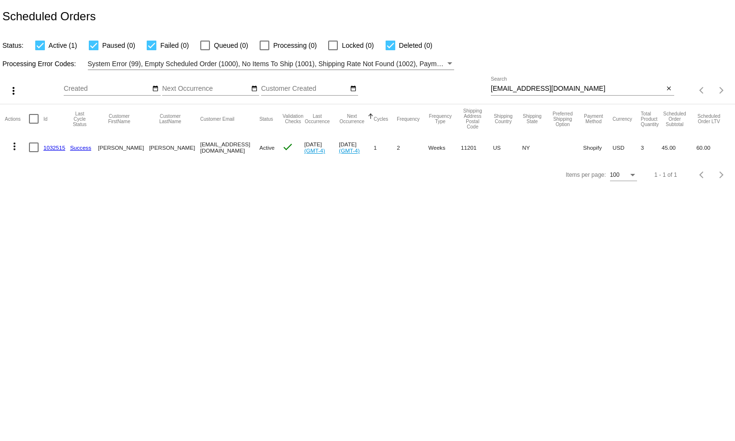
drag, startPoint x: 638, startPoint y: 149, endPoint x: 632, endPoint y: 150, distance: 5.8
click at [641, 150] on mat-cell "3" at bounding box center [651, 147] width 21 height 28
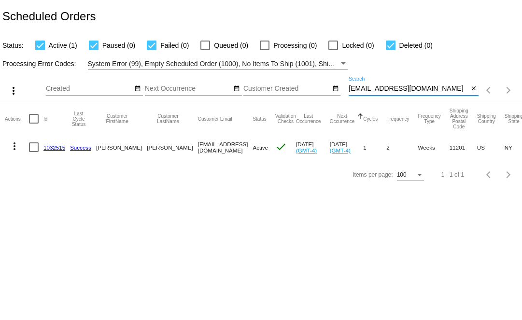
click at [400, 91] on input "wllnance@gmail.com" at bounding box center [408, 89] width 120 height 8
paste input "1032307"
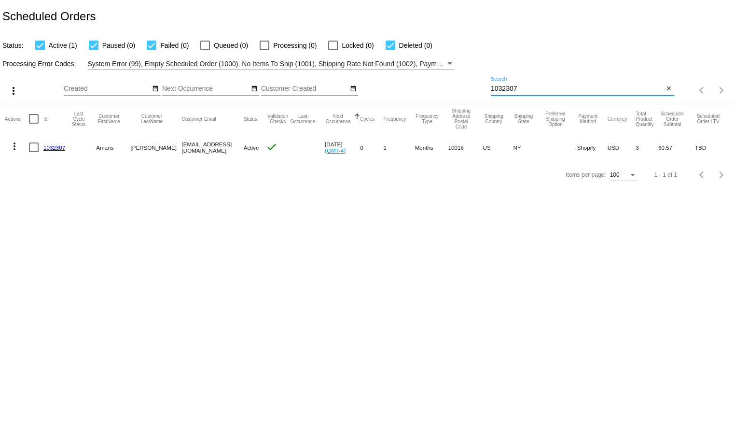
type input "1032307"
click at [12, 149] on mat-icon "more_vert" at bounding box center [15, 146] width 12 height 12
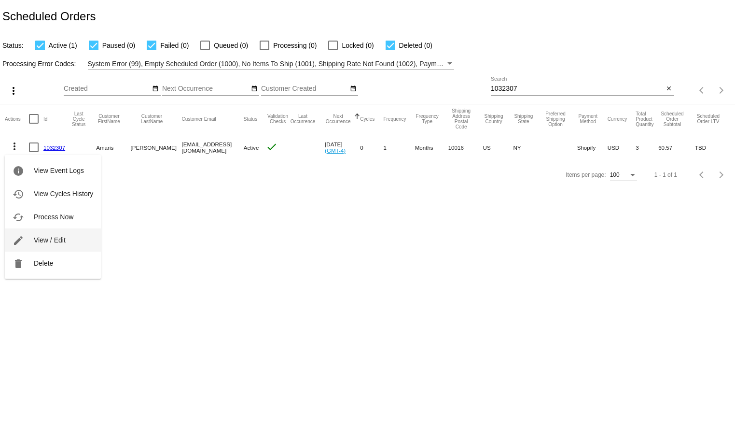
click at [53, 247] on button "edit View / Edit" at bounding box center [53, 239] width 96 height 23
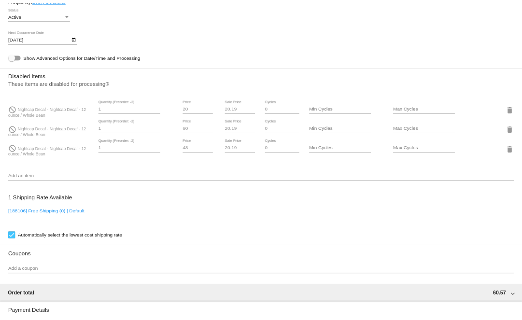
scroll to position [495, 0]
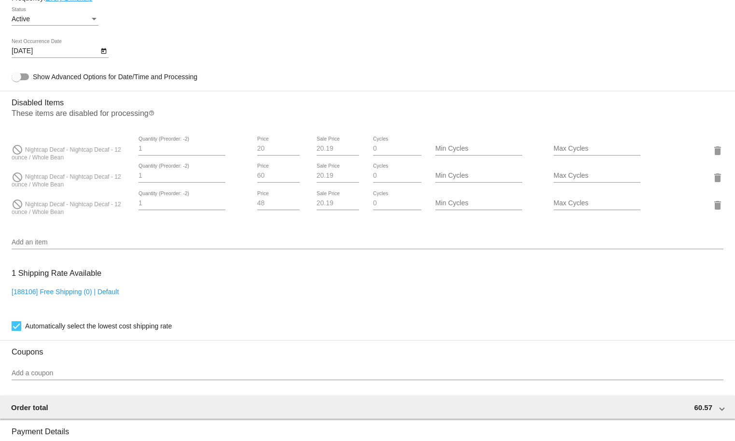
click at [112, 225] on div "do_not_disturb Nightcap Decaf - Nightcap Decaf - 12 ounce / Whole Bean 1 Quanti…" at bounding box center [368, 177] width 712 height 96
click at [712, 208] on mat-icon "delete" at bounding box center [718, 205] width 12 height 12
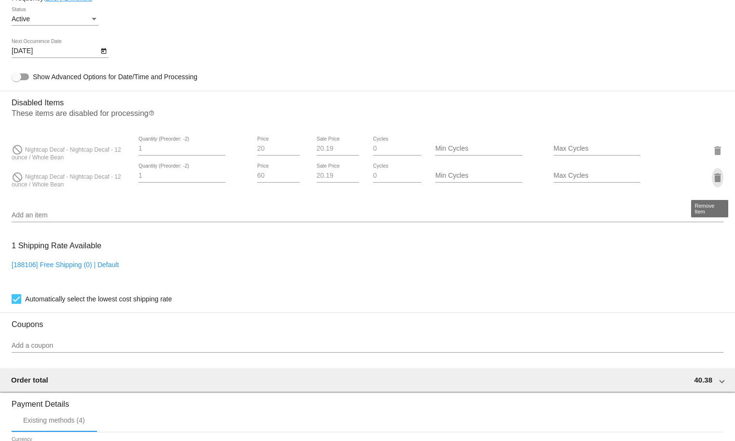
click at [712, 181] on mat-icon "delete" at bounding box center [718, 178] width 12 height 12
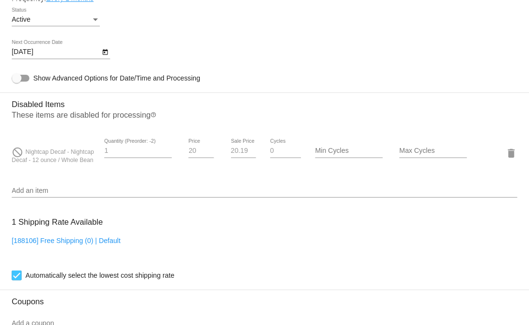
scroll to position [515, 0]
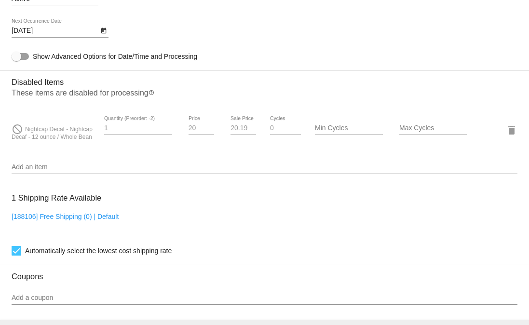
click at [77, 174] on div "Add an item" at bounding box center [265, 164] width 506 height 19
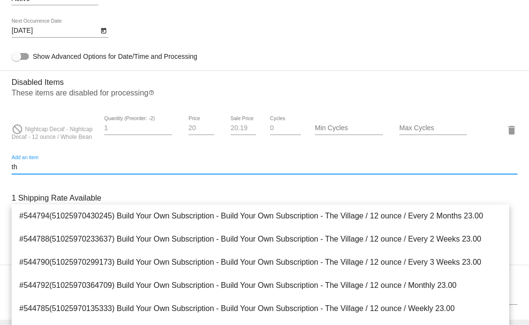
type input "t"
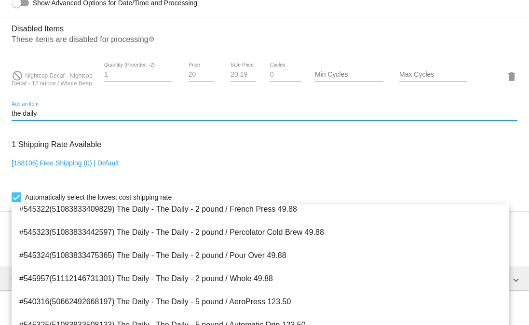
scroll to position [1640, 0]
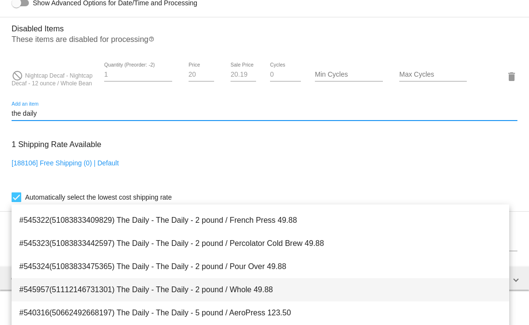
type input "the daily"
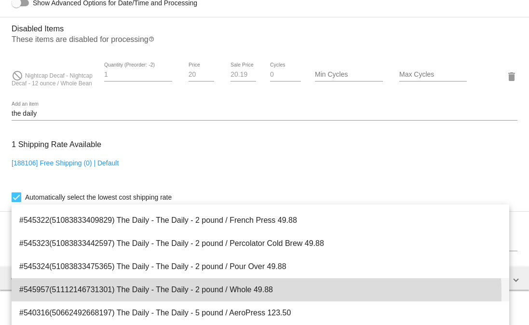
click at [194, 295] on span "#545957(51112146731301) The Daily - The Daily - 2 pound / Whole 49.88" at bounding box center [260, 289] width 482 height 23
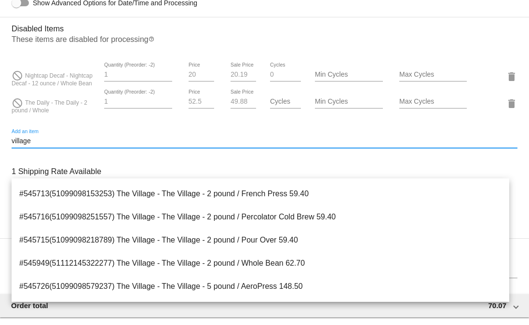
scroll to position [667, 0]
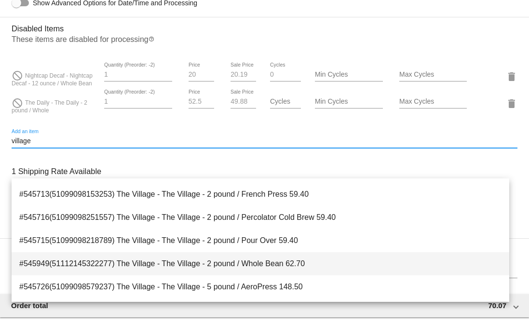
type input "village"
click at [207, 261] on span "#545949(51112145322277) The Village - The Village - 2 pound / Whole Bean 62.70" at bounding box center [260, 263] width 482 height 23
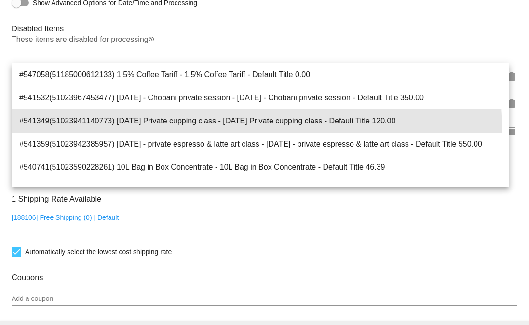
click at [205, 132] on span "#541349(51023941140773) [DATE] Private cupping class - [DATE] Private cupping c…" at bounding box center [260, 121] width 482 height 23
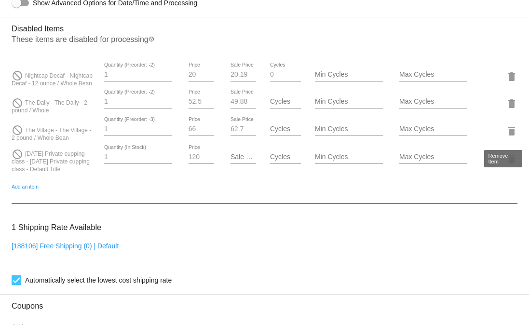
click at [506, 110] on mat-icon "delete" at bounding box center [512, 104] width 12 height 12
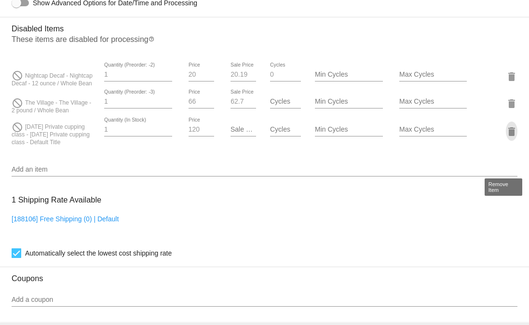
click at [506, 138] on mat-icon "delete" at bounding box center [512, 132] width 12 height 12
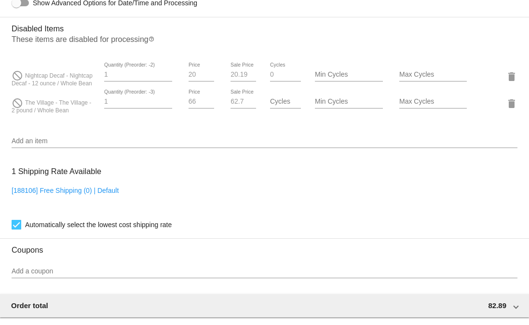
click at [83, 148] on div "Add an item" at bounding box center [265, 138] width 506 height 19
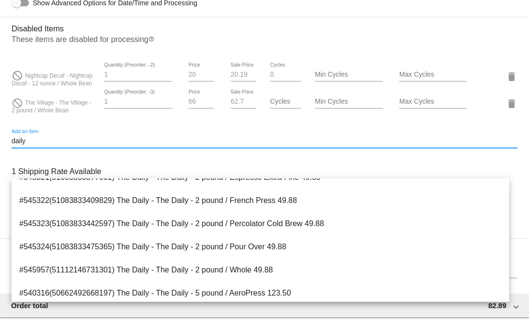
scroll to position [1643, 0]
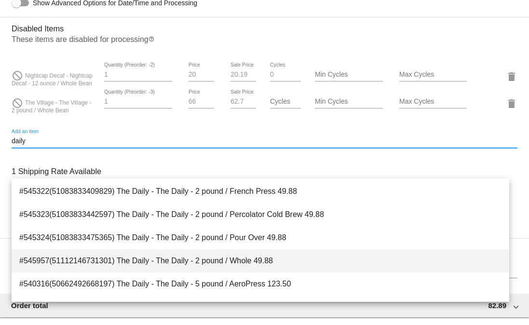
type input "daily"
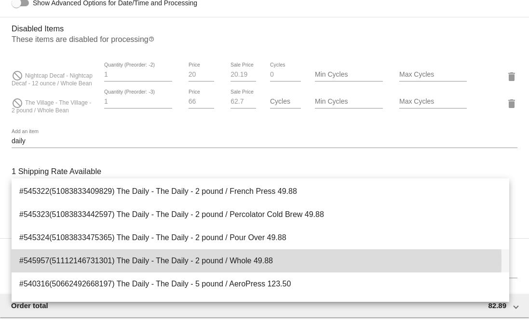
click at [196, 261] on span "#545957(51112146731301) The Daily - The Daily - 2 pound / Whole 49.88" at bounding box center [260, 260] width 482 height 23
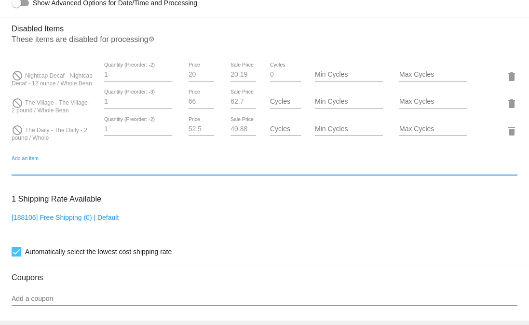
click at [183, 145] on div "52.5 Price" at bounding box center [201, 131] width 42 height 28
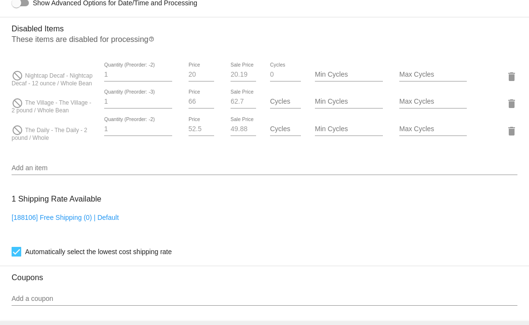
click at [195, 133] on input "52.5" at bounding box center [202, 129] width 26 height 8
type input "48"
click at [231, 133] on input "49.88" at bounding box center [244, 129] width 26 height 8
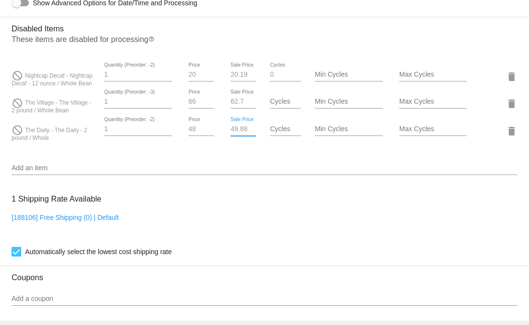
click at [231, 133] on input "49.88" at bounding box center [244, 129] width 26 height 8
click at [197, 106] on input "66" at bounding box center [202, 102] width 26 height 8
type input "60"
click at [234, 106] on input "62.7" at bounding box center [244, 102] width 26 height 8
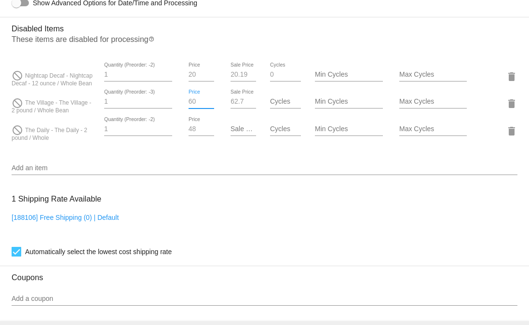
click at [234, 106] on input "62.7" at bounding box center [244, 102] width 26 height 8
click at [193, 79] on input "20" at bounding box center [202, 75] width 26 height 8
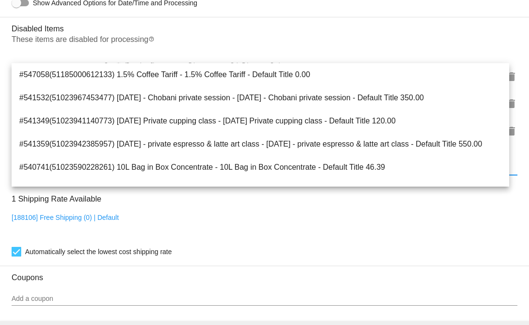
click at [242, 172] on input "Add an item" at bounding box center [265, 169] width 506 height 8
